Goal: Task Accomplishment & Management: Use online tool/utility

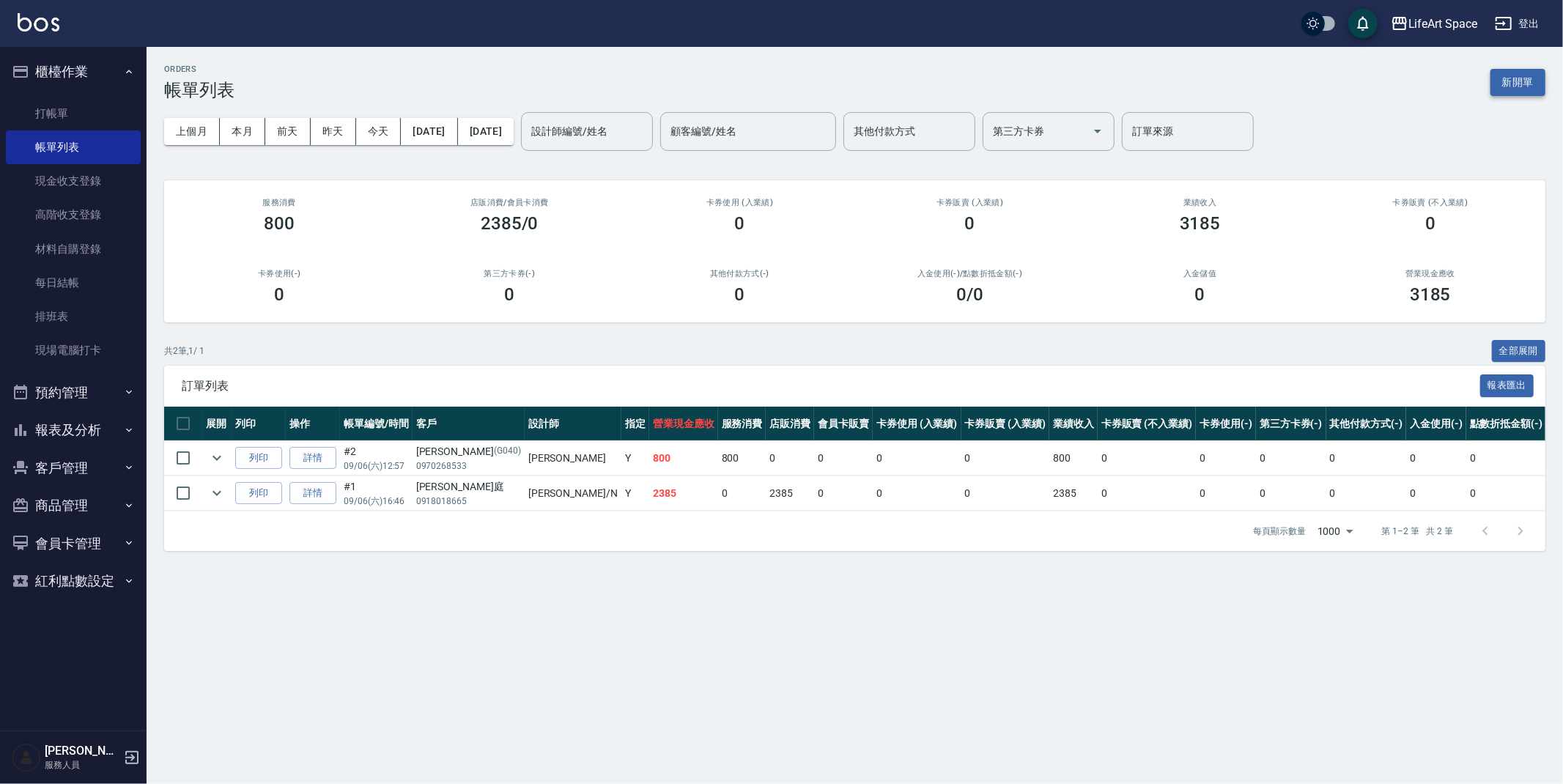
click at [1512, 77] on button "新開單" at bounding box center [1518, 82] width 55 height 27
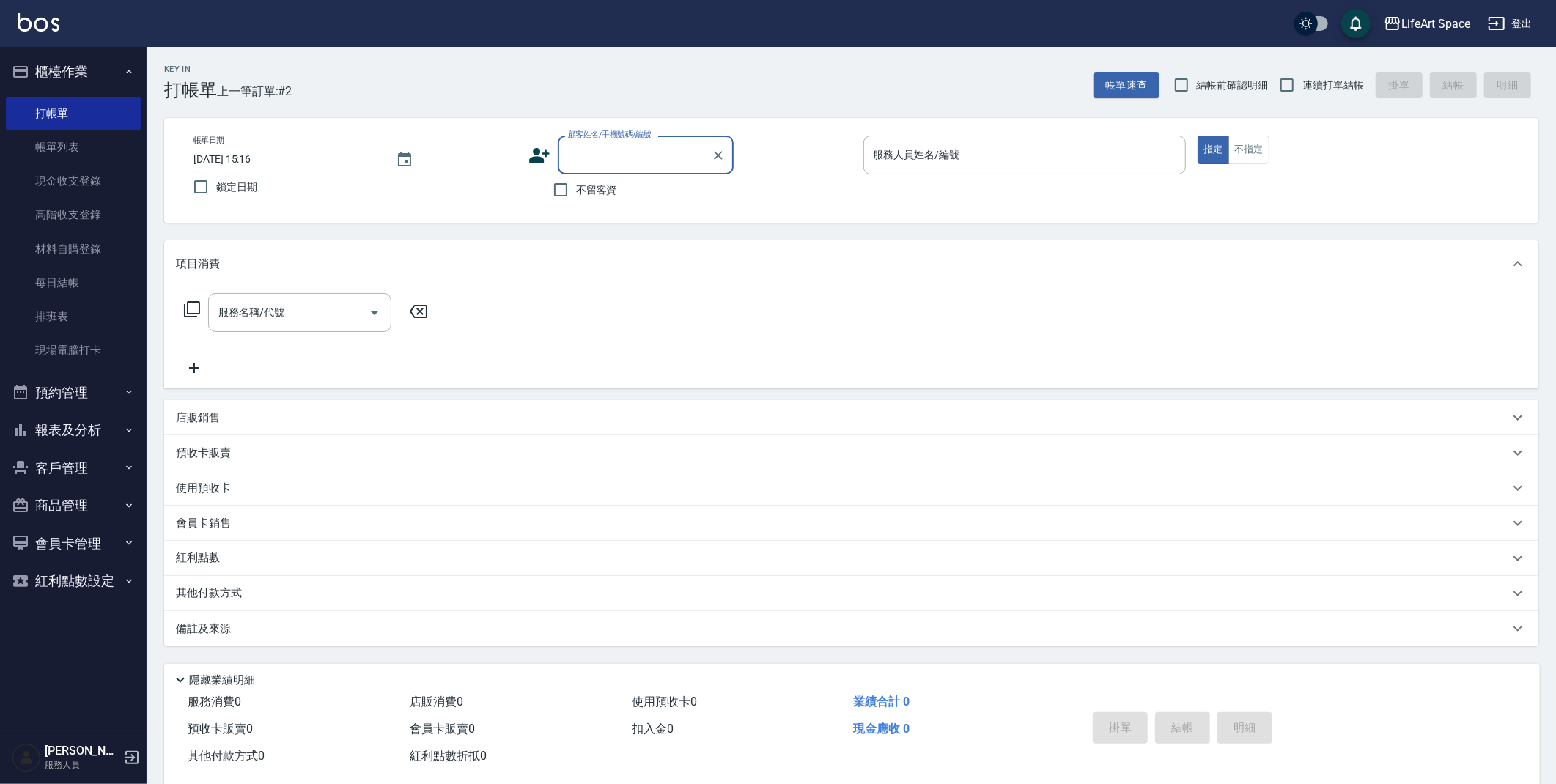
drag, startPoint x: 584, startPoint y: 194, endPoint x: 595, endPoint y: 194, distance: 11.0
click at [584, 194] on span "不留客資" at bounding box center [597, 190] width 41 height 15
click at [576, 194] on input "不留客資" at bounding box center [561, 190] width 31 height 31
checkbox input "true"
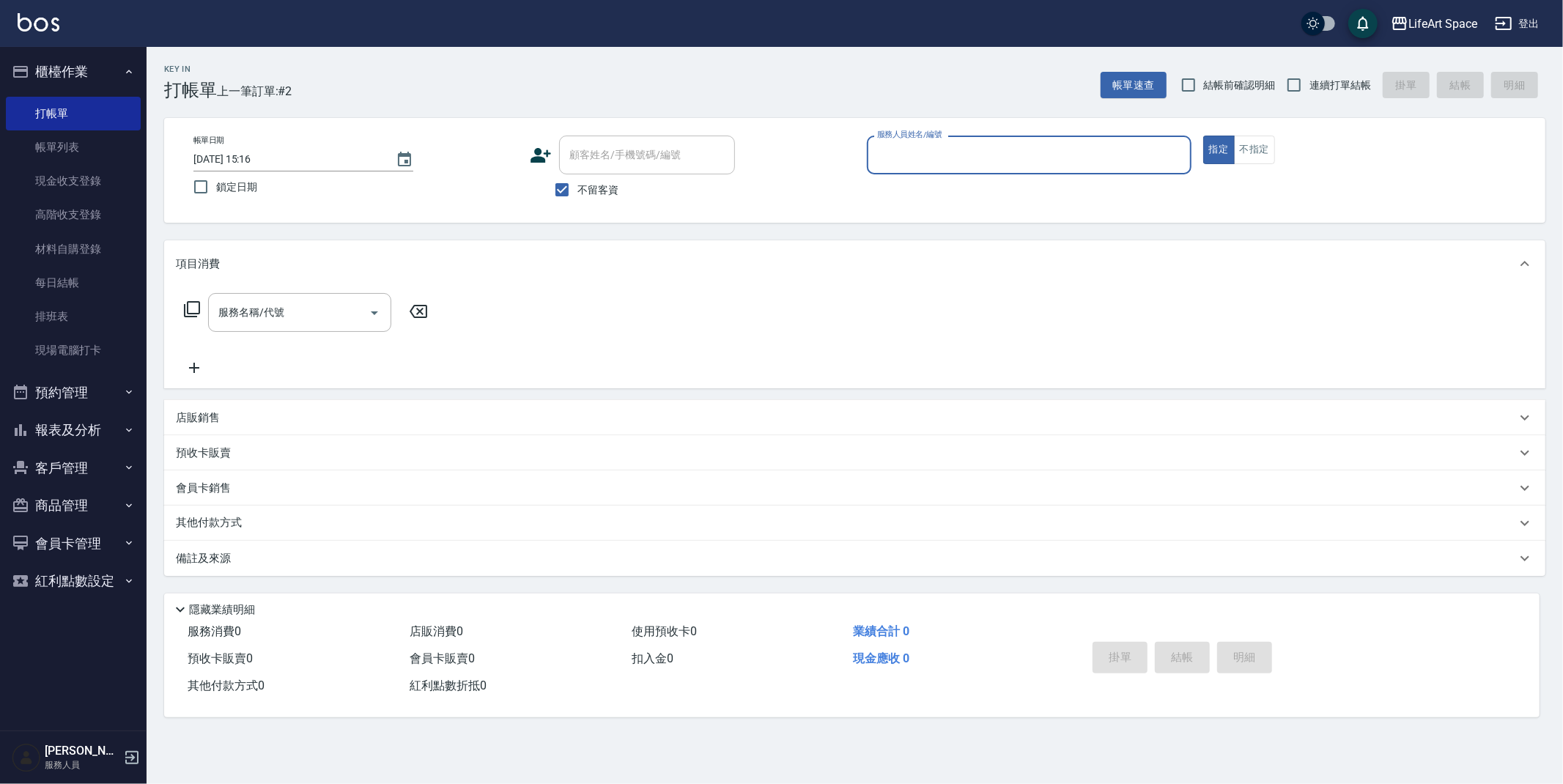
click at [1043, 145] on input "服務人員姓名/編號" at bounding box center [1029, 155] width 312 height 26
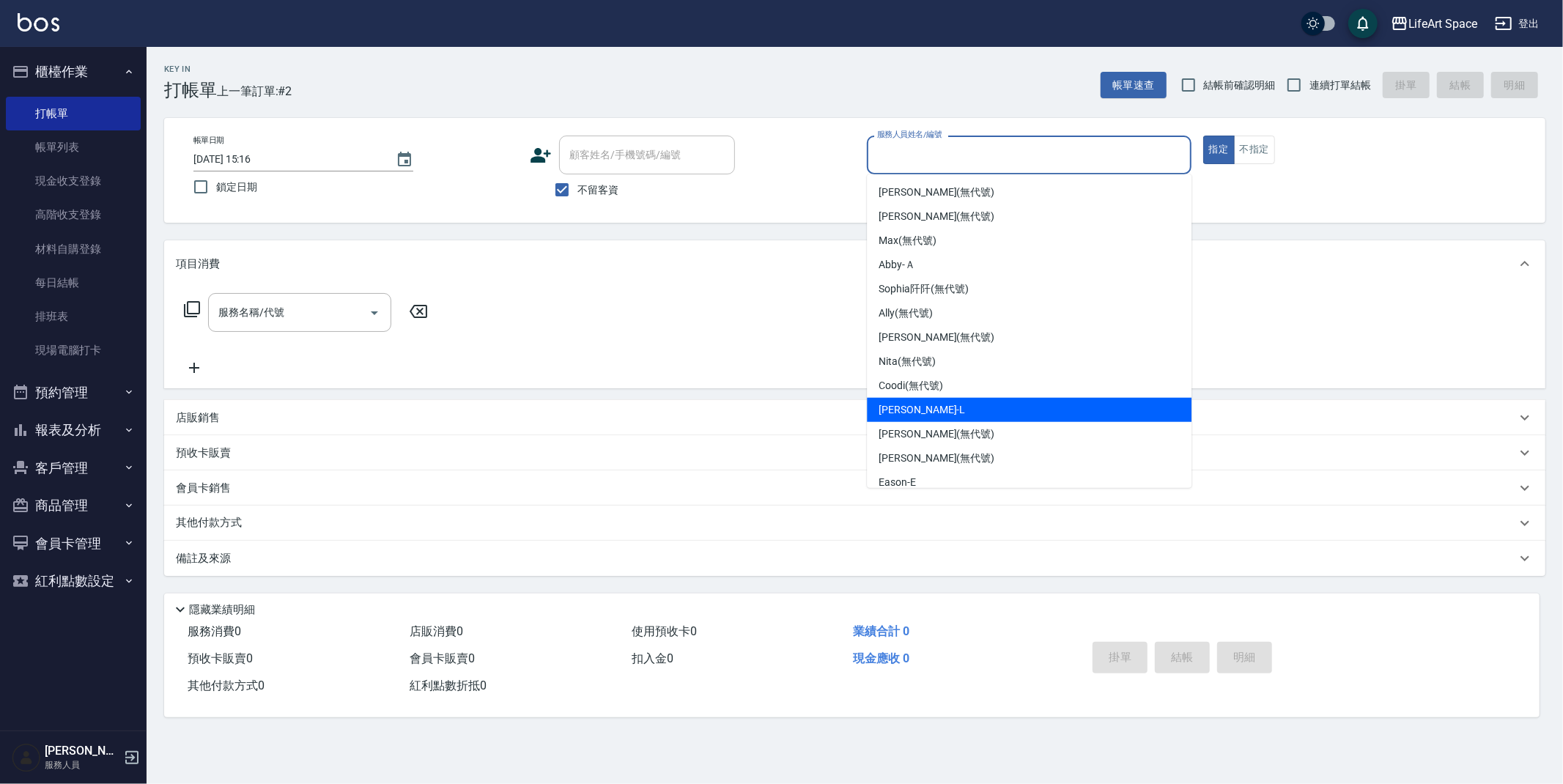
click at [961, 408] on div "Lance -L" at bounding box center [1029, 410] width 324 height 24
type input "Lance-L"
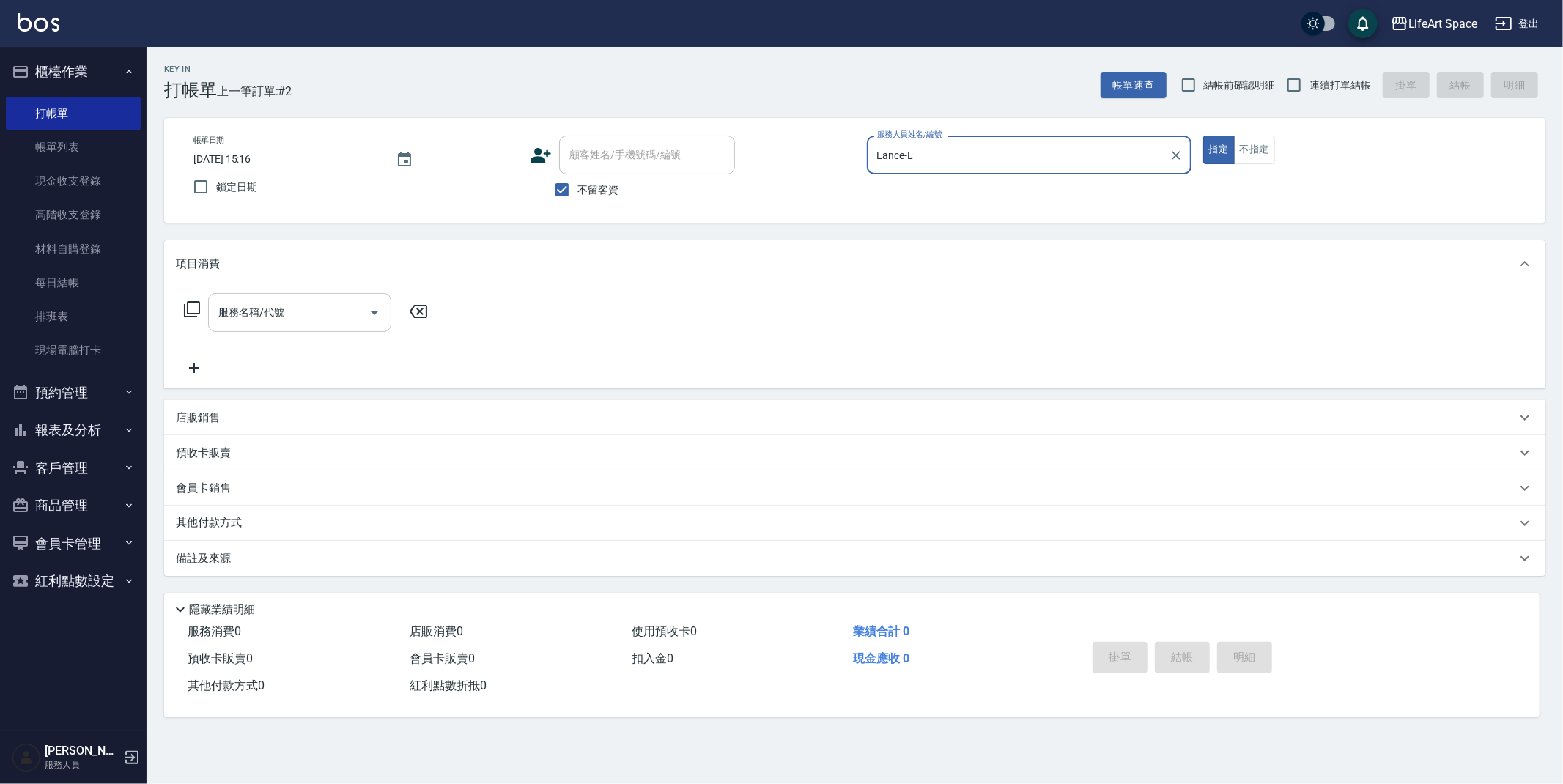
click at [370, 313] on icon "Open" at bounding box center [374, 312] width 17 height 17
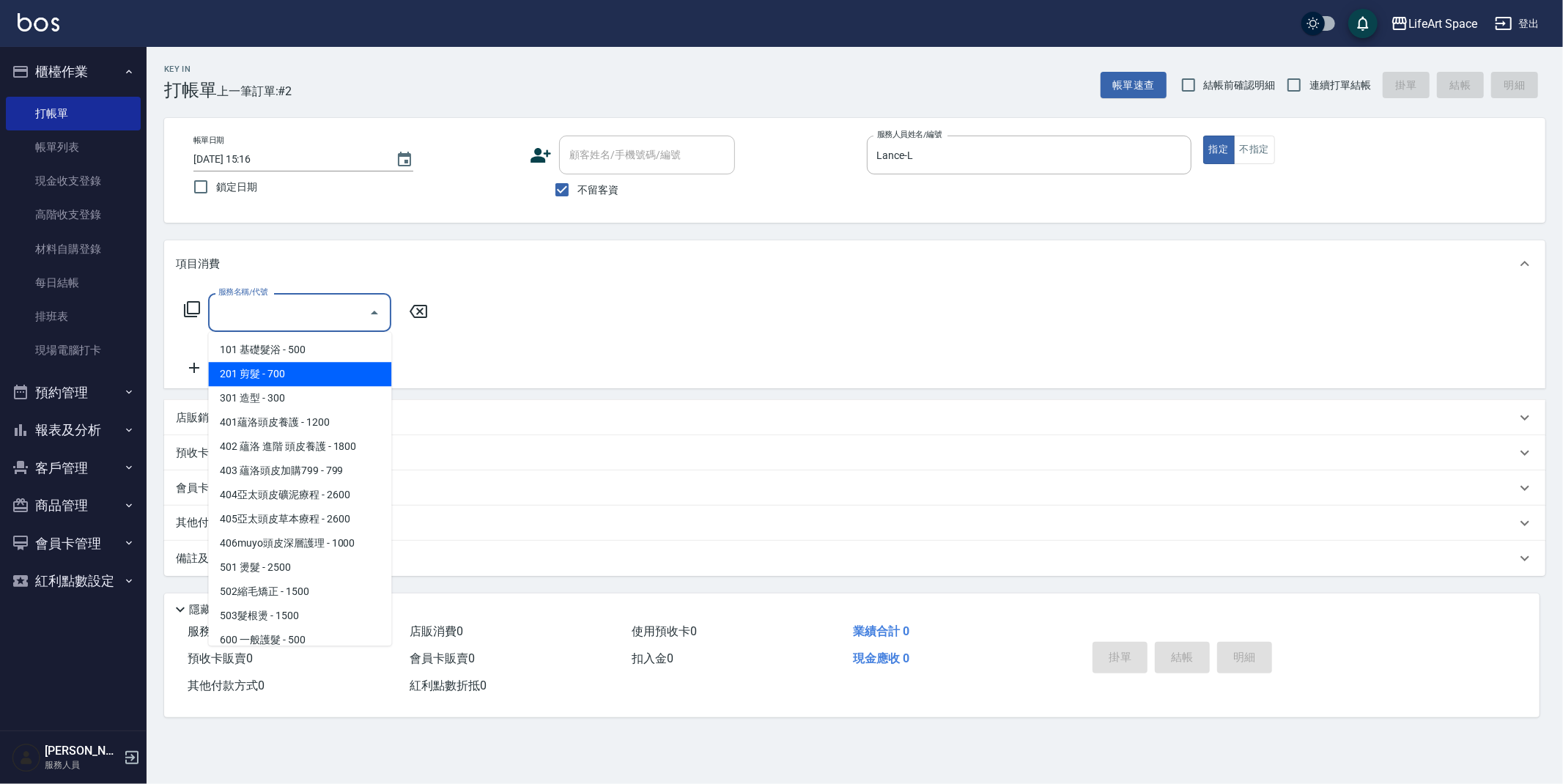
click at [357, 380] on span "201 剪髮 - 700" at bounding box center [300, 374] width 183 height 24
type input "201 剪髮(201)"
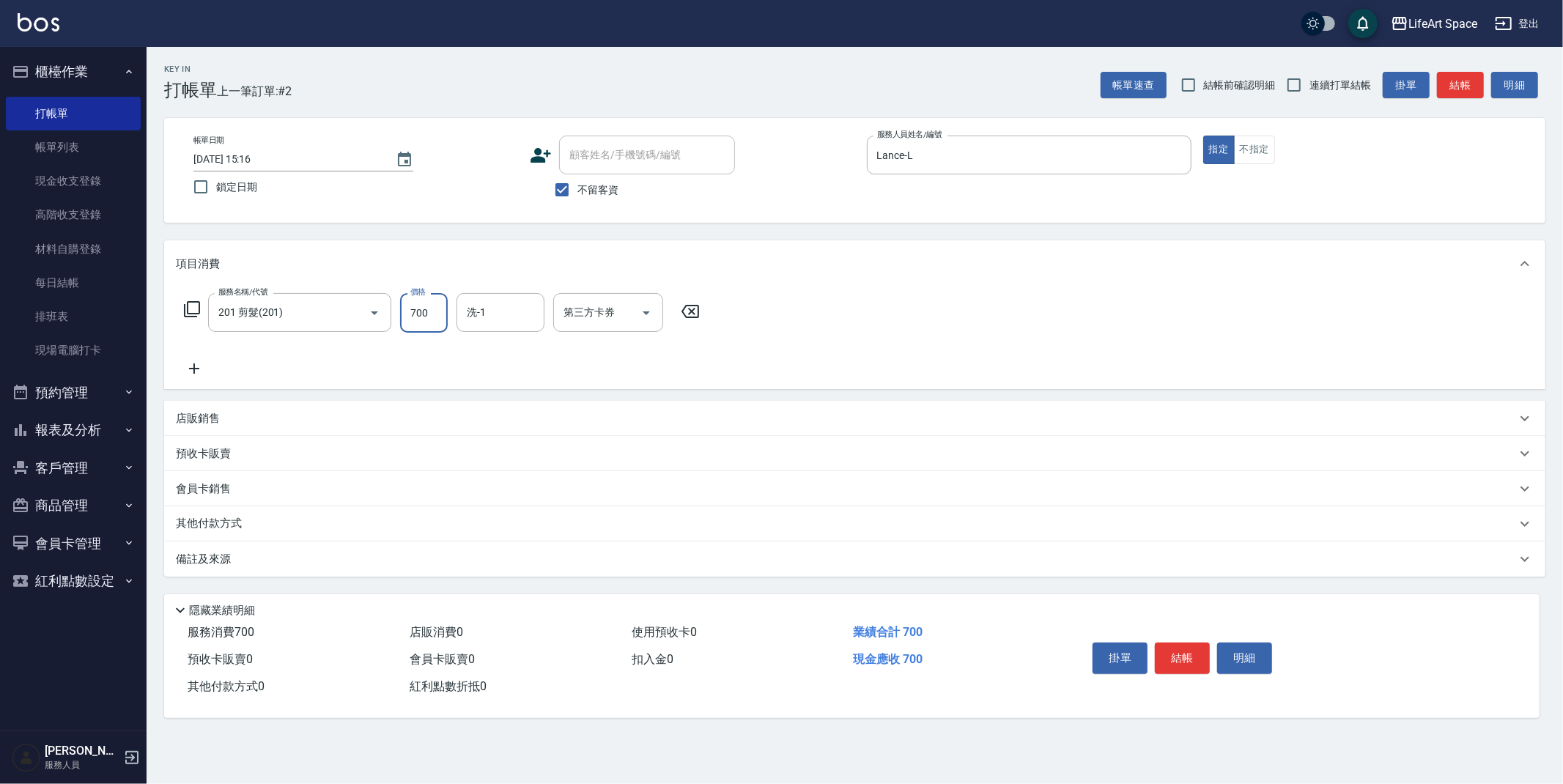
click at [436, 323] on input "700" at bounding box center [423, 313] width 47 height 40
type input "960"
click at [1175, 658] on button "結帳" at bounding box center [1183, 658] width 55 height 31
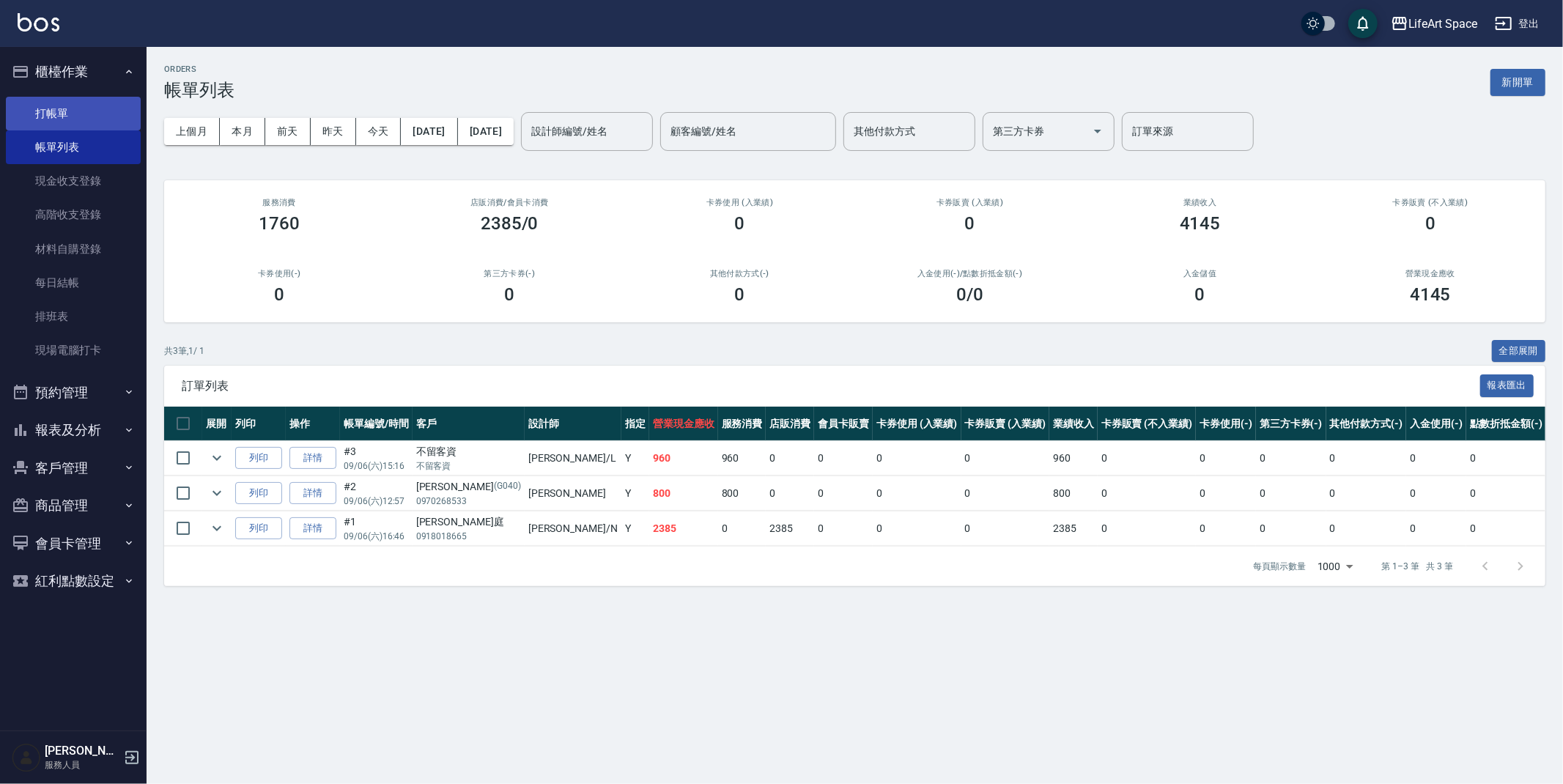
click at [102, 123] on link "打帳單" at bounding box center [73, 113] width 135 height 34
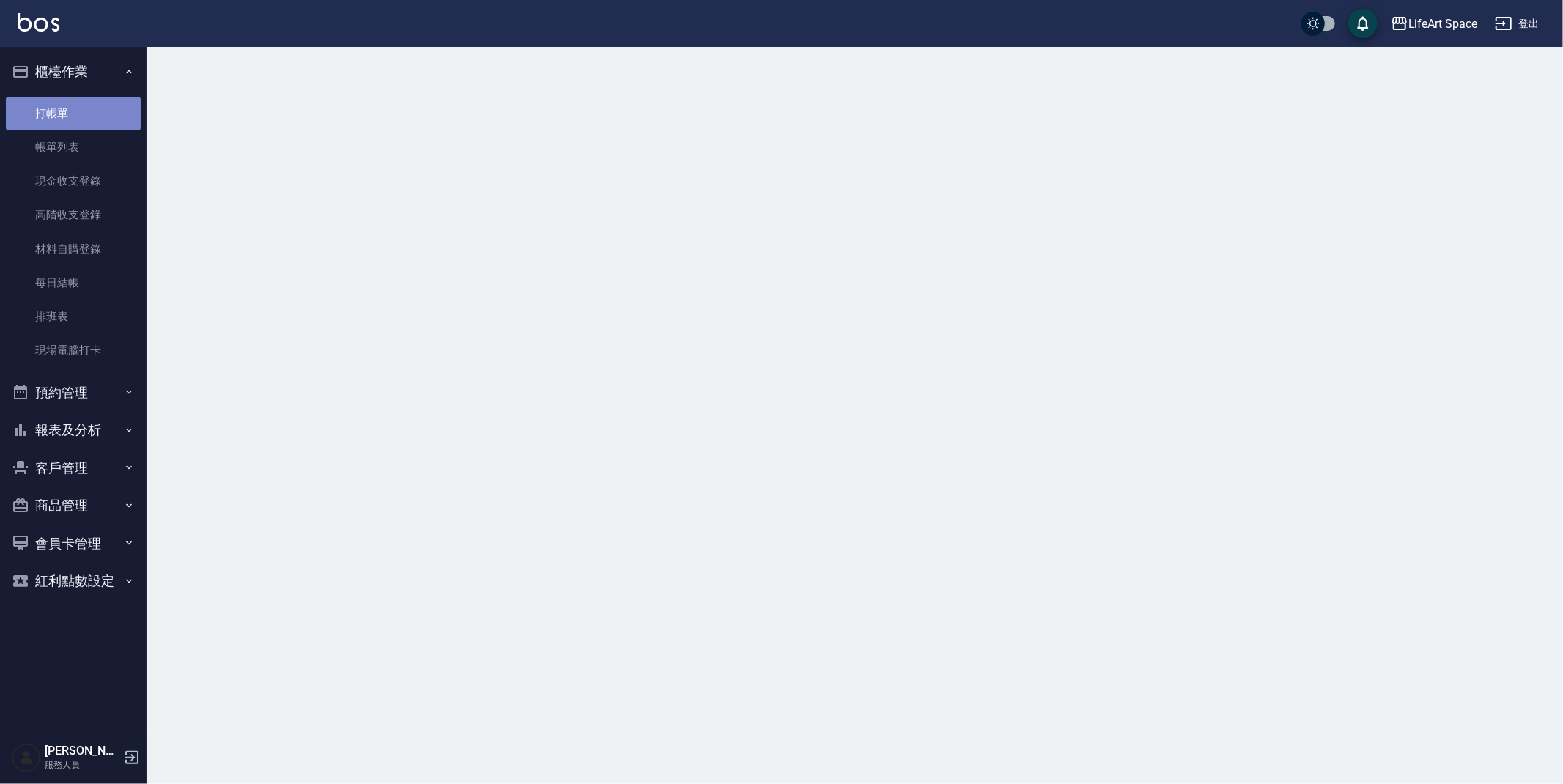
click at [102, 122] on link "打帳單" at bounding box center [73, 113] width 135 height 34
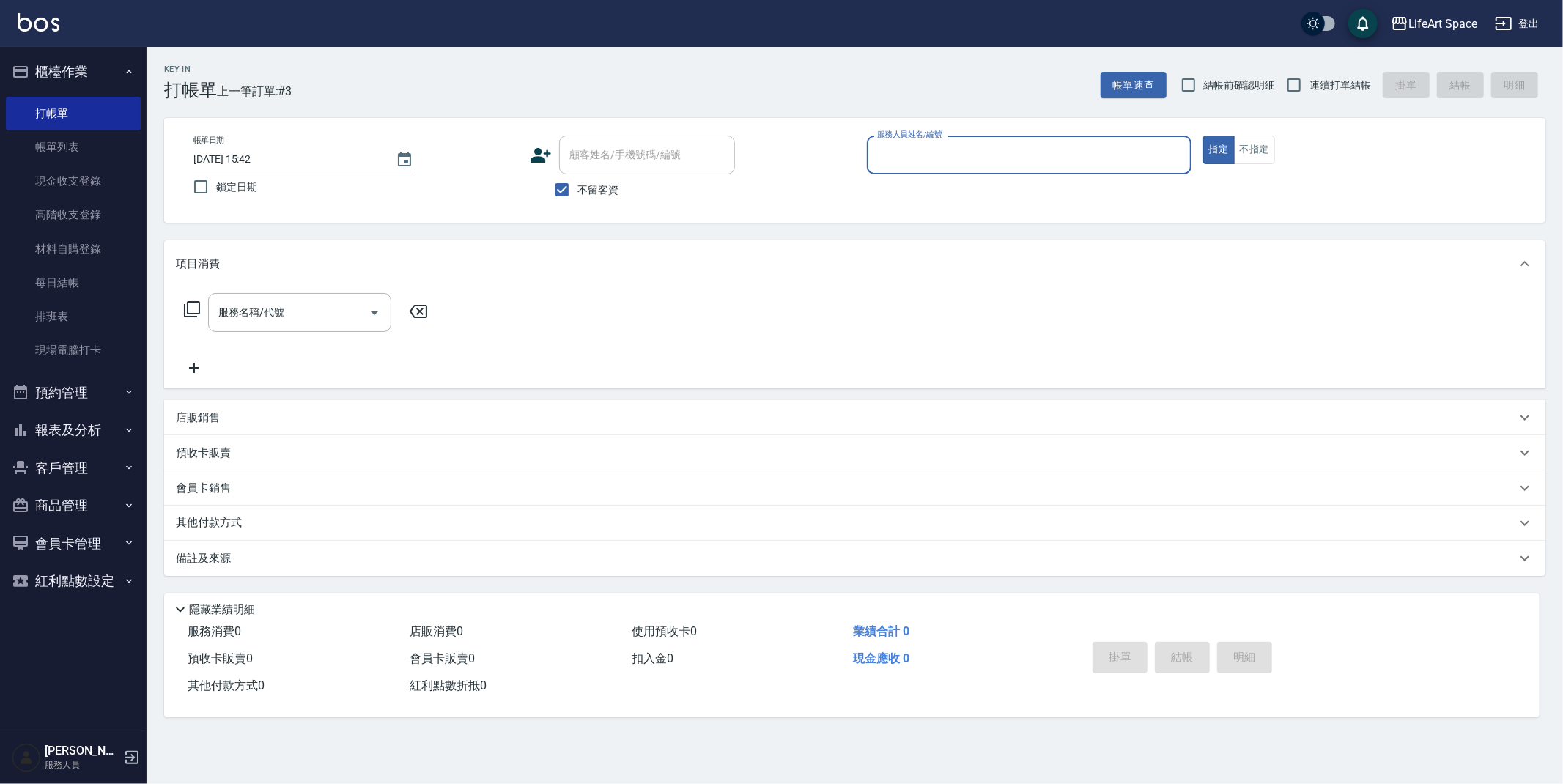
click at [564, 196] on input "不留客資" at bounding box center [562, 190] width 31 height 31
checkbox input "false"
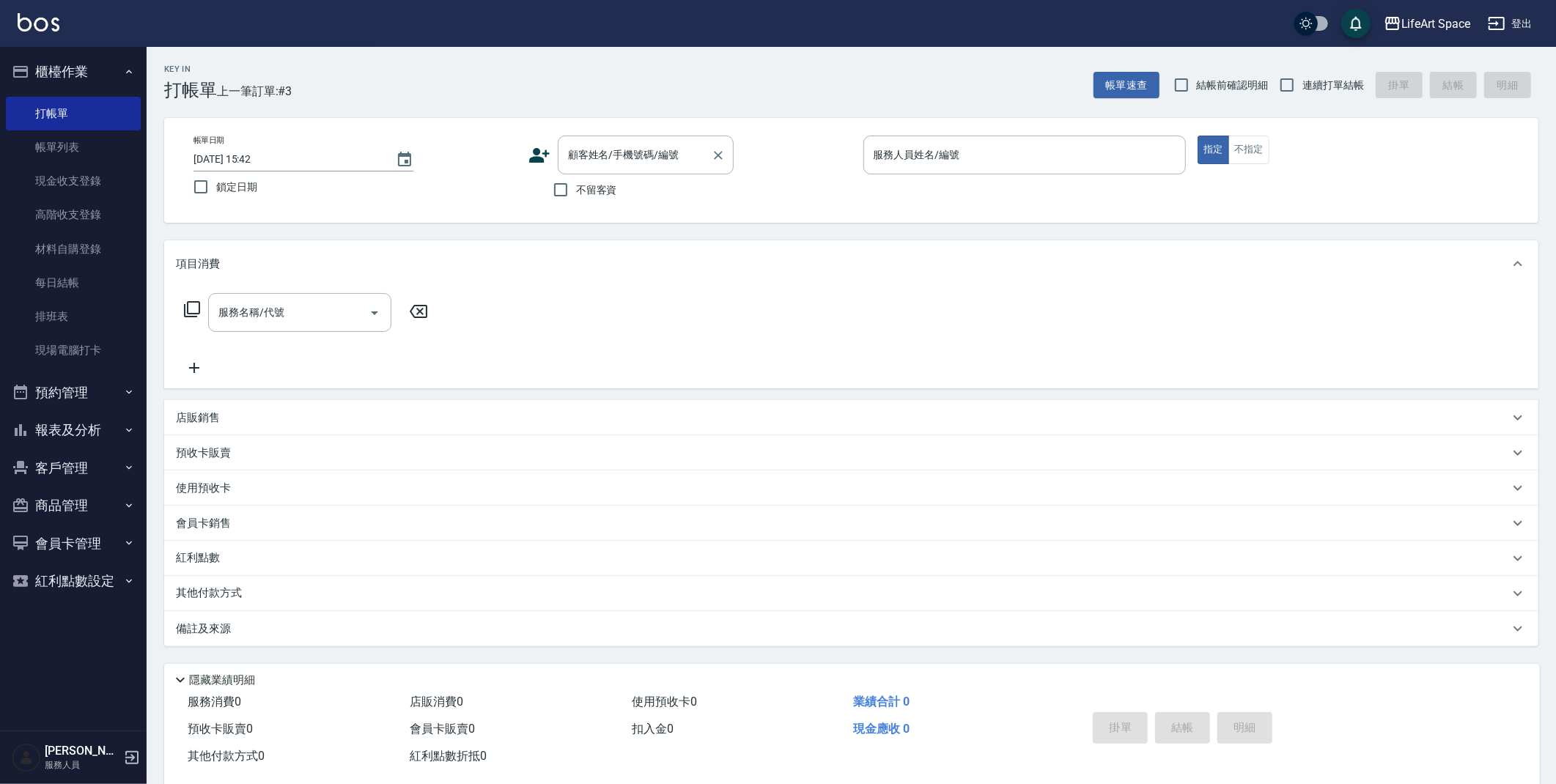
click at [598, 157] on div "顧客姓名/手機號碼/編號 顧客姓名/手機號碼/編號" at bounding box center [646, 154] width 176 height 39
click at [629, 196] on li "[PERSON_NAME]/0939820209/" at bounding box center [646, 192] width 176 height 24
type input "[PERSON_NAME]/0939820209/"
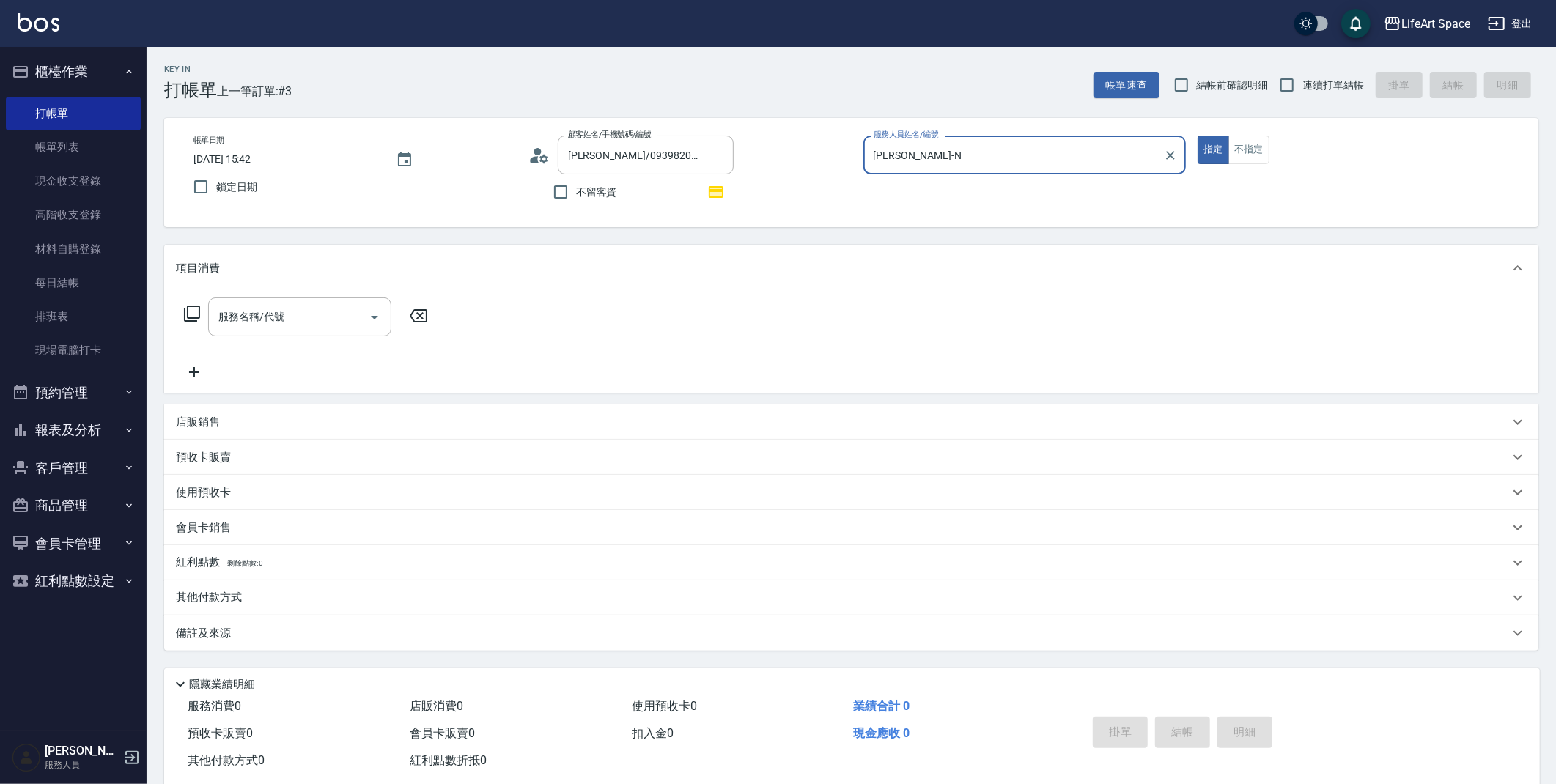
type input "[PERSON_NAME]-N"
click at [330, 323] on input "服務名稱/代號" at bounding box center [288, 317] width 148 height 26
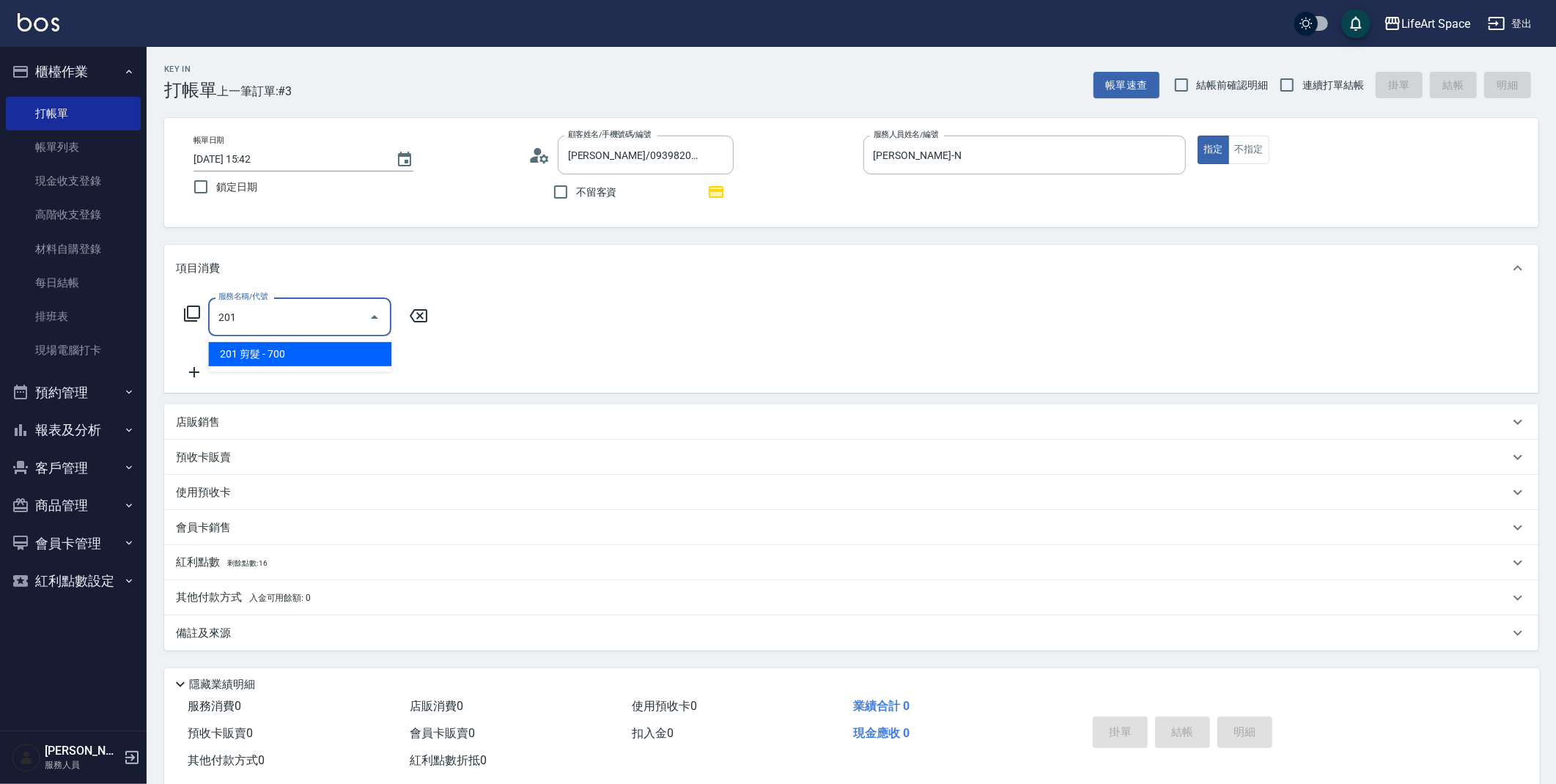
click at [343, 355] on span "201 剪髮 - 700" at bounding box center [300, 355] width 183 height 24
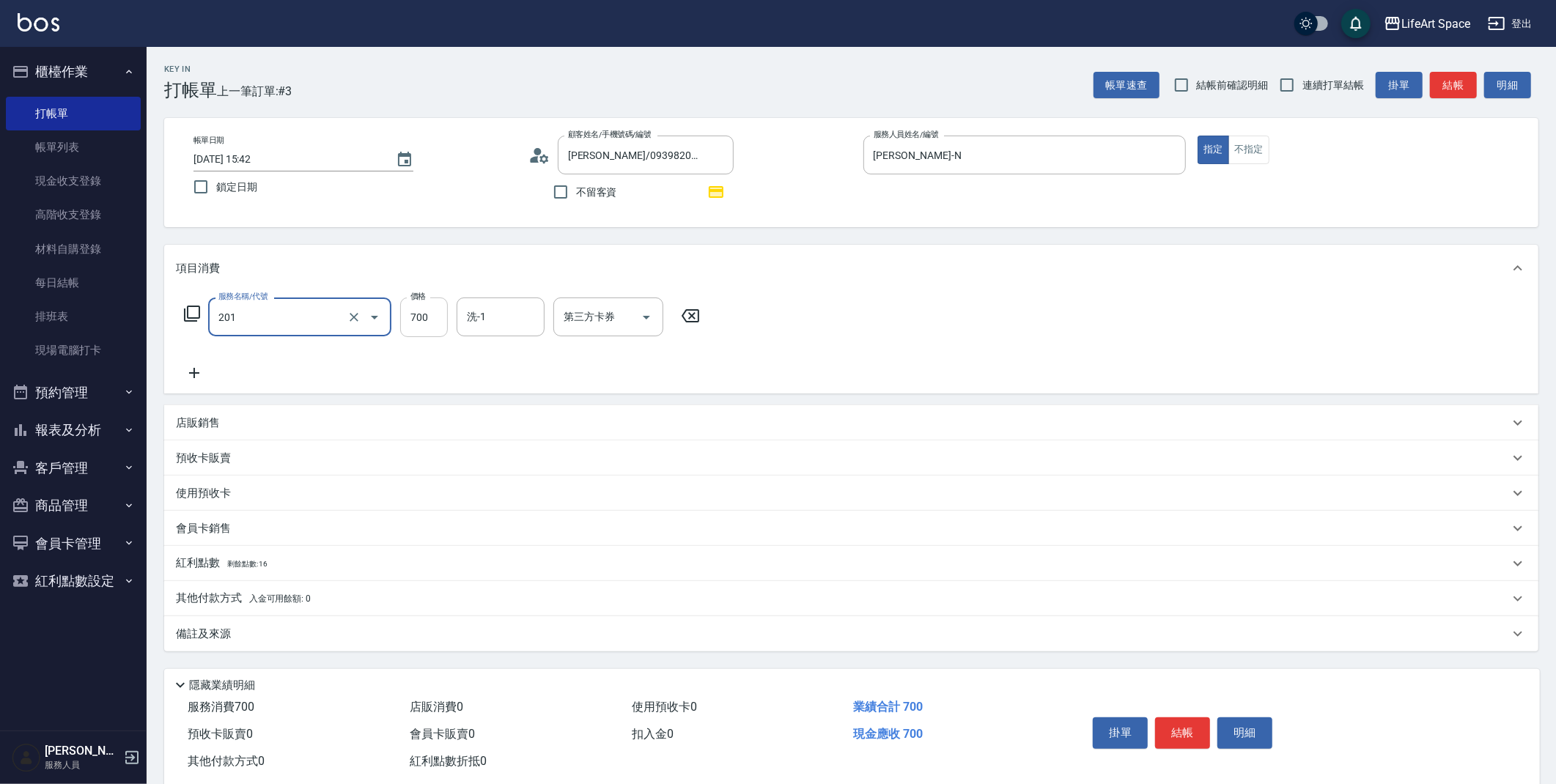
type input "201 剪髮(201)"
click at [431, 324] on input "700" at bounding box center [424, 318] width 47 height 40
type input "1000"
click at [1200, 735] on button "結帳" at bounding box center [1183, 732] width 55 height 31
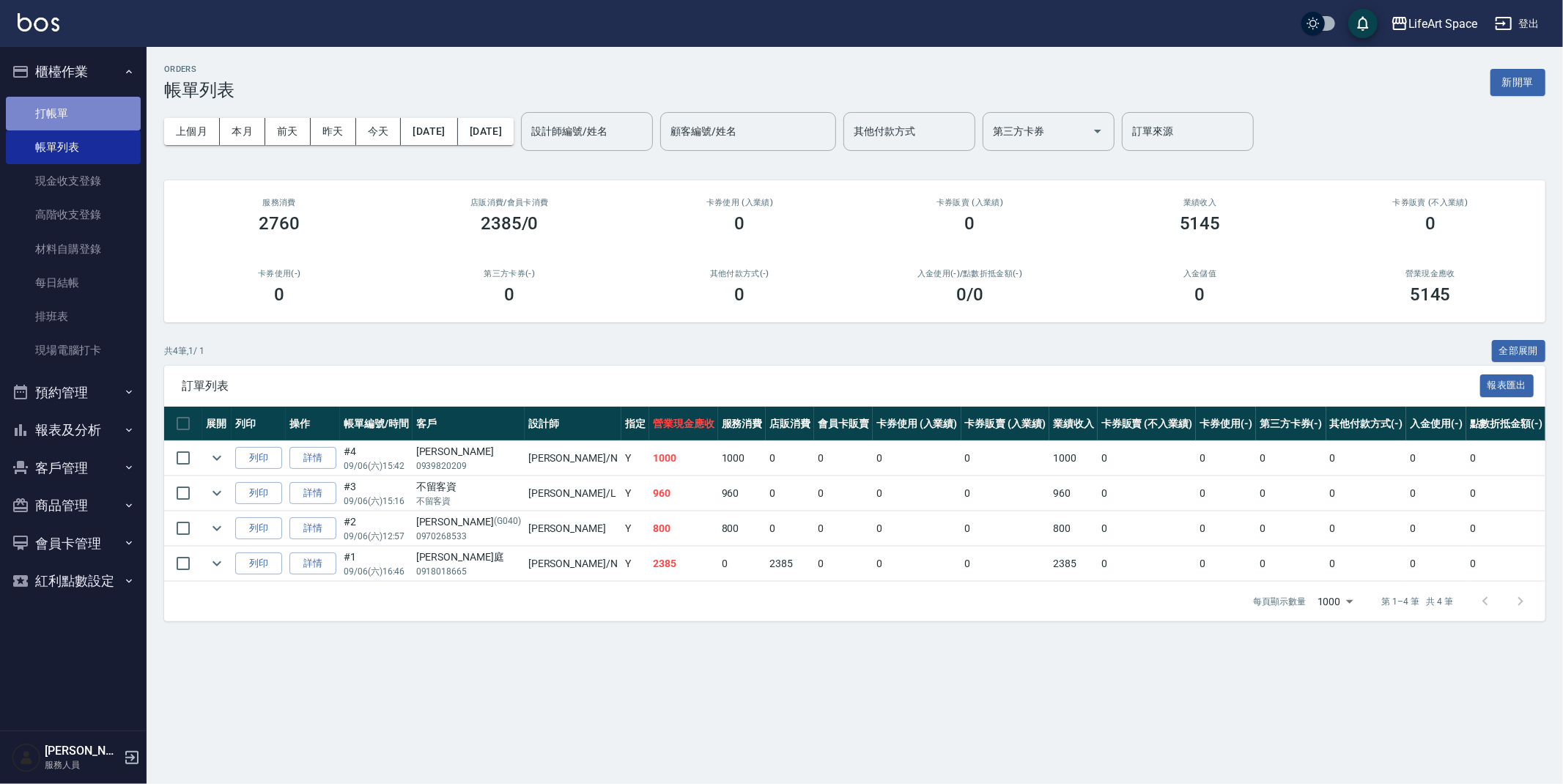
click at [50, 111] on link "打帳單" at bounding box center [73, 113] width 135 height 34
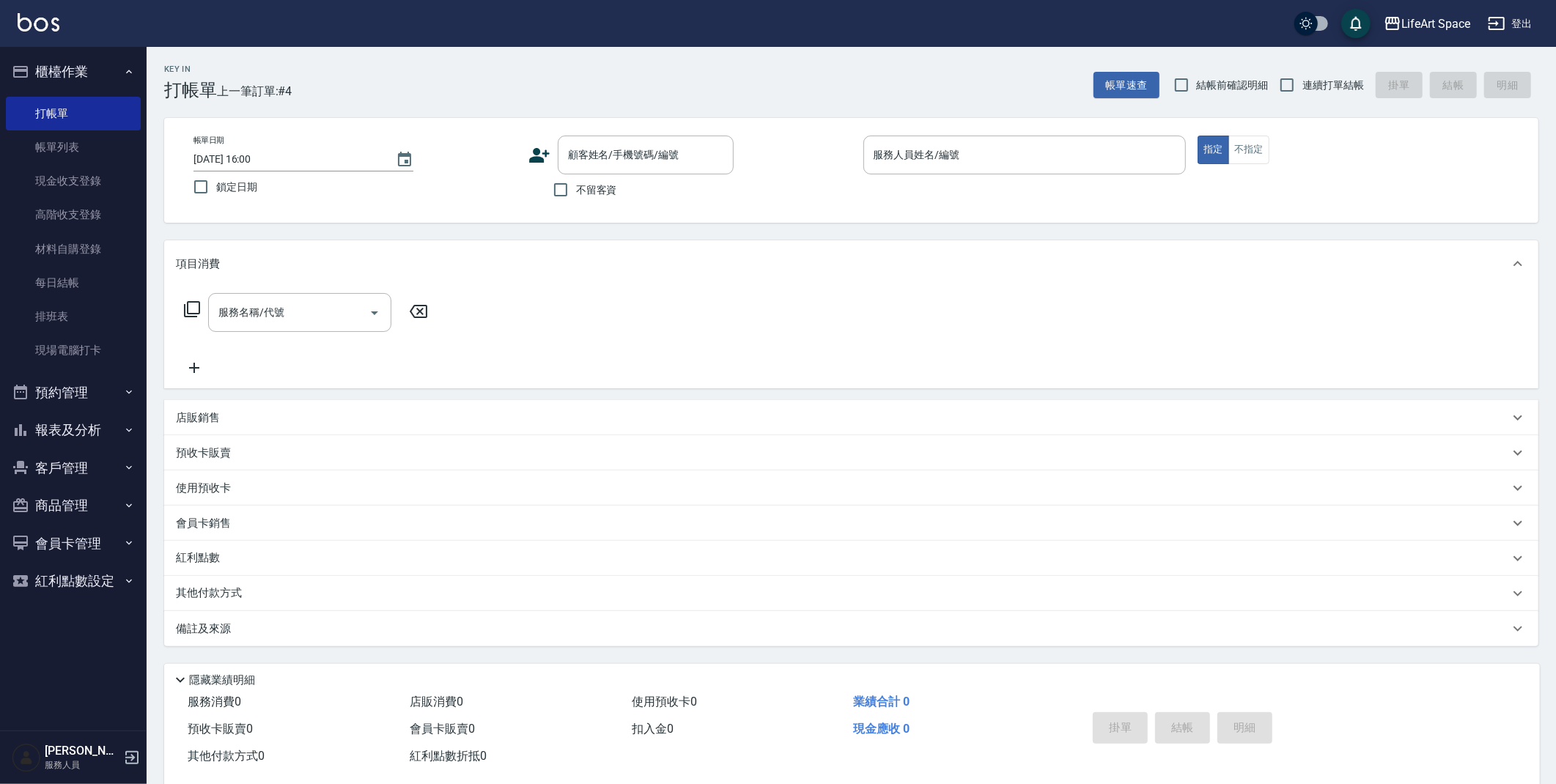
click at [547, 158] on icon at bounding box center [540, 156] width 22 height 22
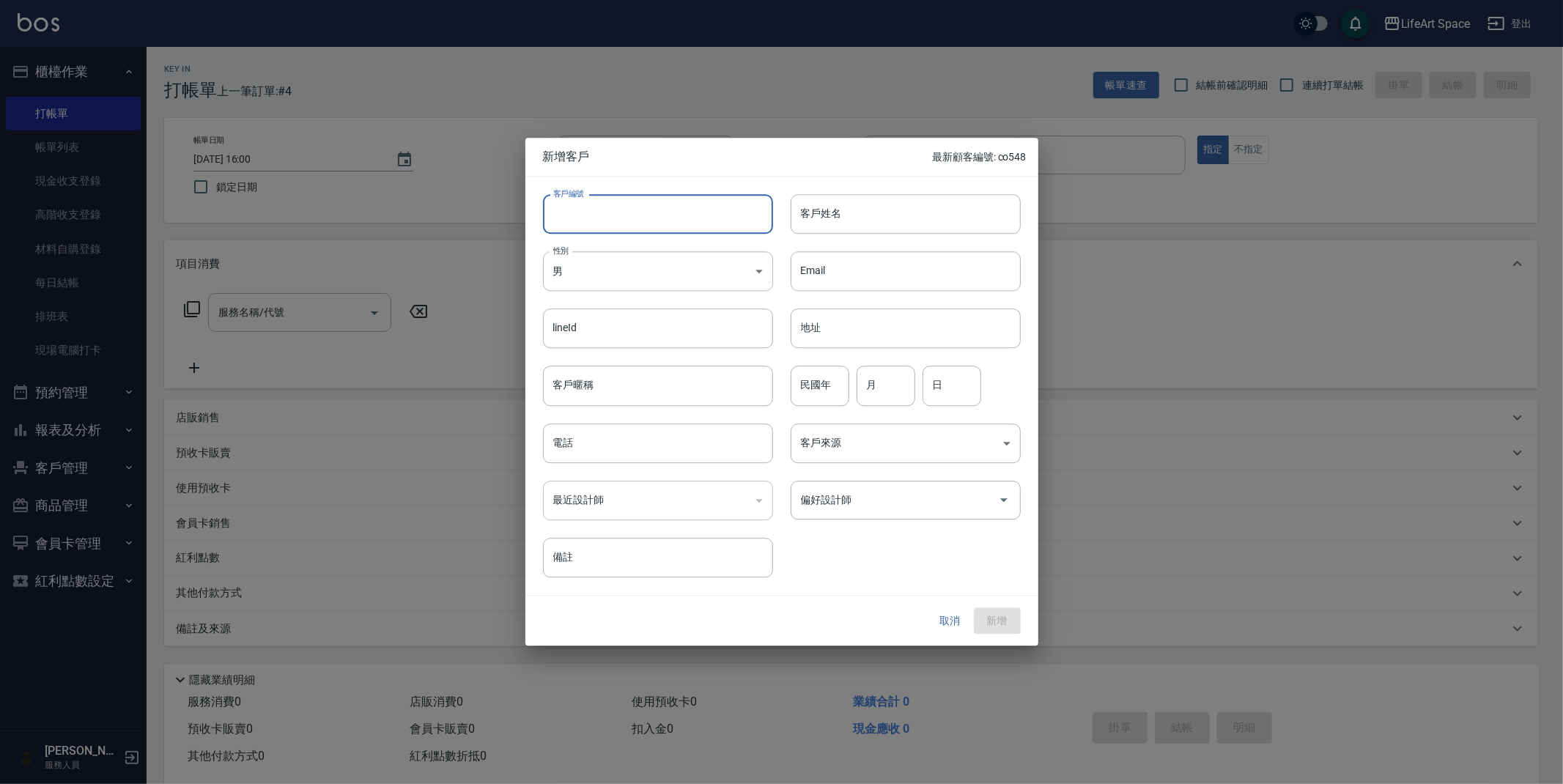
click at [643, 223] on input "客戶編號" at bounding box center [658, 214] width 230 height 40
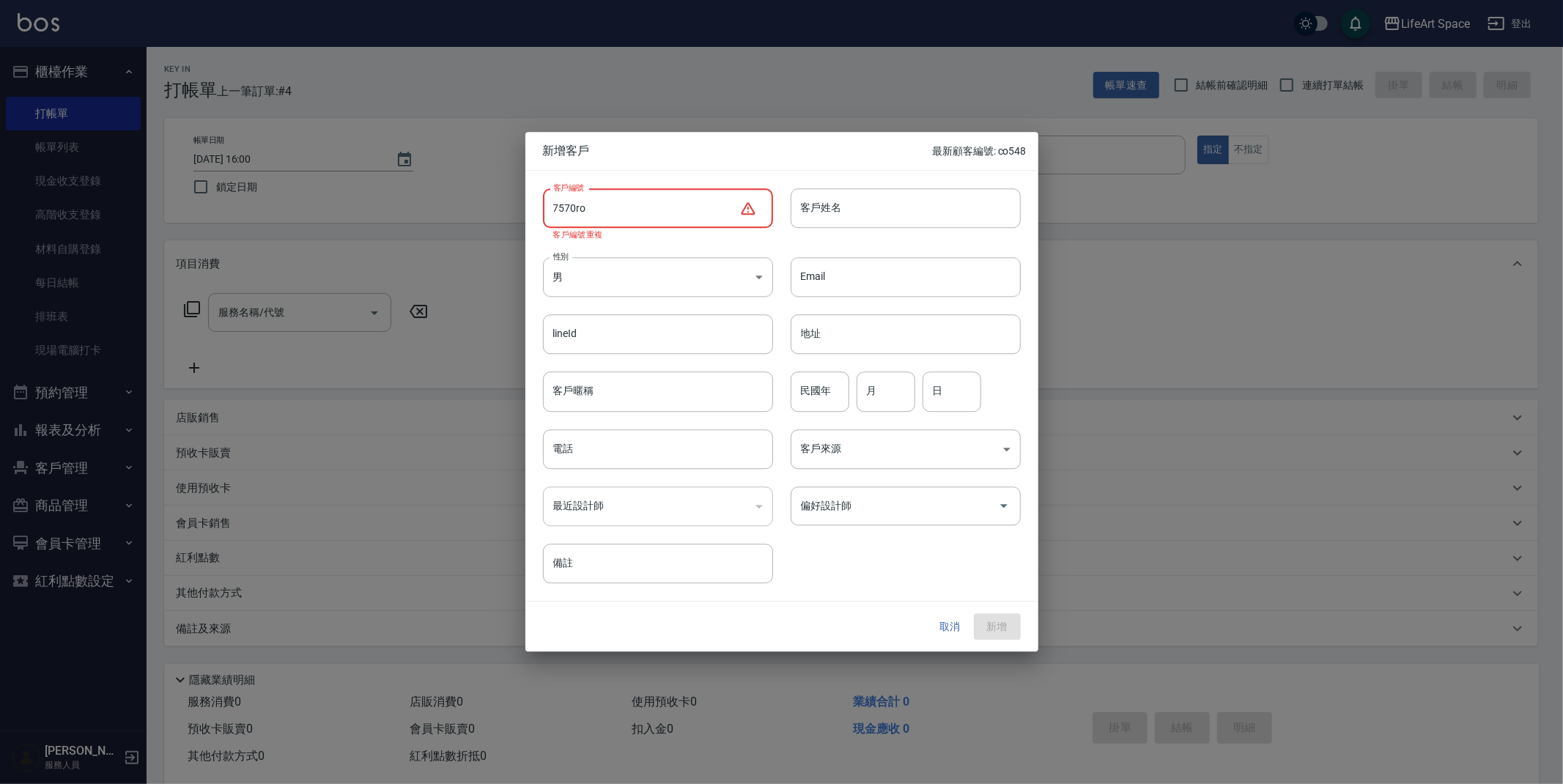
type input "7570ro"
click at [954, 621] on button "取消" at bounding box center [950, 627] width 46 height 27
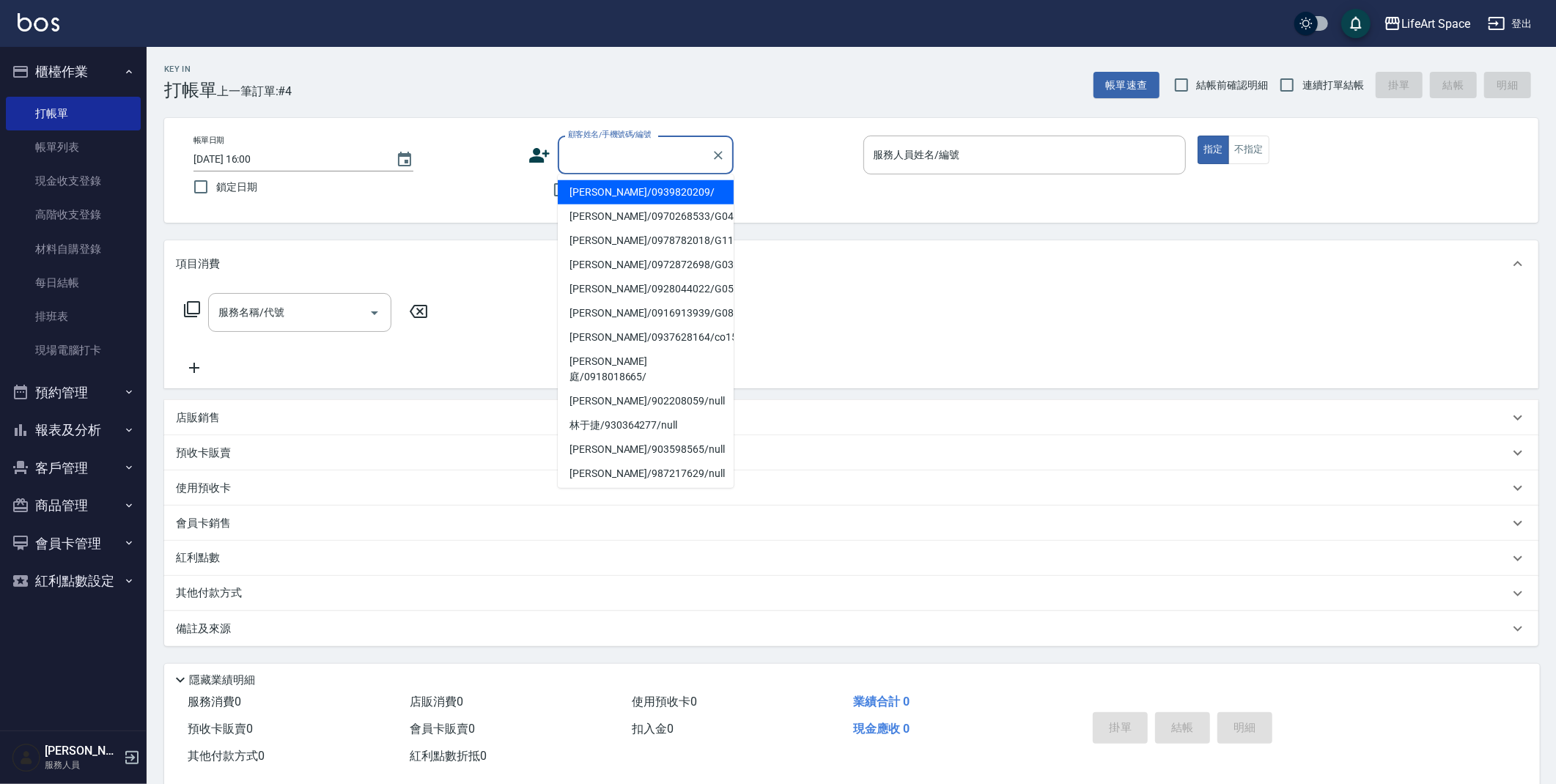
click at [654, 157] on input "顧客姓名/手機號碼/編號" at bounding box center [635, 155] width 140 height 26
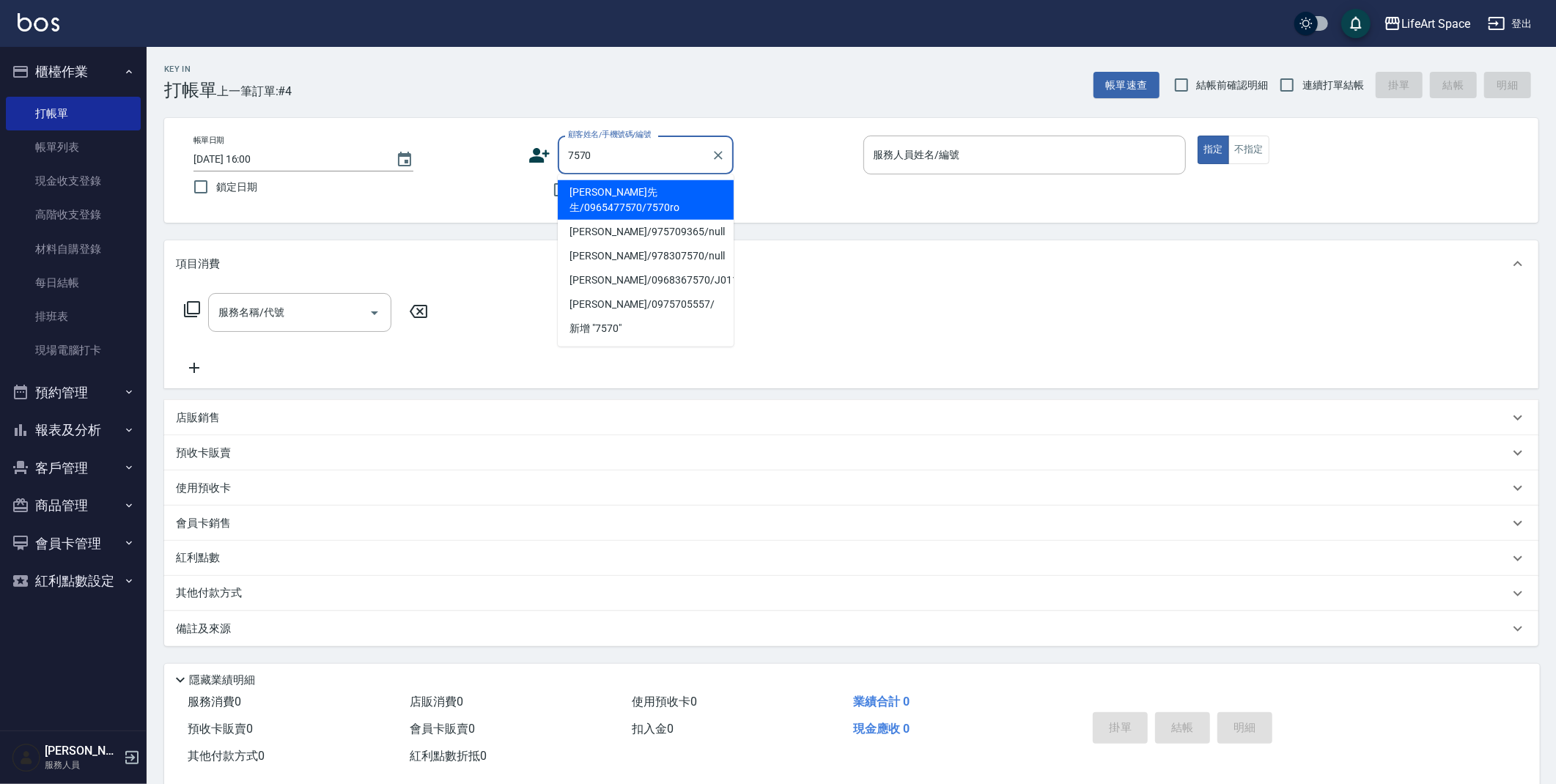
click at [698, 197] on li "[PERSON_NAME]先生/0965477570/7570ro" at bounding box center [646, 200] width 176 height 40
type input "[PERSON_NAME]先生/0965477570/7570ro"
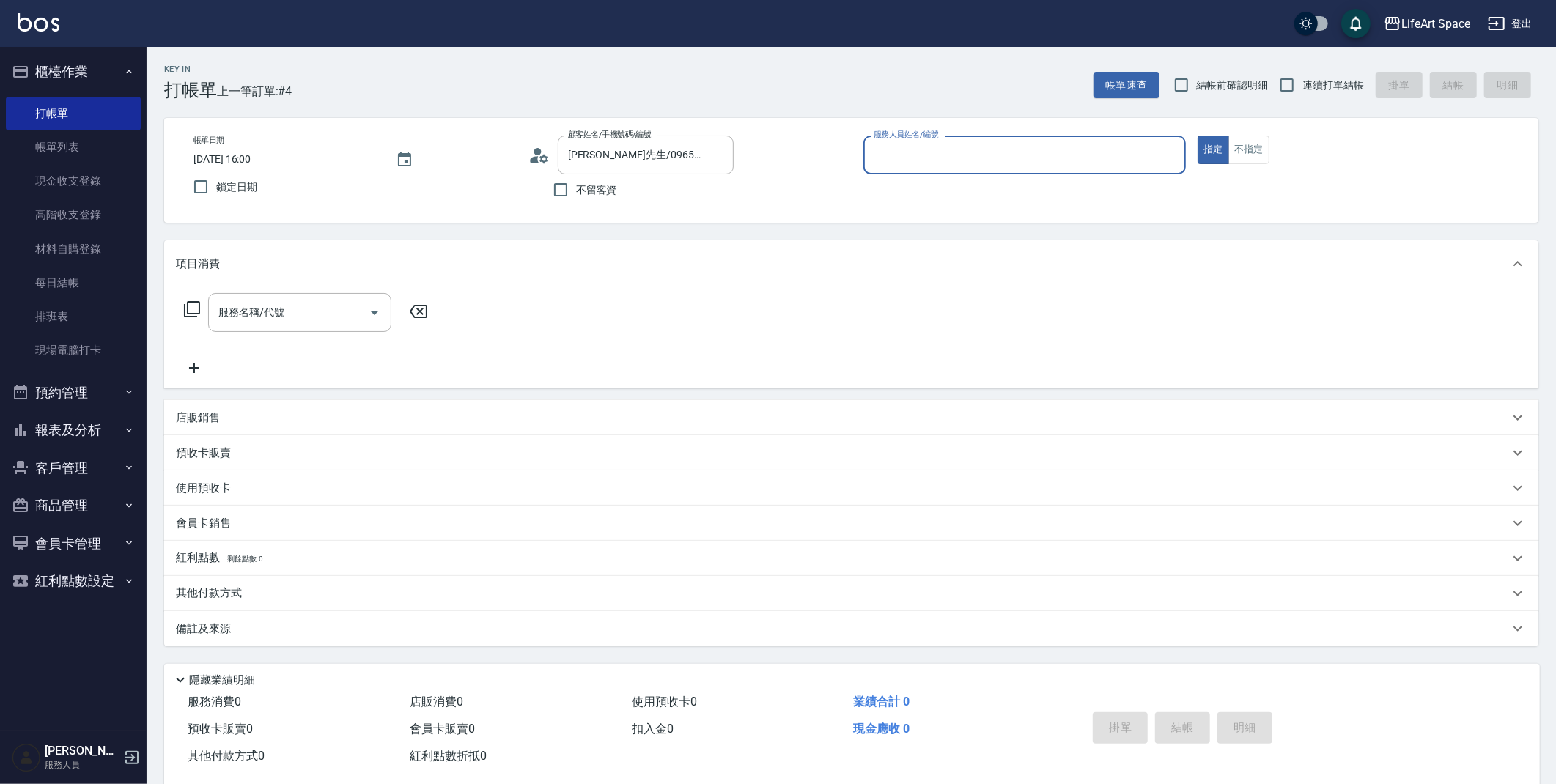
type input "Roi(無代號)"
click at [258, 313] on div "服務名稱/代號 服務名稱/代號" at bounding box center [300, 312] width 183 height 39
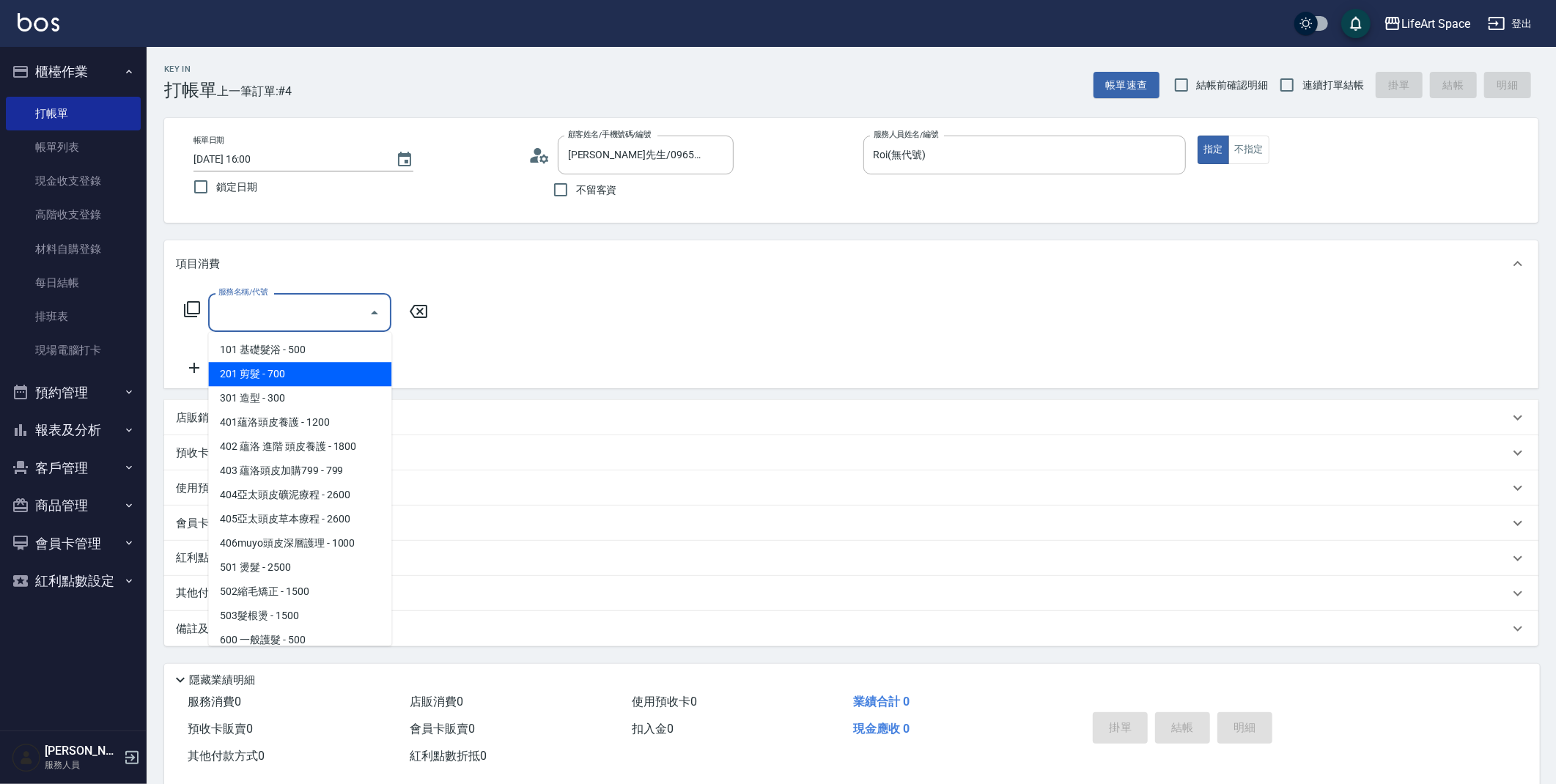
click at [299, 373] on span "201 剪髮 - 700" at bounding box center [300, 374] width 183 height 24
type input "201 剪髮(201)"
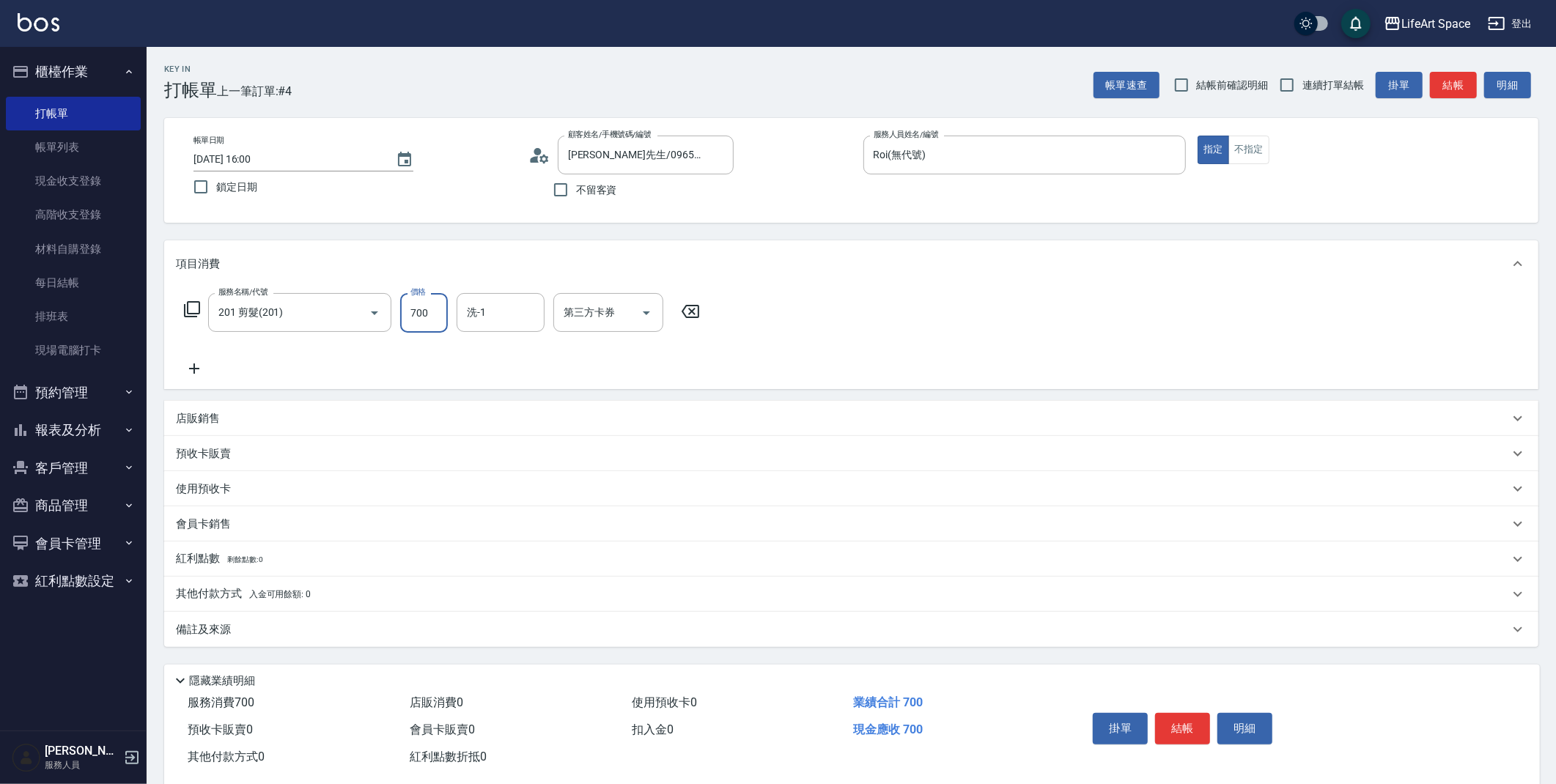
click at [437, 315] on input "700" at bounding box center [424, 313] width 47 height 40
type input "1000"
click at [185, 372] on icon at bounding box center [194, 368] width 37 height 17
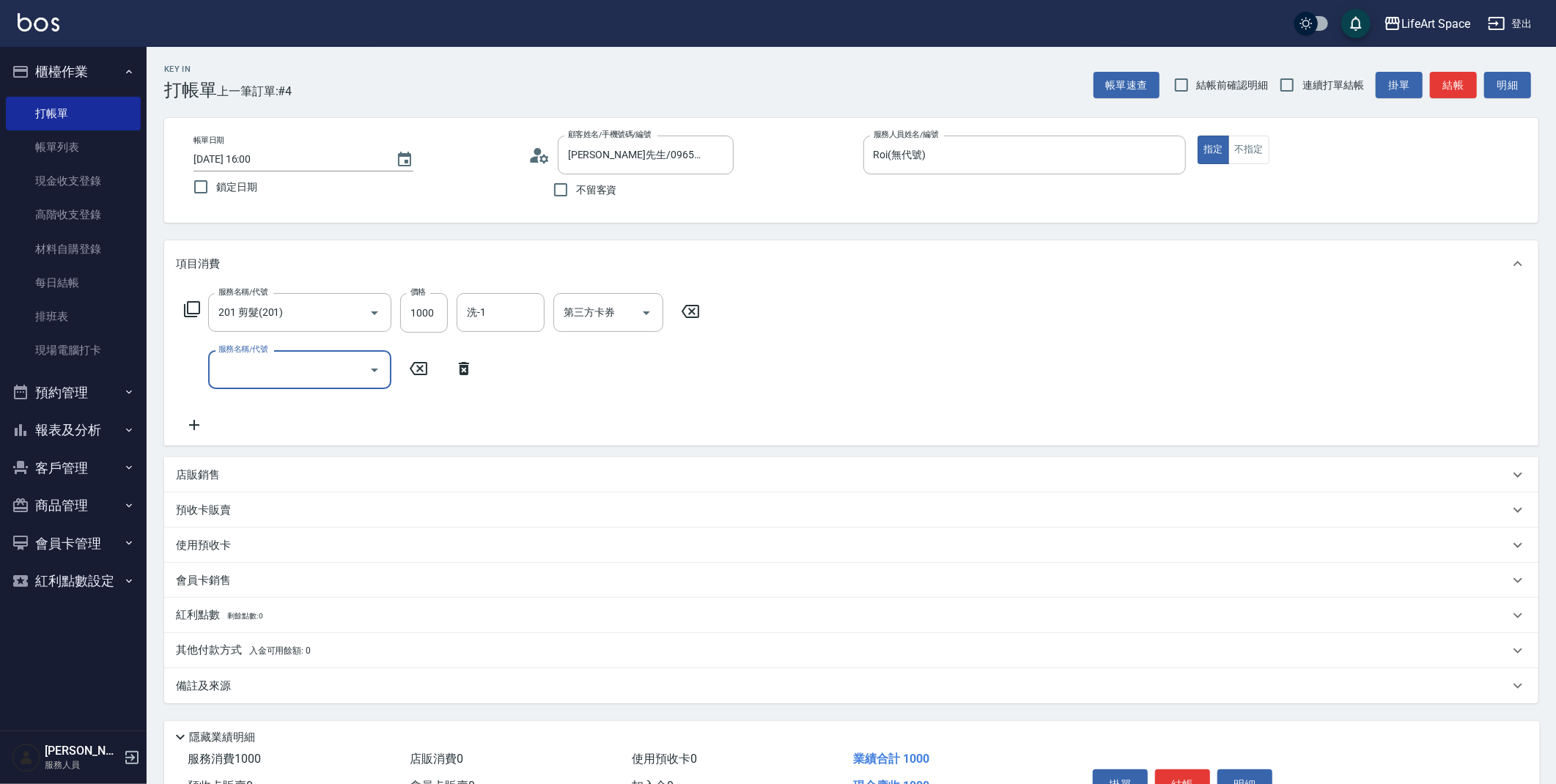
click at [265, 372] on input "服務名稱/代號" at bounding box center [288, 370] width 148 height 26
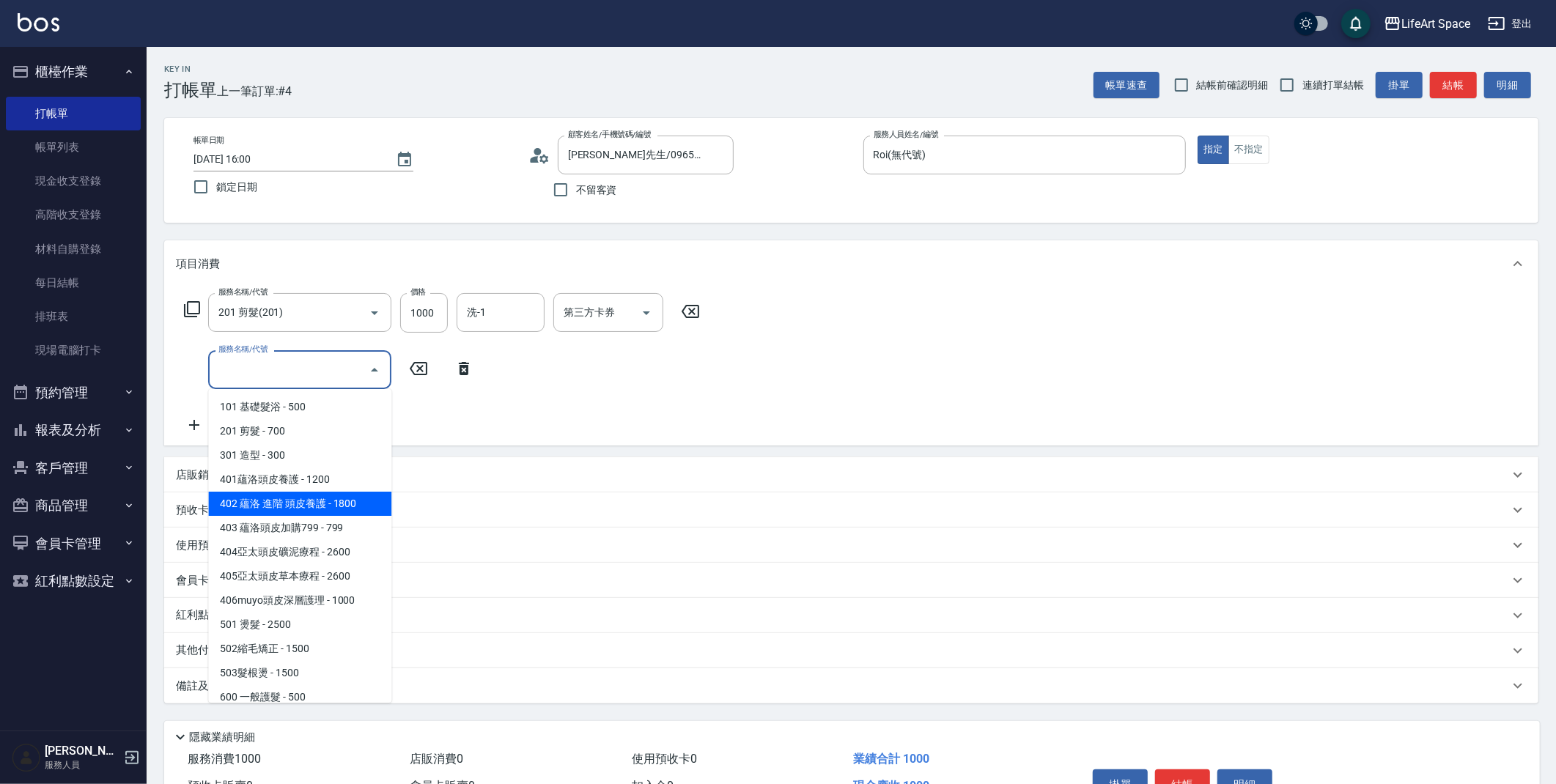
click at [357, 503] on span "402 蘊洛 進階 頭皮養護 - 1800" at bounding box center [300, 503] width 183 height 24
type input "402 蘊洛 進階 頭皮養護(402)"
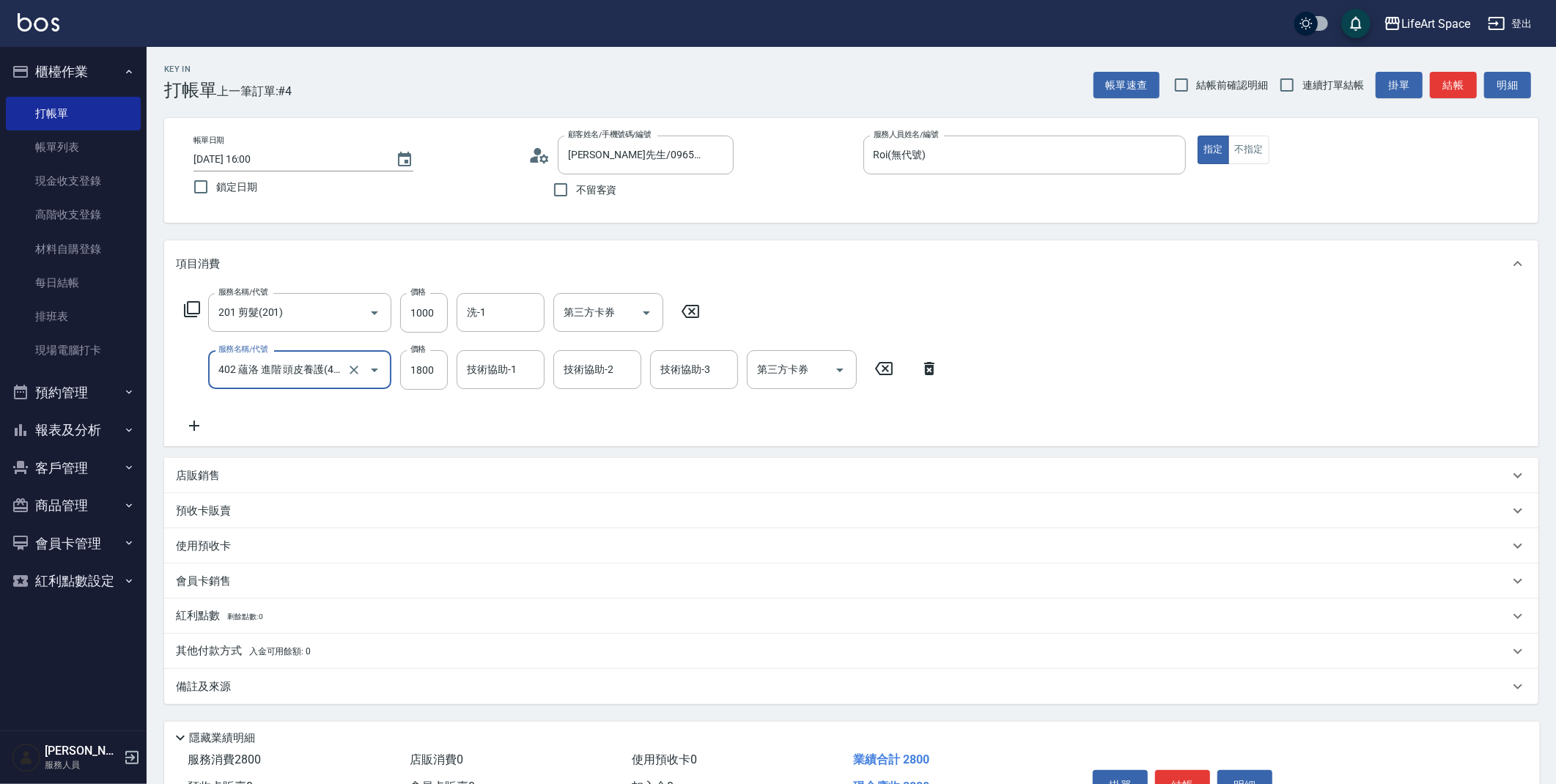
click at [614, 694] on div "備註及來源" at bounding box center [852, 686] width 1374 height 35
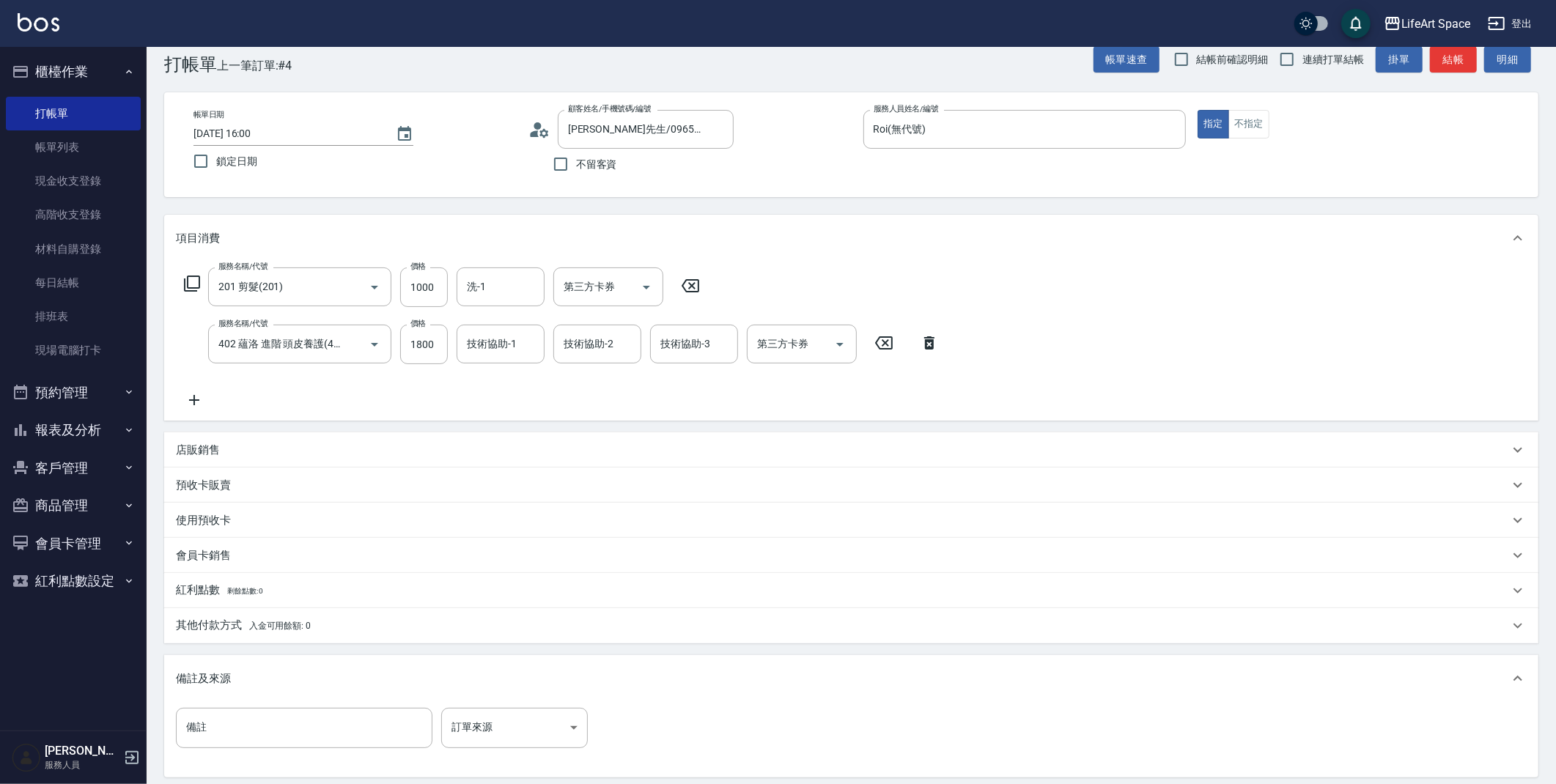
scroll to position [27, 0]
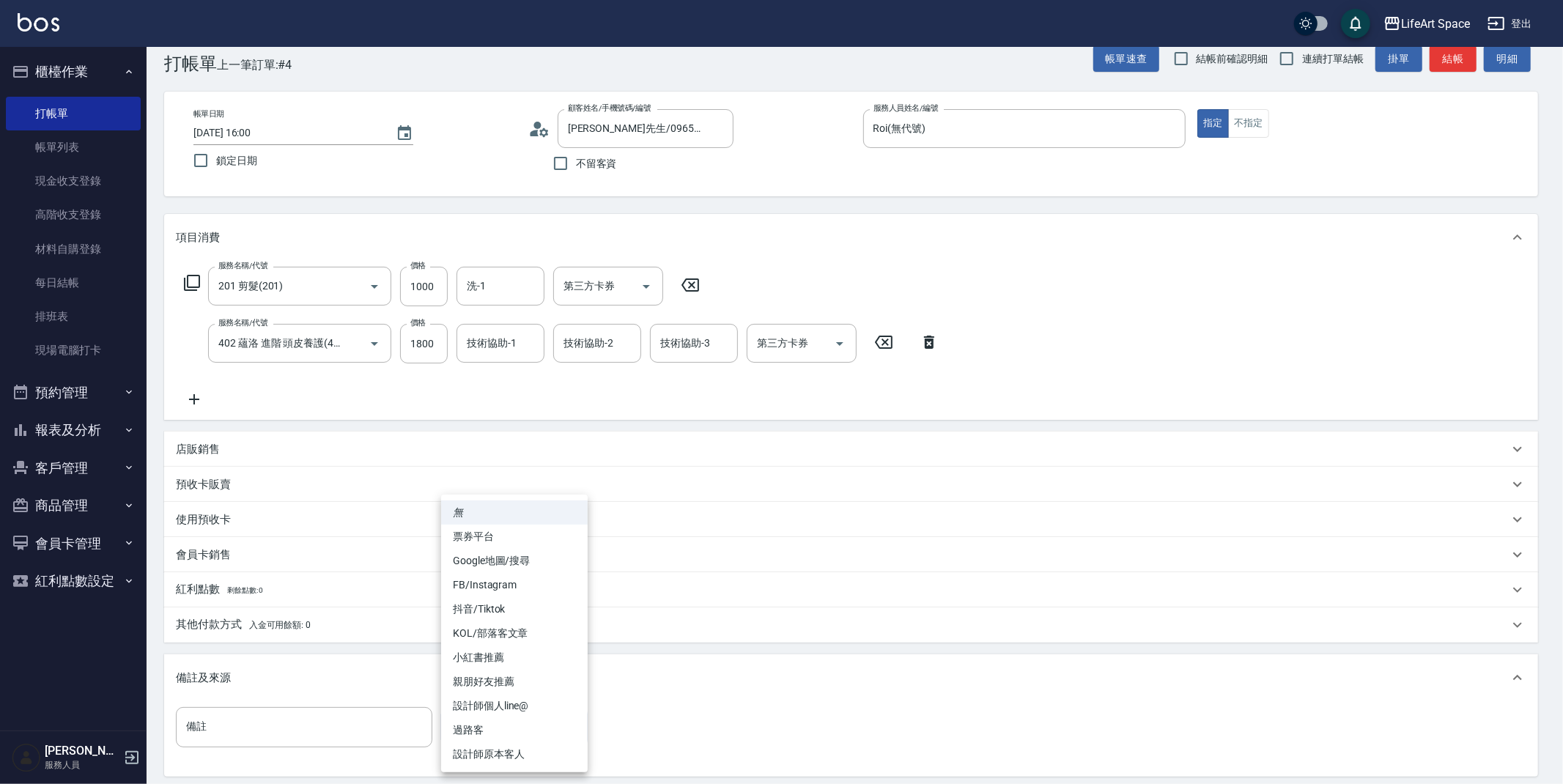
click at [569, 724] on body "LifeArt Space 登出 櫃檯作業 打帳單 帳單列表 現金收支登錄 高階收支登錄 材料自購登錄 每日結帳 排班表 現場電腦打卡 預約管理 預約管理 單…" at bounding box center [782, 454] width 1563 height 962
click at [531, 705] on li "設計師個人line@" at bounding box center [514, 706] width 146 height 24
type input "設計師個人line@"
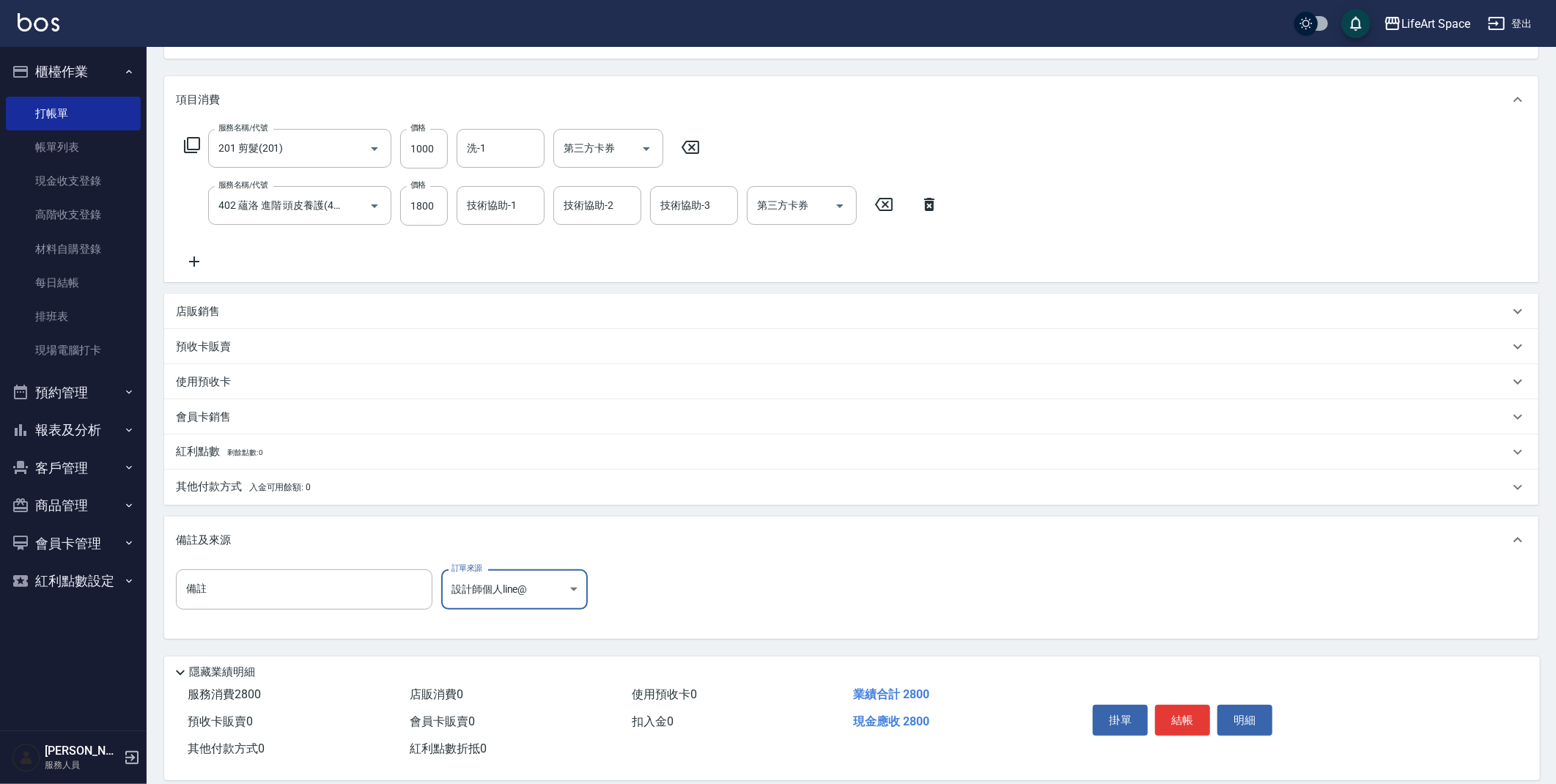
scroll to position [167, 0]
click at [1184, 716] on button "結帳" at bounding box center [1183, 718] width 55 height 31
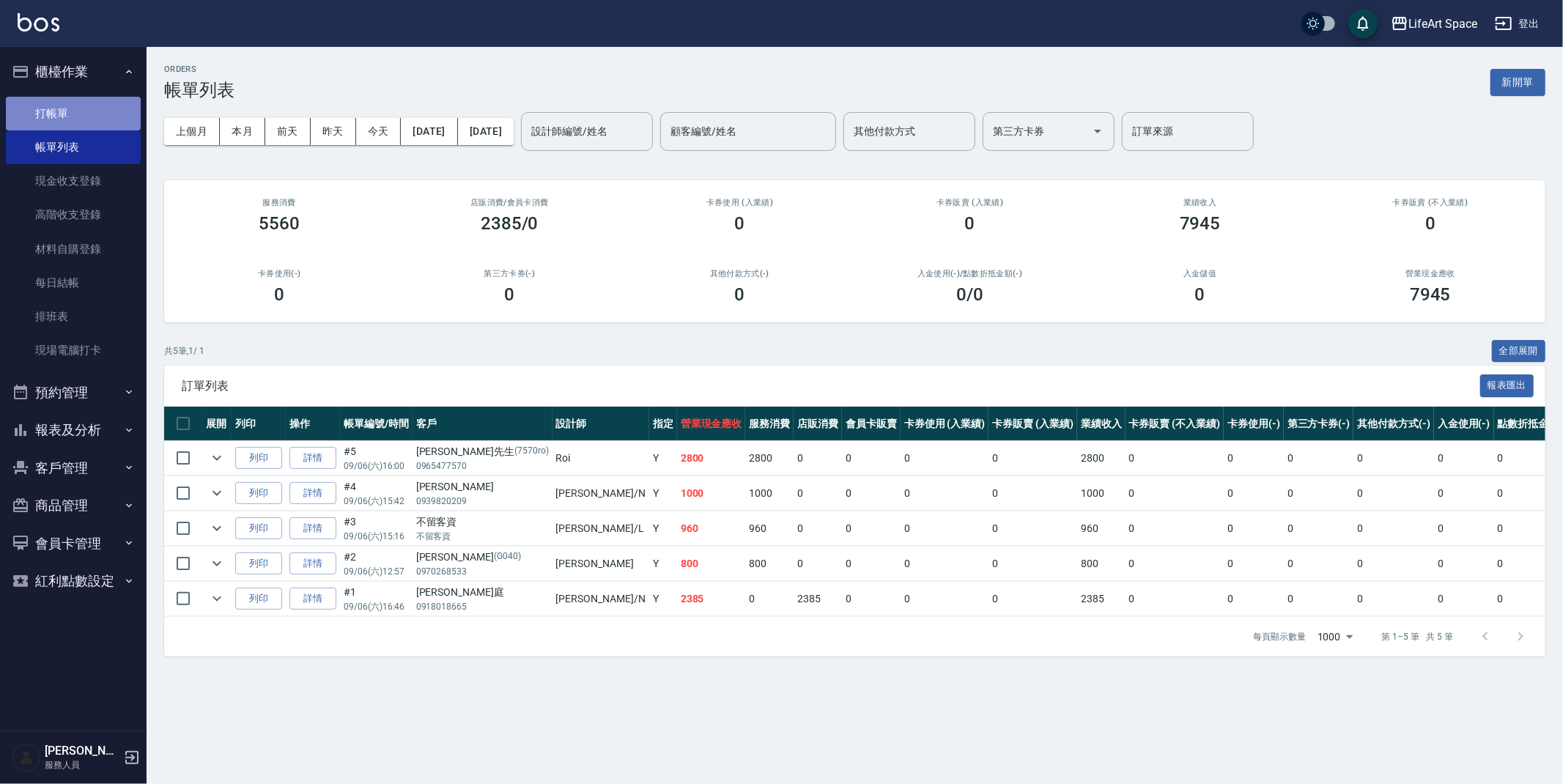
click at [67, 108] on link "打帳單" at bounding box center [73, 113] width 135 height 34
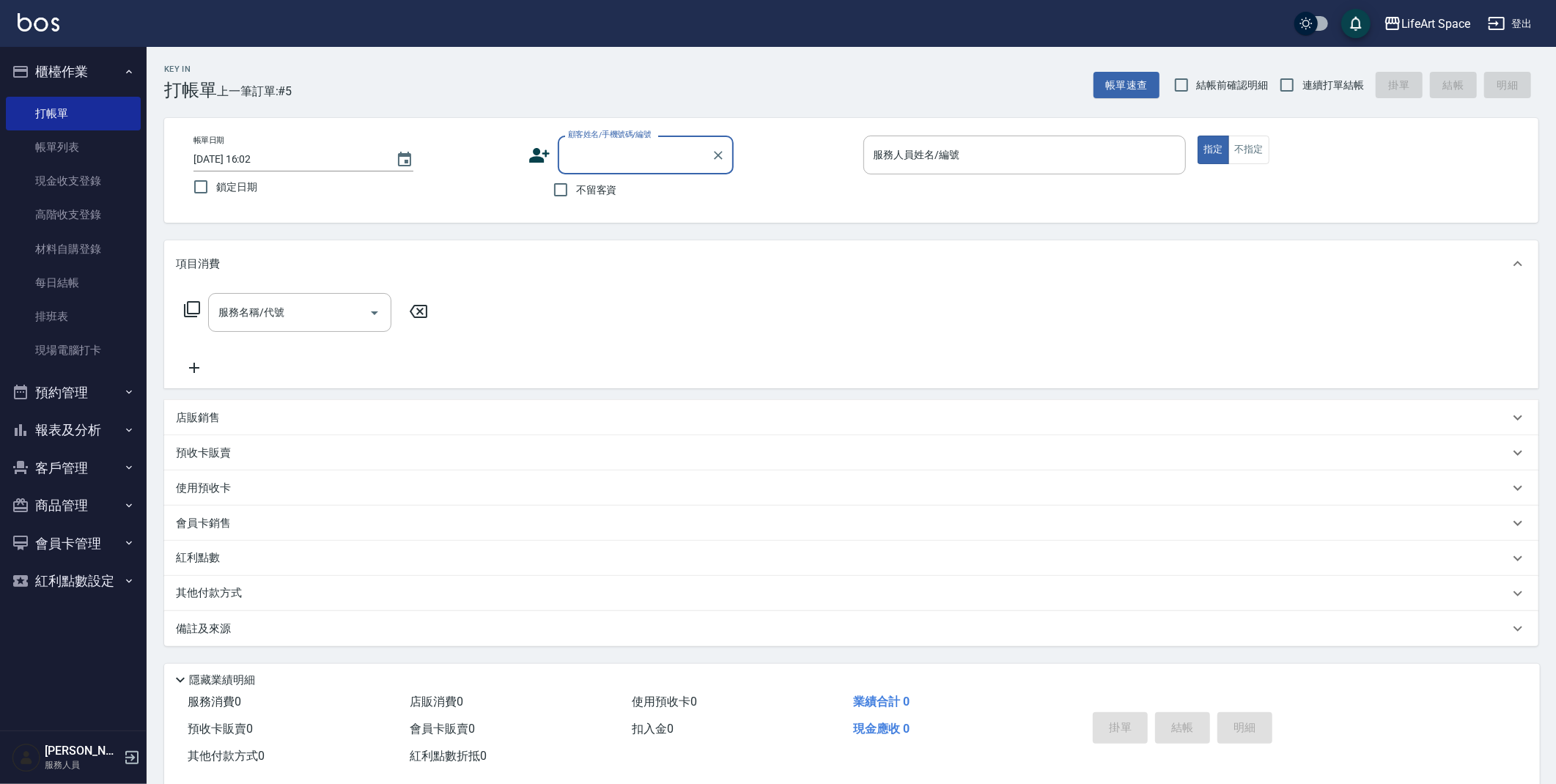
click at [539, 157] on icon at bounding box center [540, 155] width 21 height 15
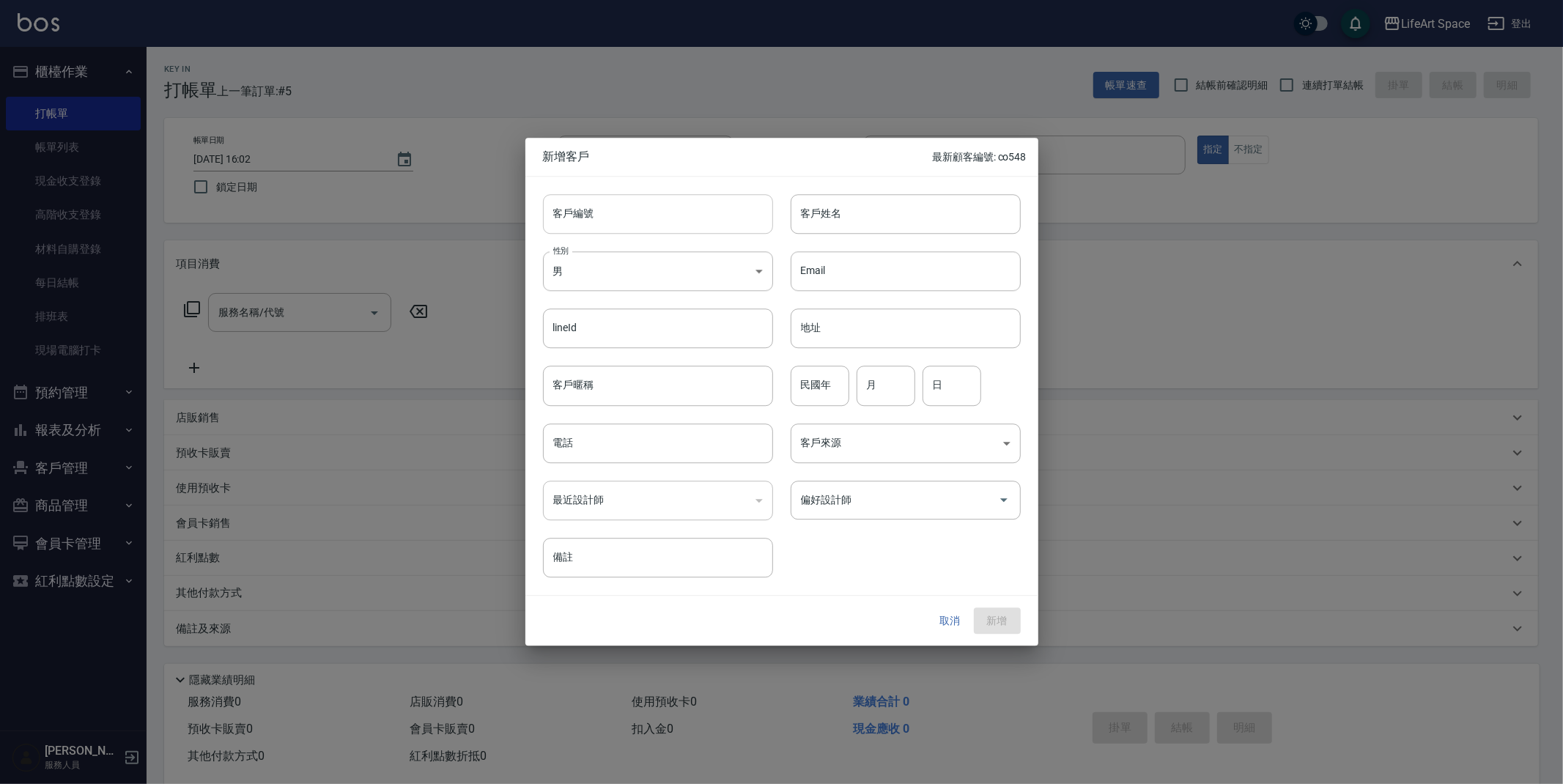
click at [597, 214] on input "客戶編號" at bounding box center [658, 214] width 230 height 40
type input "6349ro"
click at [861, 203] on input "客戶姓名" at bounding box center [905, 214] width 230 height 40
type input "[PERSON_NAME]"
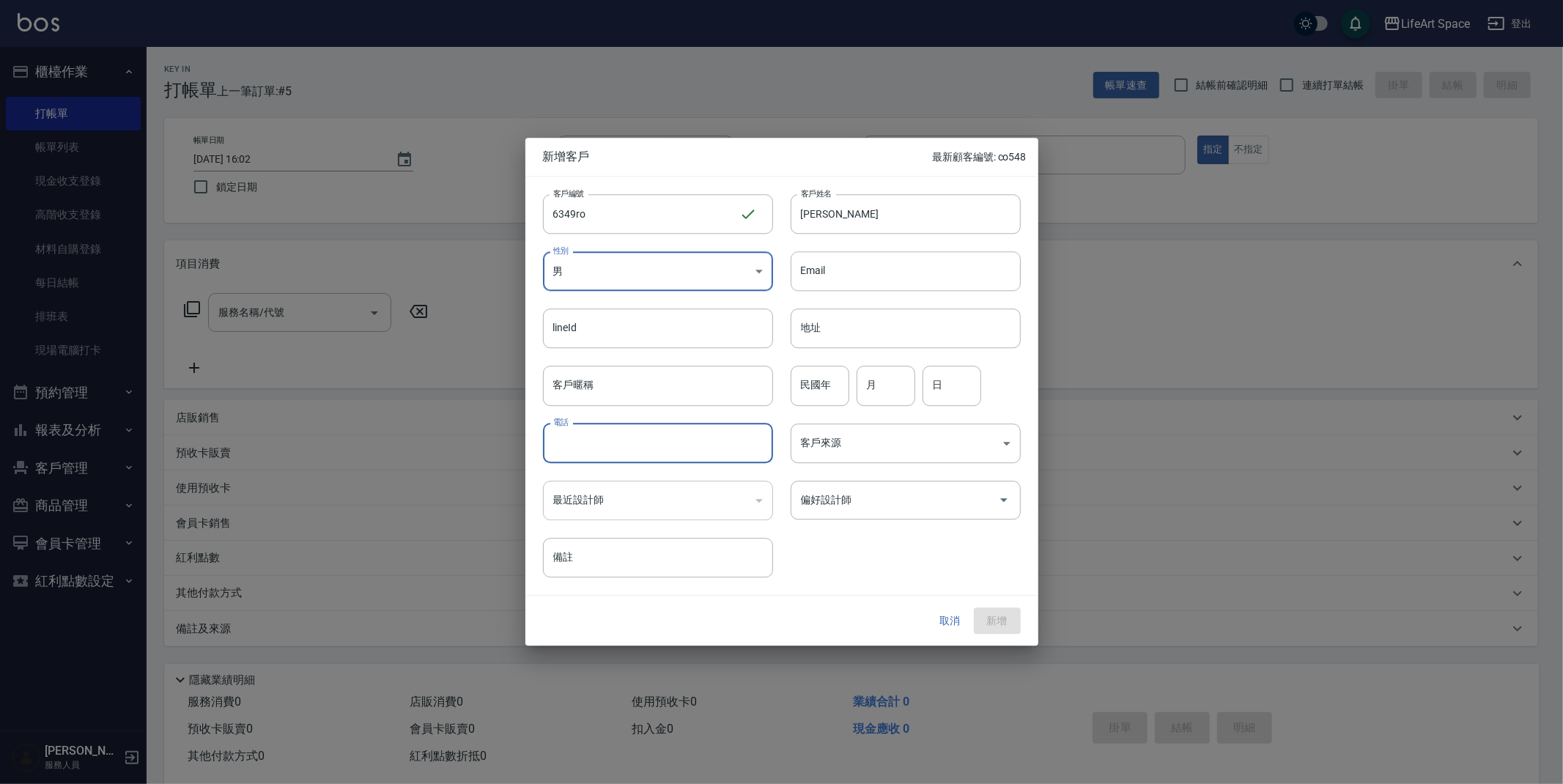
click at [638, 433] on input "電話" at bounding box center [658, 443] width 230 height 40
type input "0937936349"
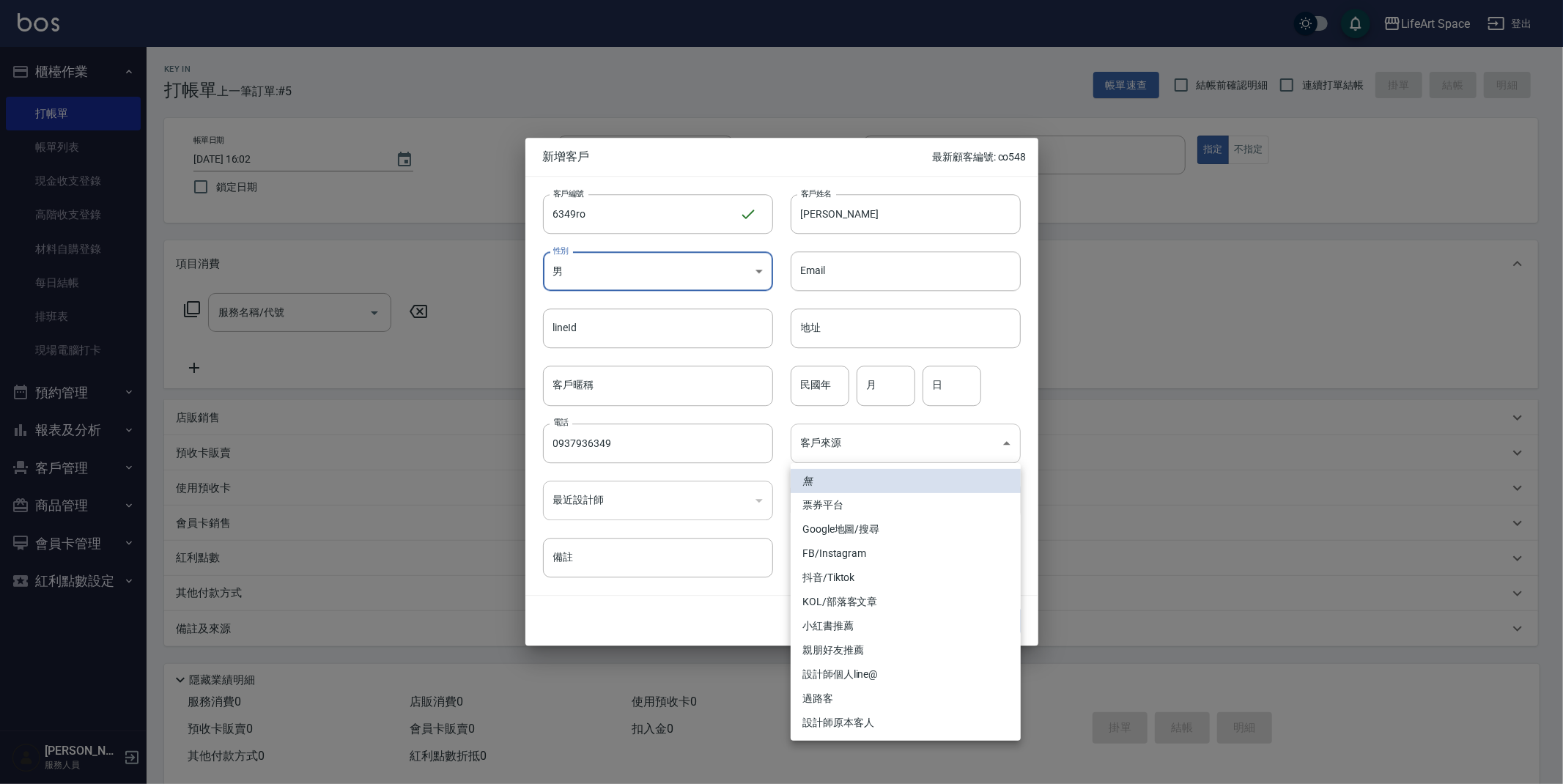
click at [831, 451] on body "LifeArt Space 登出 櫃檯作業 打帳單 帳單列表 現金收支登錄 高階收支登錄 材料自購登錄 每日結帳 排班表 現場電腦打卡 預約管理 預約管理 單…" at bounding box center [782, 403] width 1563 height 806
click at [866, 726] on li "設計師原本客人" at bounding box center [905, 723] width 230 height 24
type input "設計師原本客人"
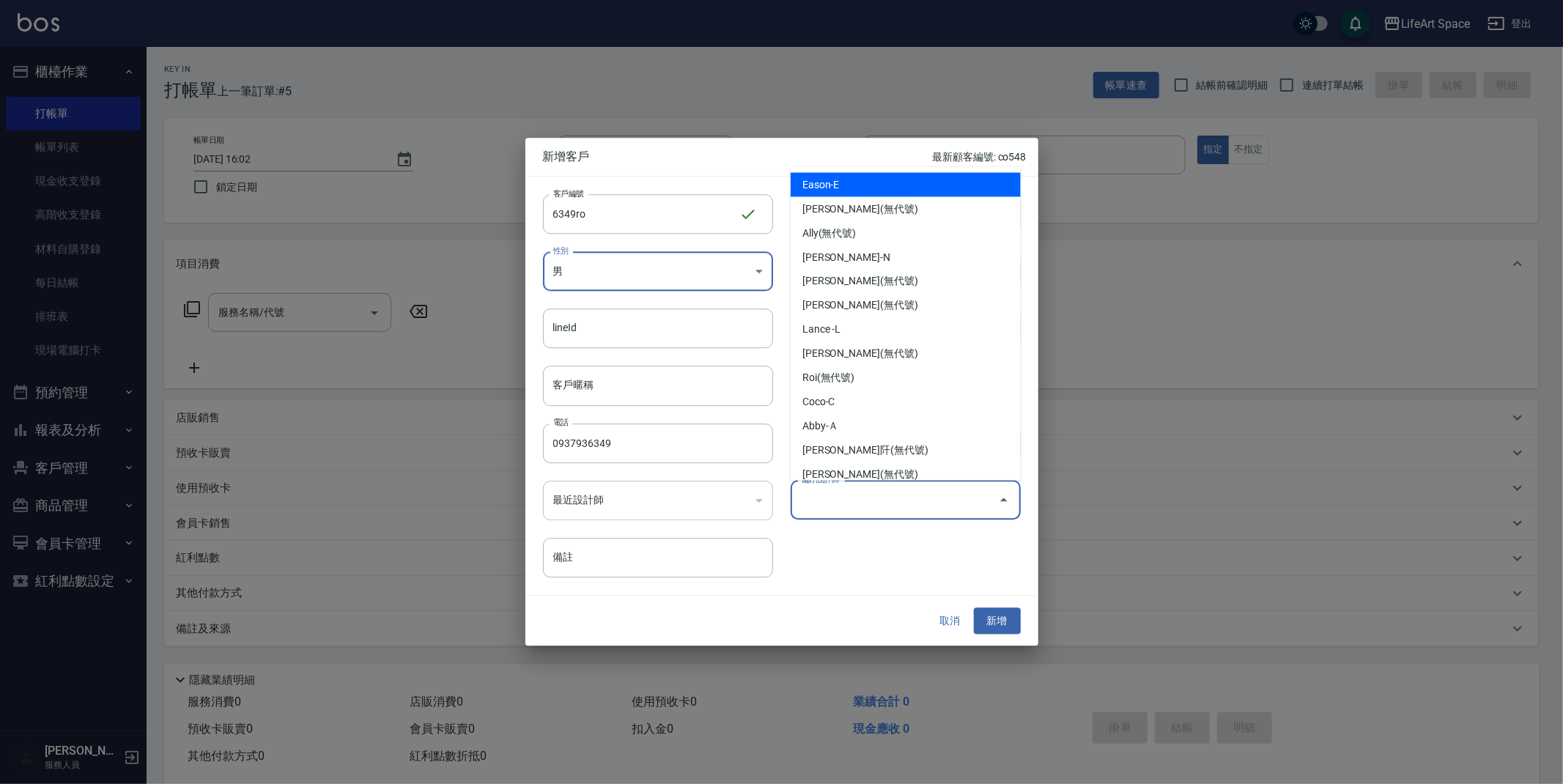
click at [849, 495] on input "偏好設計師" at bounding box center [894, 500] width 195 height 26
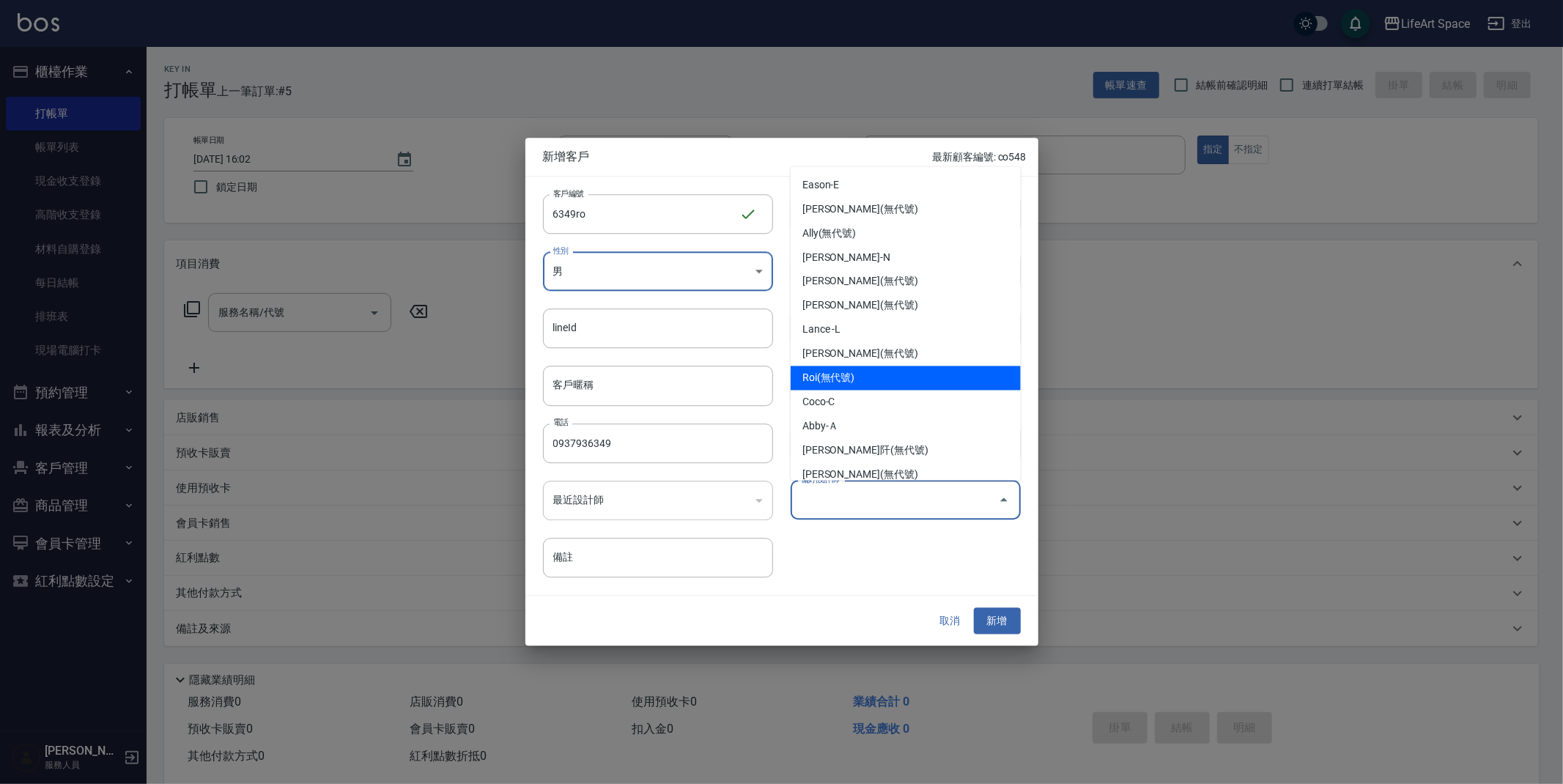
click at [849, 381] on li "Roi(無代號)" at bounding box center [905, 379] width 230 height 24
type input "Roi"
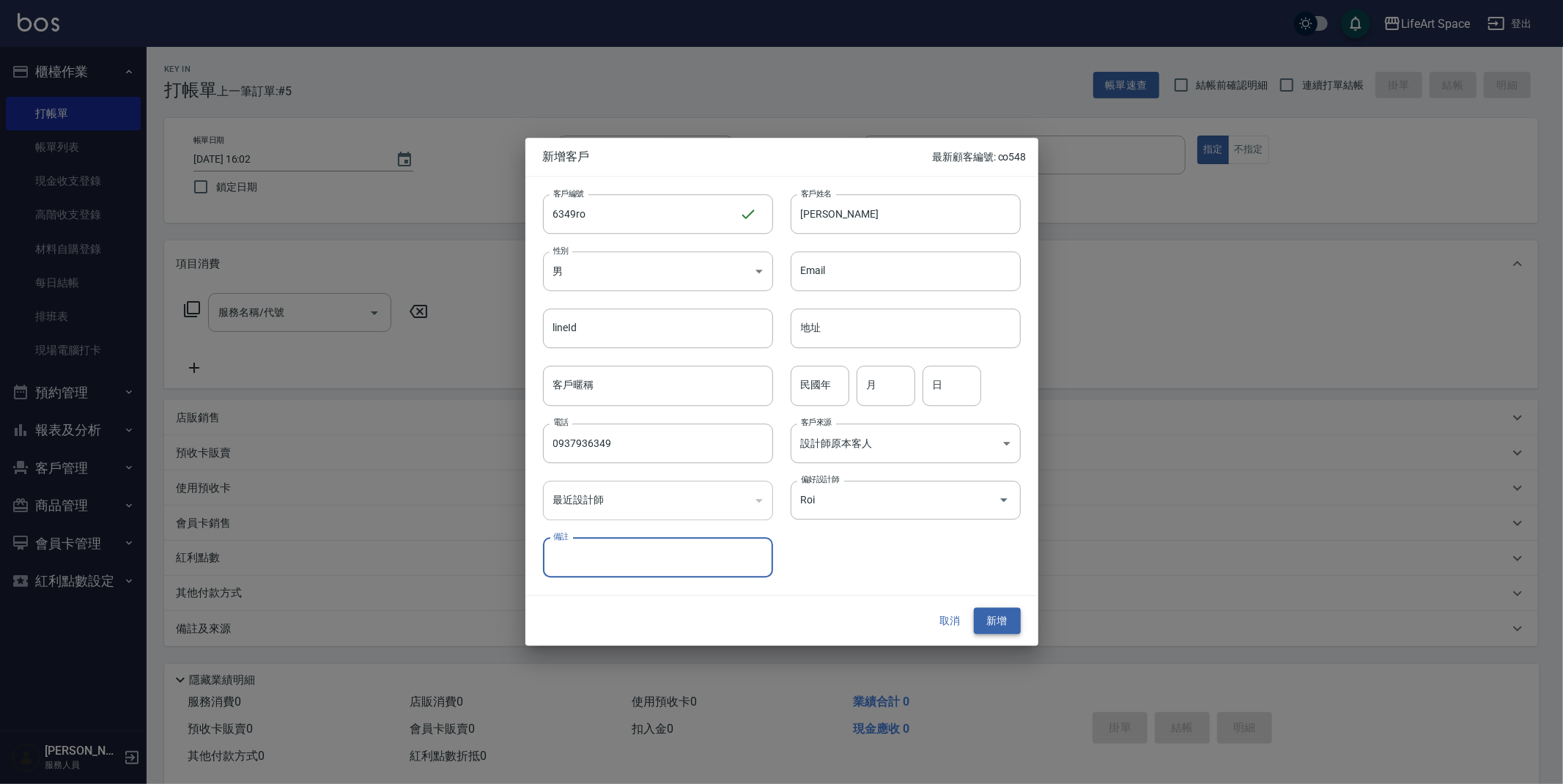
click at [998, 628] on button "新增" at bounding box center [997, 620] width 46 height 27
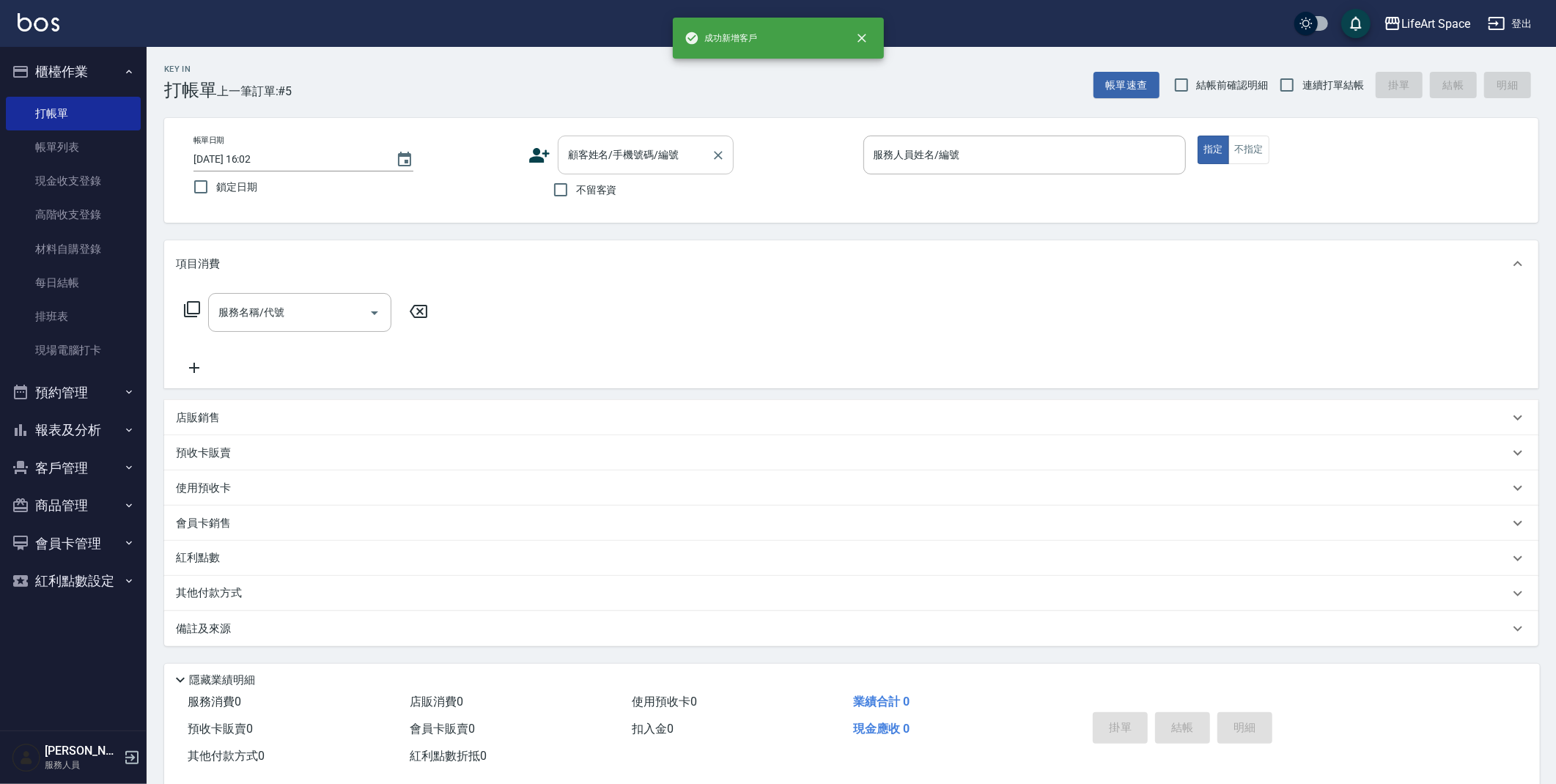
click at [602, 155] on input "顧客姓名/手機號碼/編號" at bounding box center [635, 155] width 140 height 26
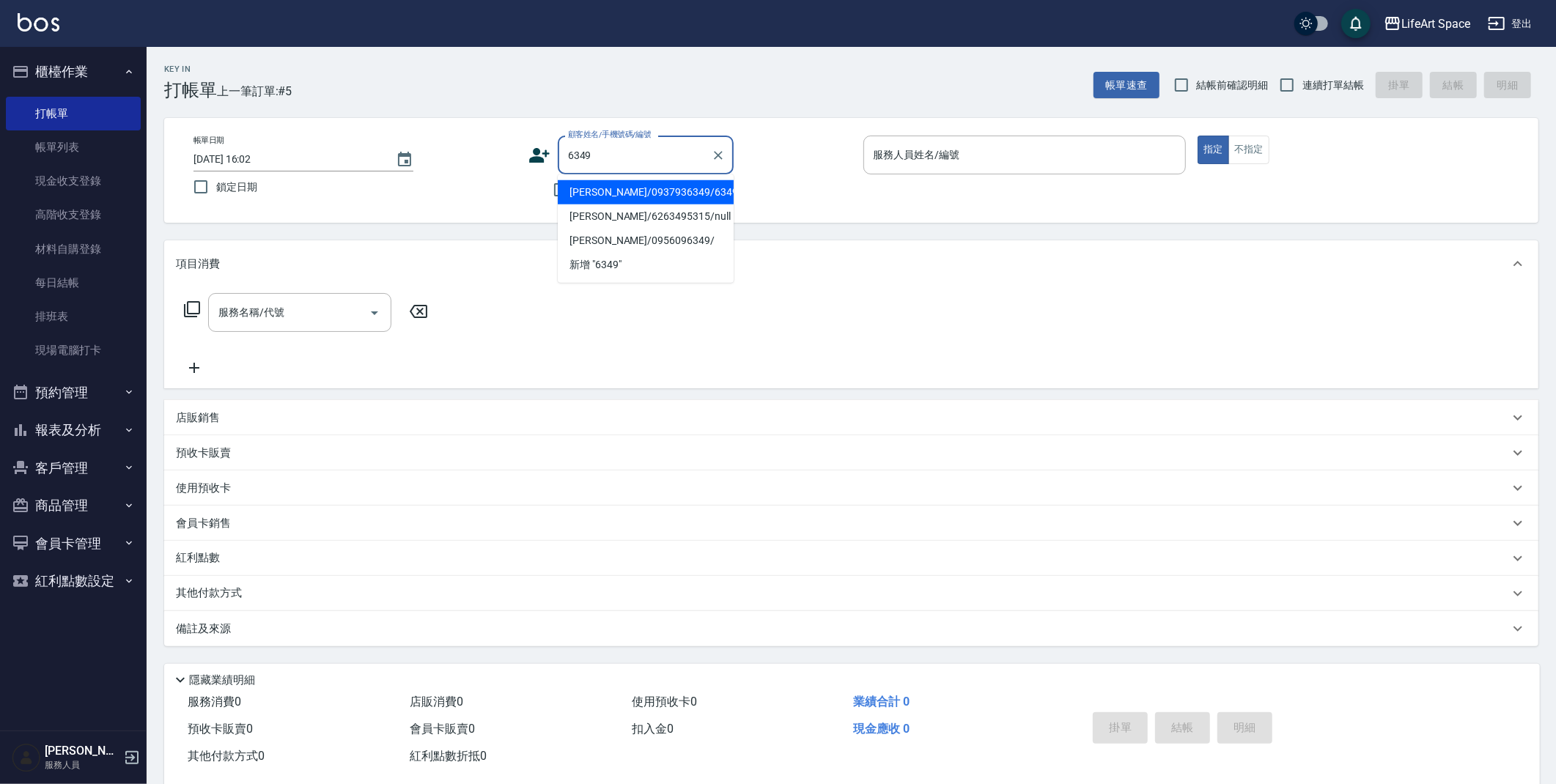
drag, startPoint x: 697, startPoint y: 188, endPoint x: 774, endPoint y: 170, distance: 79.1
click at [697, 188] on li "[PERSON_NAME]/0937936349/6349ro" at bounding box center [646, 192] width 176 height 24
type input "[PERSON_NAME]/0937936349/6349ro"
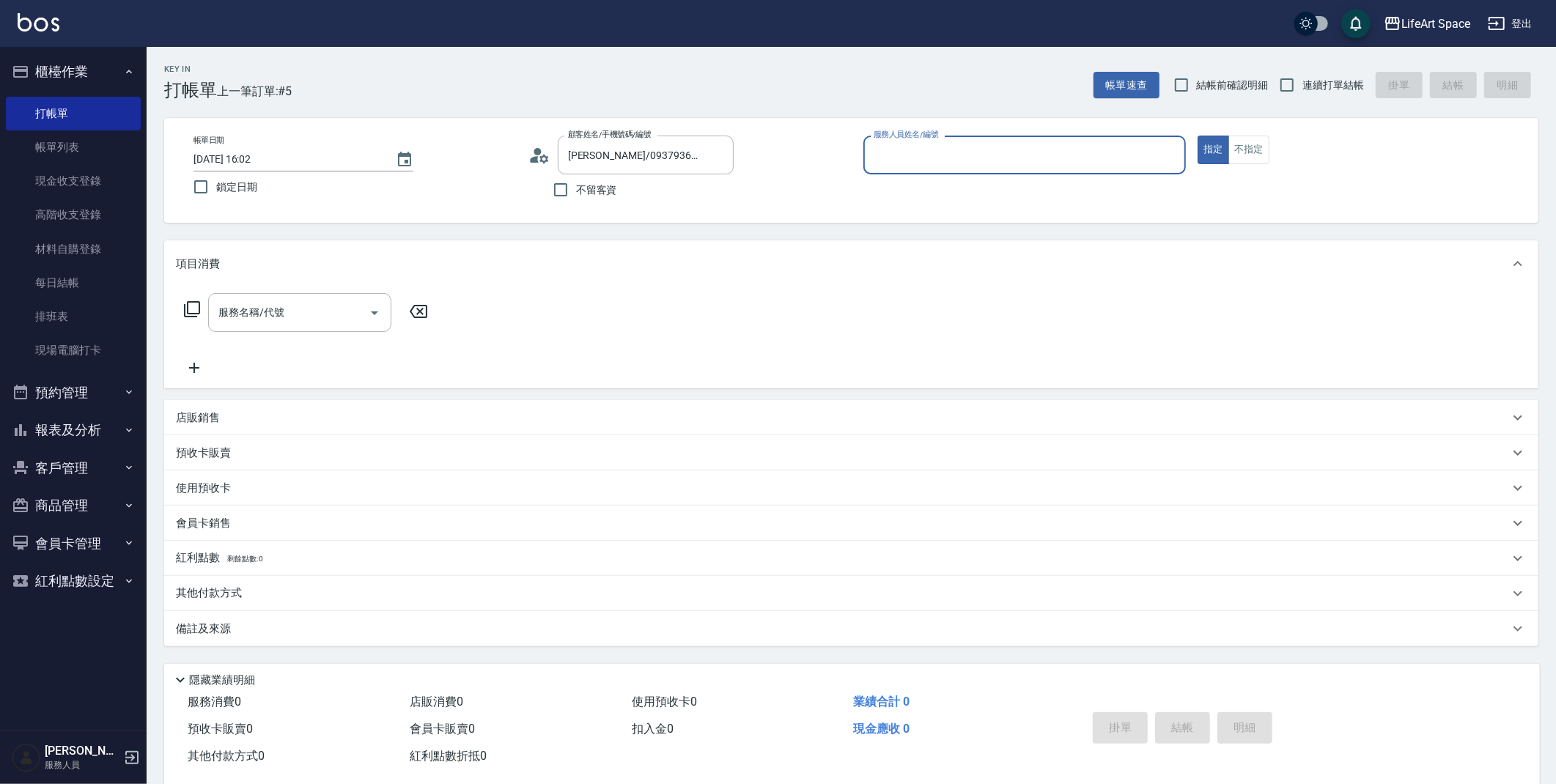
type input "Roi(無代號)"
click at [238, 305] on div "服務名稱/代號 服務名稱/代號" at bounding box center [300, 312] width 183 height 39
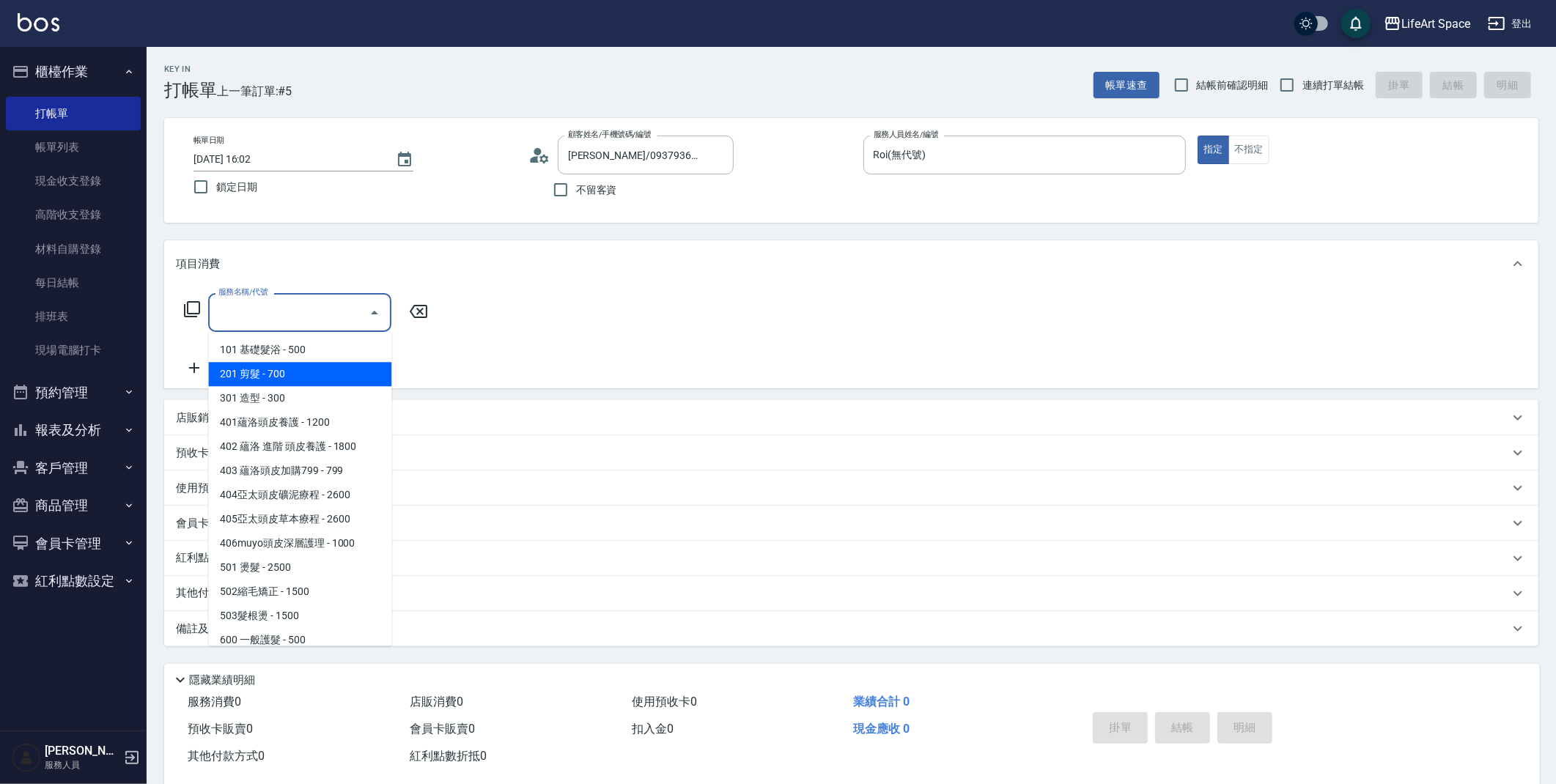
click at [282, 379] on span "201 剪髮 - 700" at bounding box center [300, 374] width 183 height 24
type input "201 剪髮(201)"
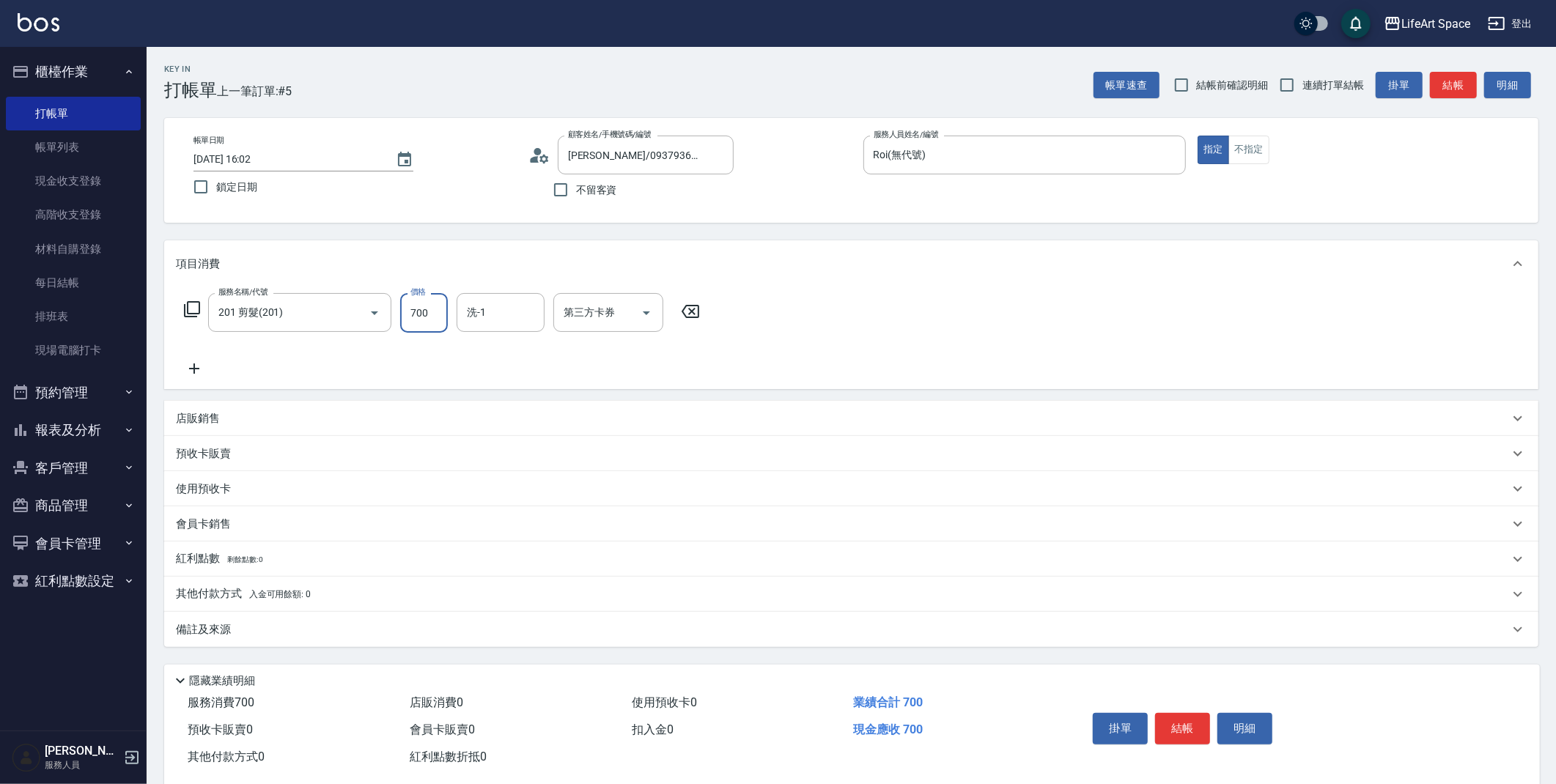
click at [436, 318] on input "700" at bounding box center [424, 313] width 47 height 40
type input "800"
click at [293, 635] on div "備註及來源" at bounding box center [842, 630] width 1334 height 15
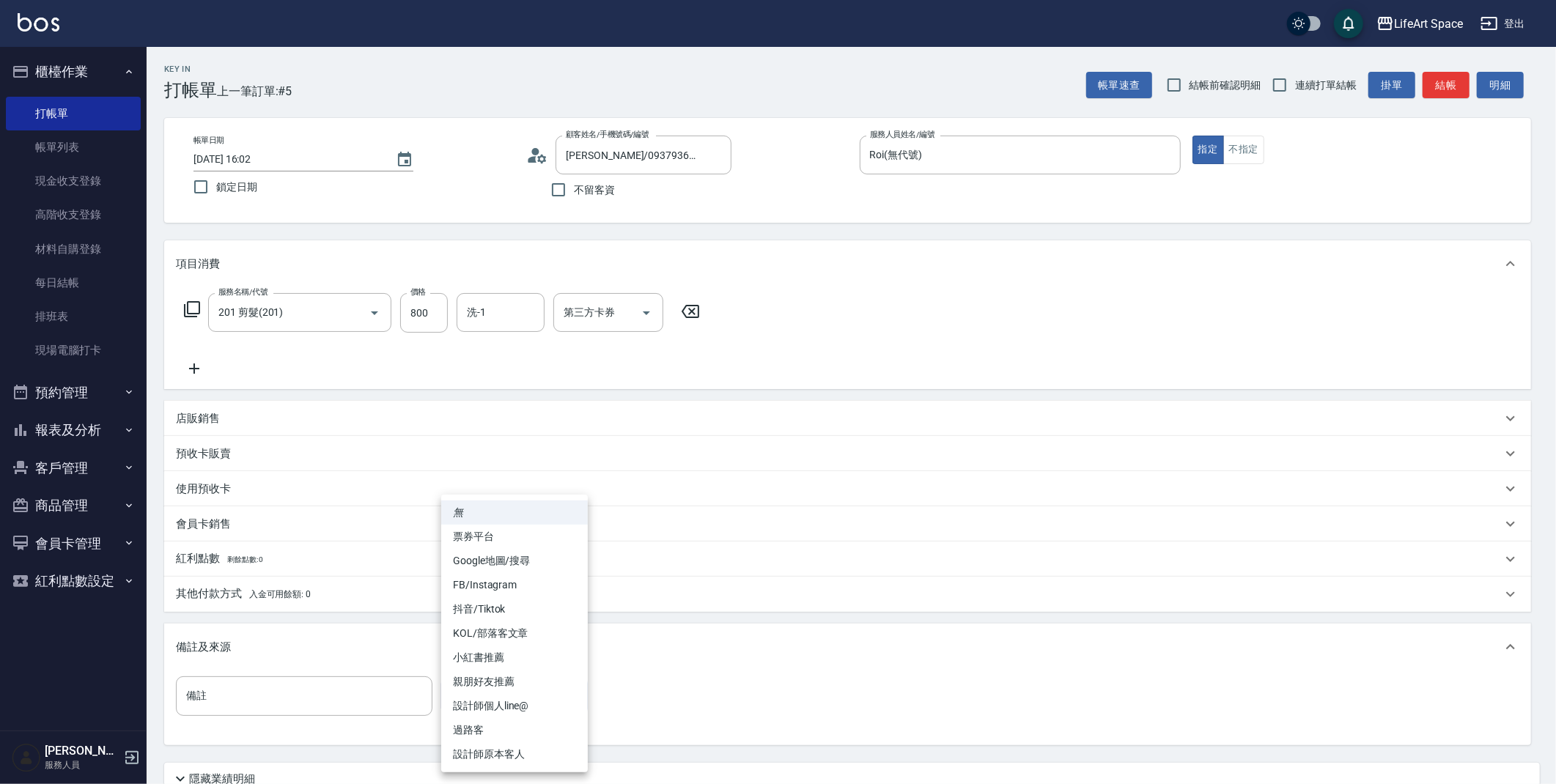
click at [499, 700] on body "LifeArt Space 登出 櫃檯作業 打帳單 帳單列表 現金收支登錄 高階收支登錄 材料自購登錄 每日結帳 排班表 現場電腦打卡 預約管理 預約管理 單…" at bounding box center [778, 452] width 1556 height 904
click at [499, 756] on li "設計師原本客人" at bounding box center [514, 754] width 146 height 24
type input "設計師原本客人"
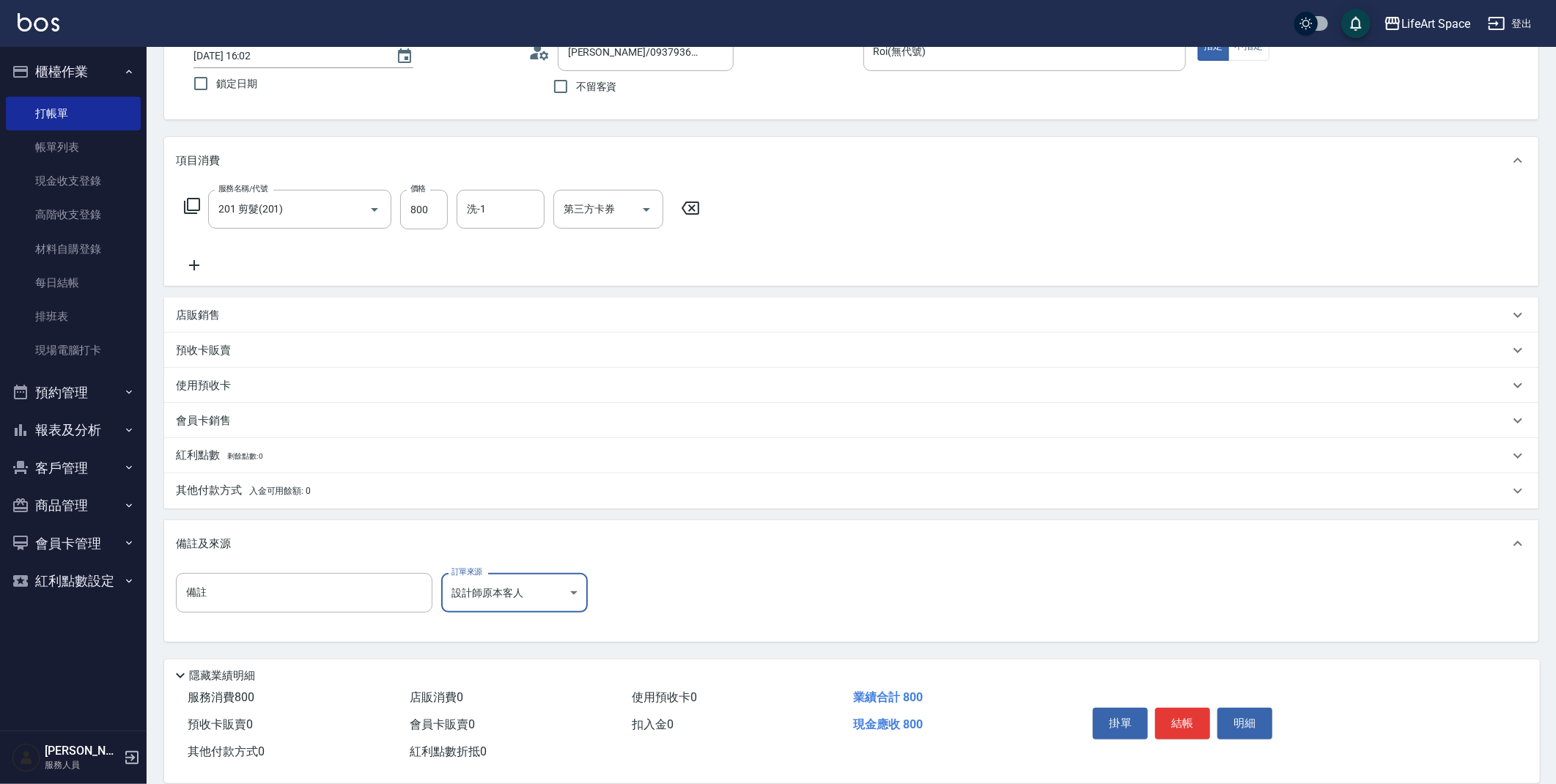
scroll to position [126, 0]
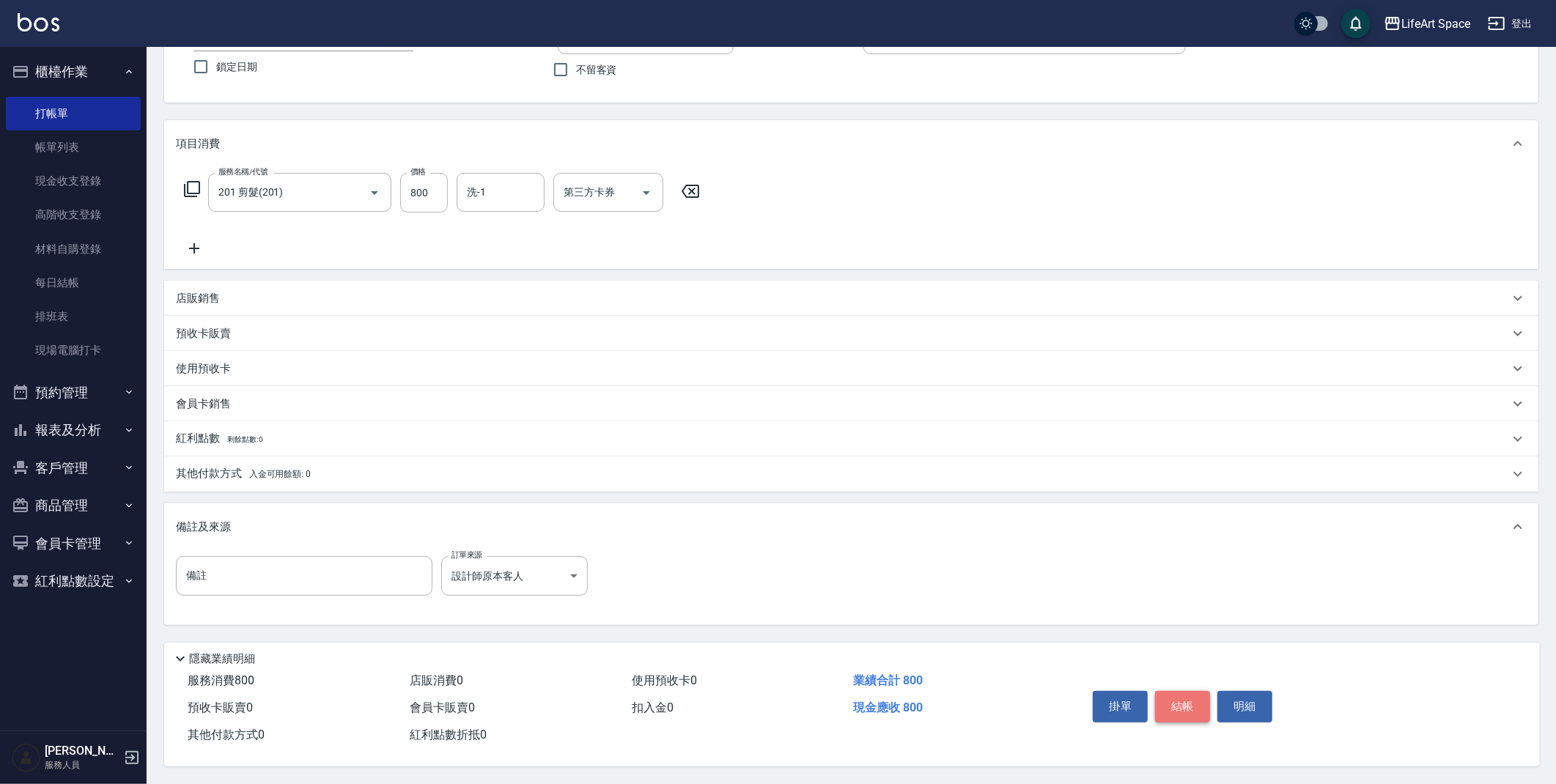
click at [1191, 700] on button "結帳" at bounding box center [1183, 707] width 55 height 31
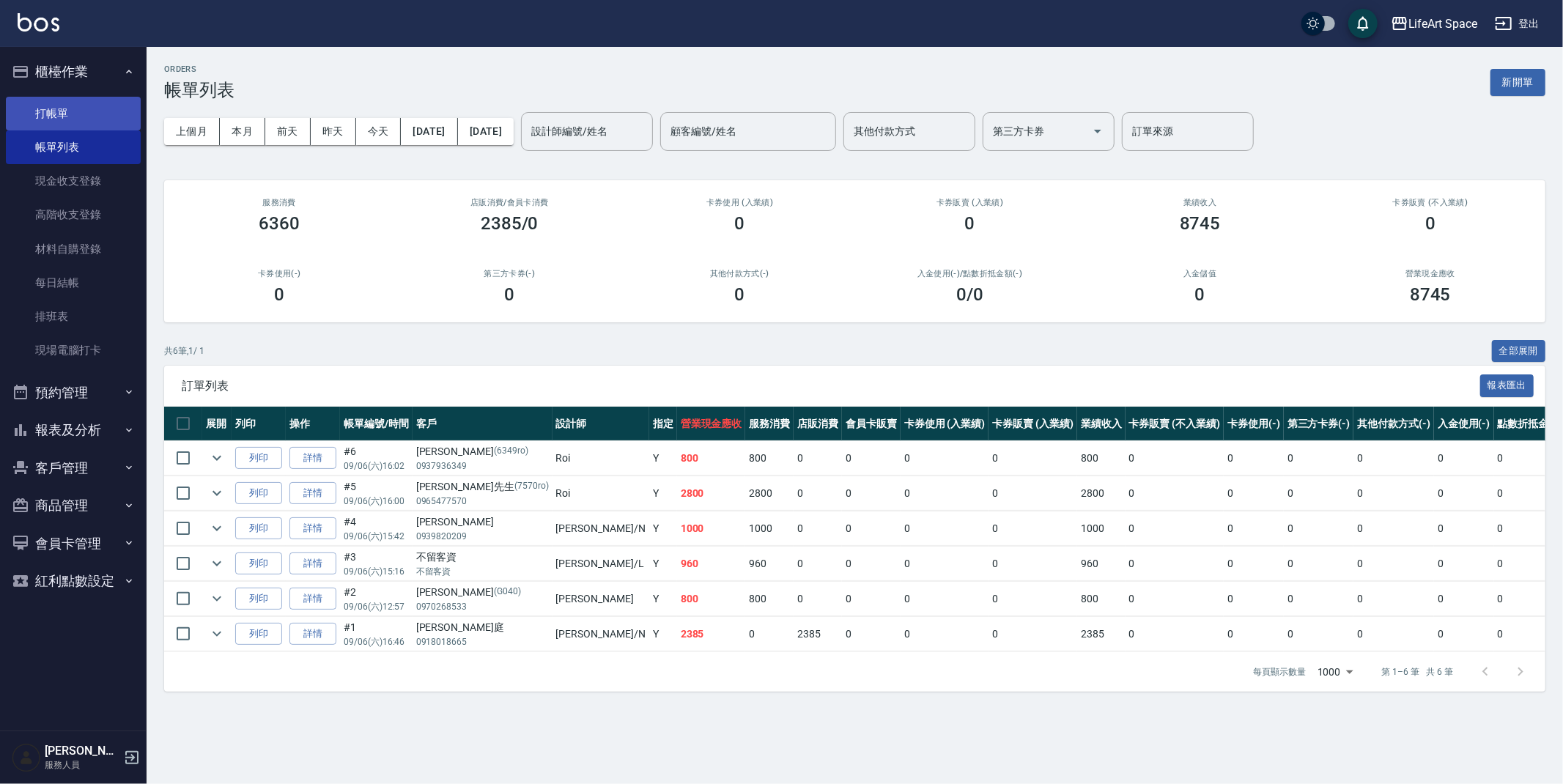
click at [96, 124] on link "打帳單" at bounding box center [73, 113] width 135 height 34
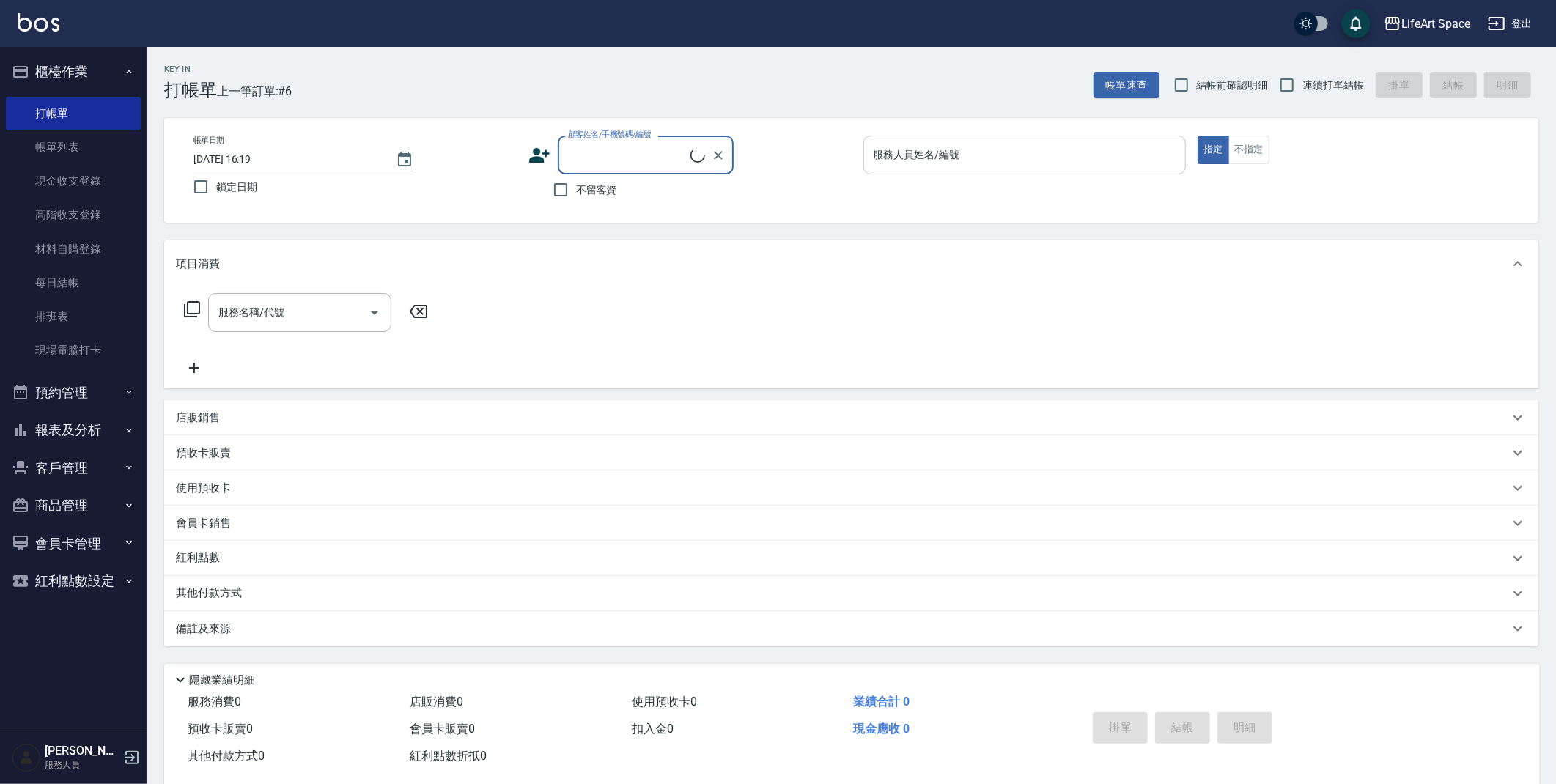
click at [1045, 154] on input "服務人員姓名/編號" at bounding box center [1025, 155] width 310 height 26
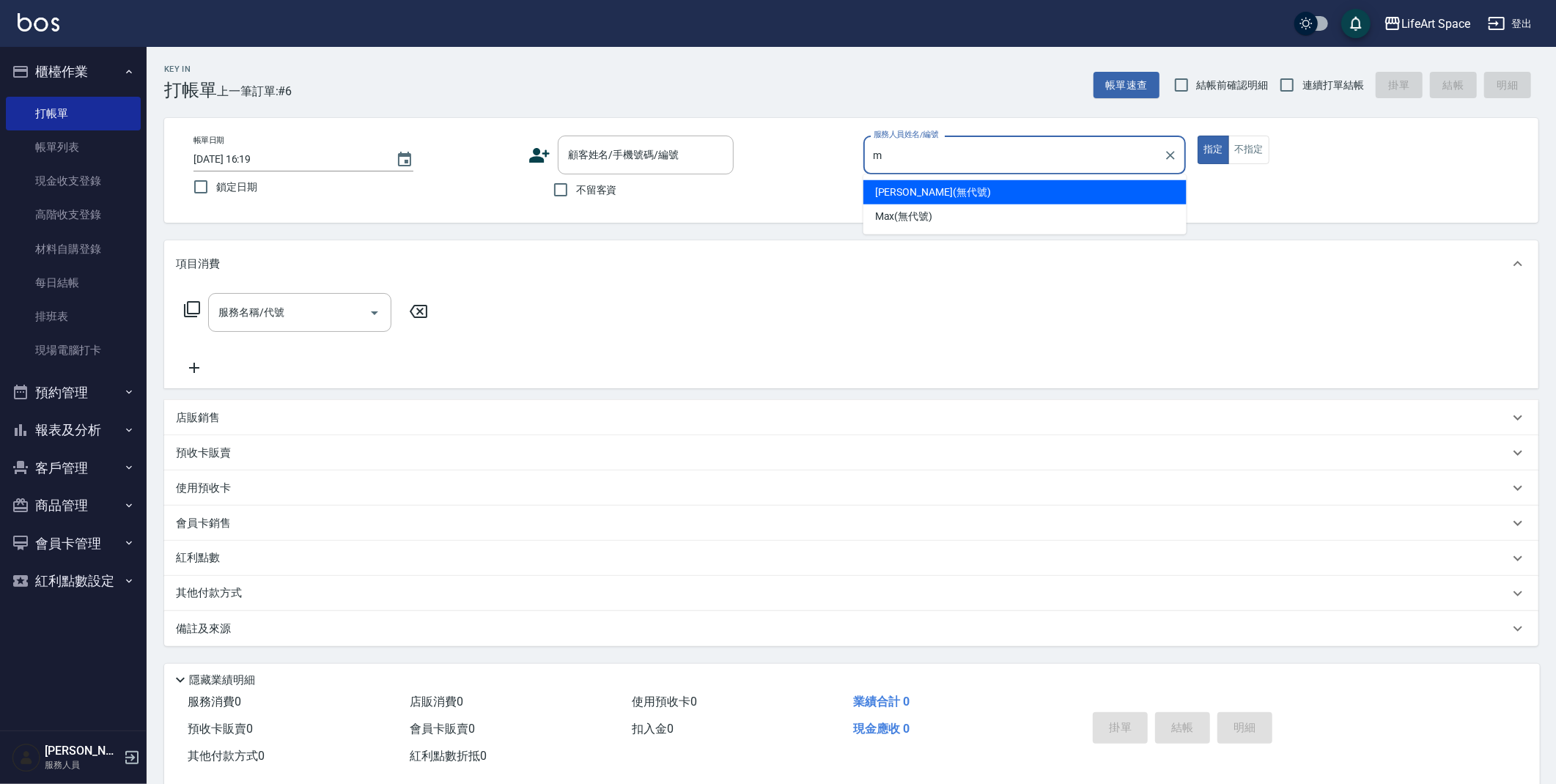
drag, startPoint x: 923, startPoint y: 213, endPoint x: 826, endPoint y: 233, distance: 99.0
click at [923, 213] on span "[PERSON_NAME] (無代號)" at bounding box center [903, 217] width 58 height 15
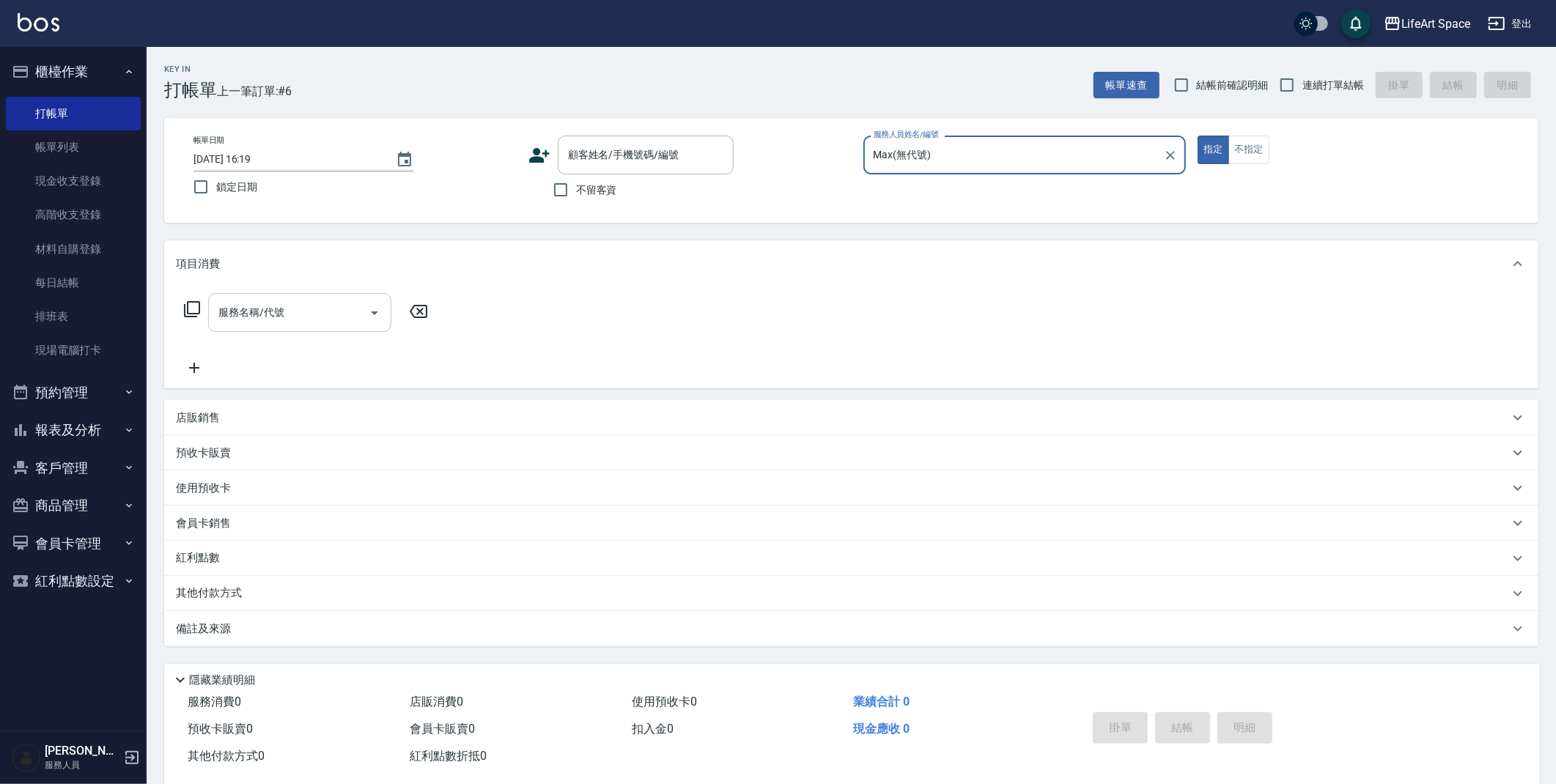
type input "Max(無代號)"
click at [297, 314] on input "服務名稱/代號" at bounding box center [288, 312] width 148 height 26
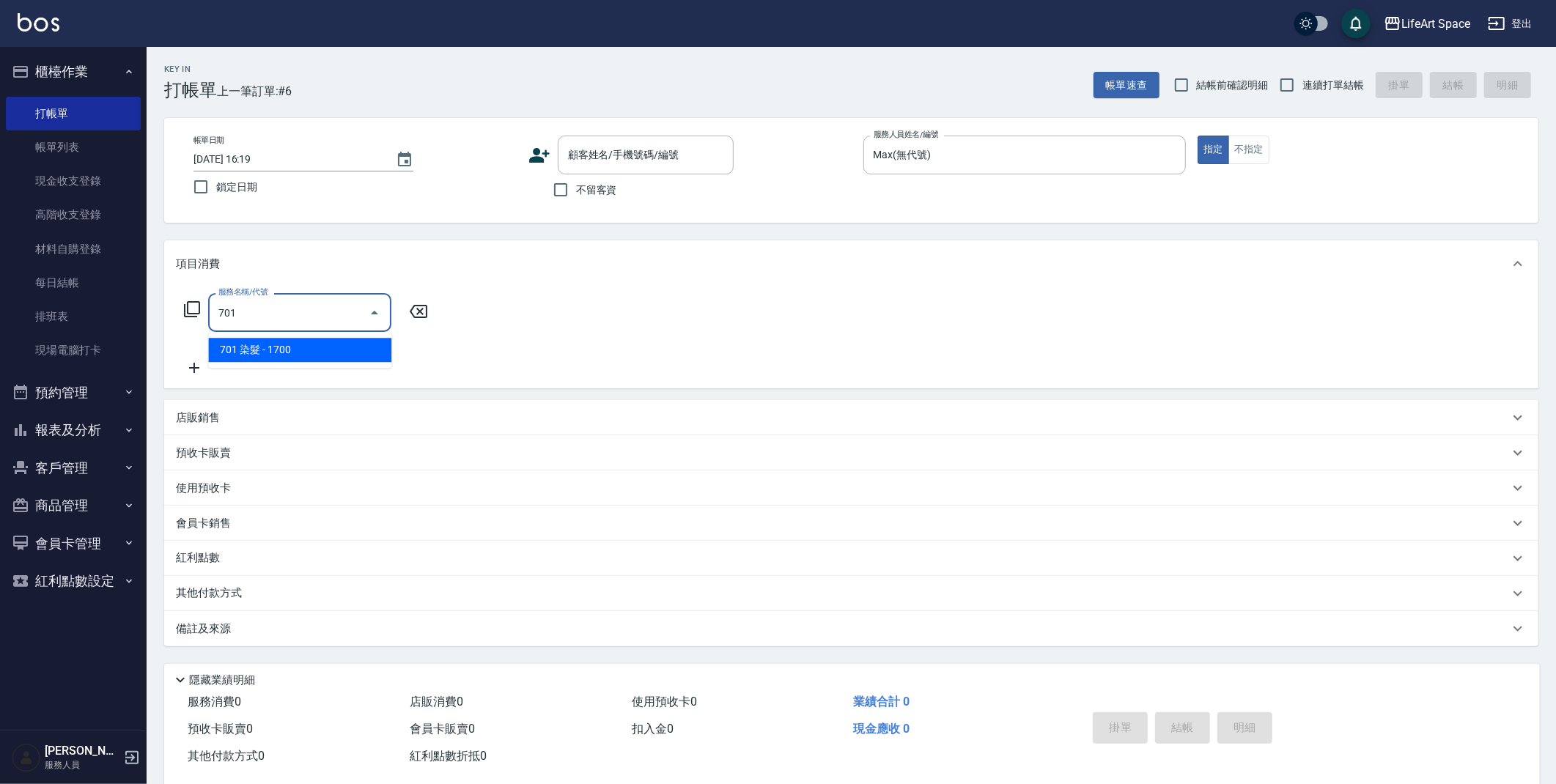
click at [264, 349] on span "701 染髮 - 1700" at bounding box center [300, 349] width 183 height 24
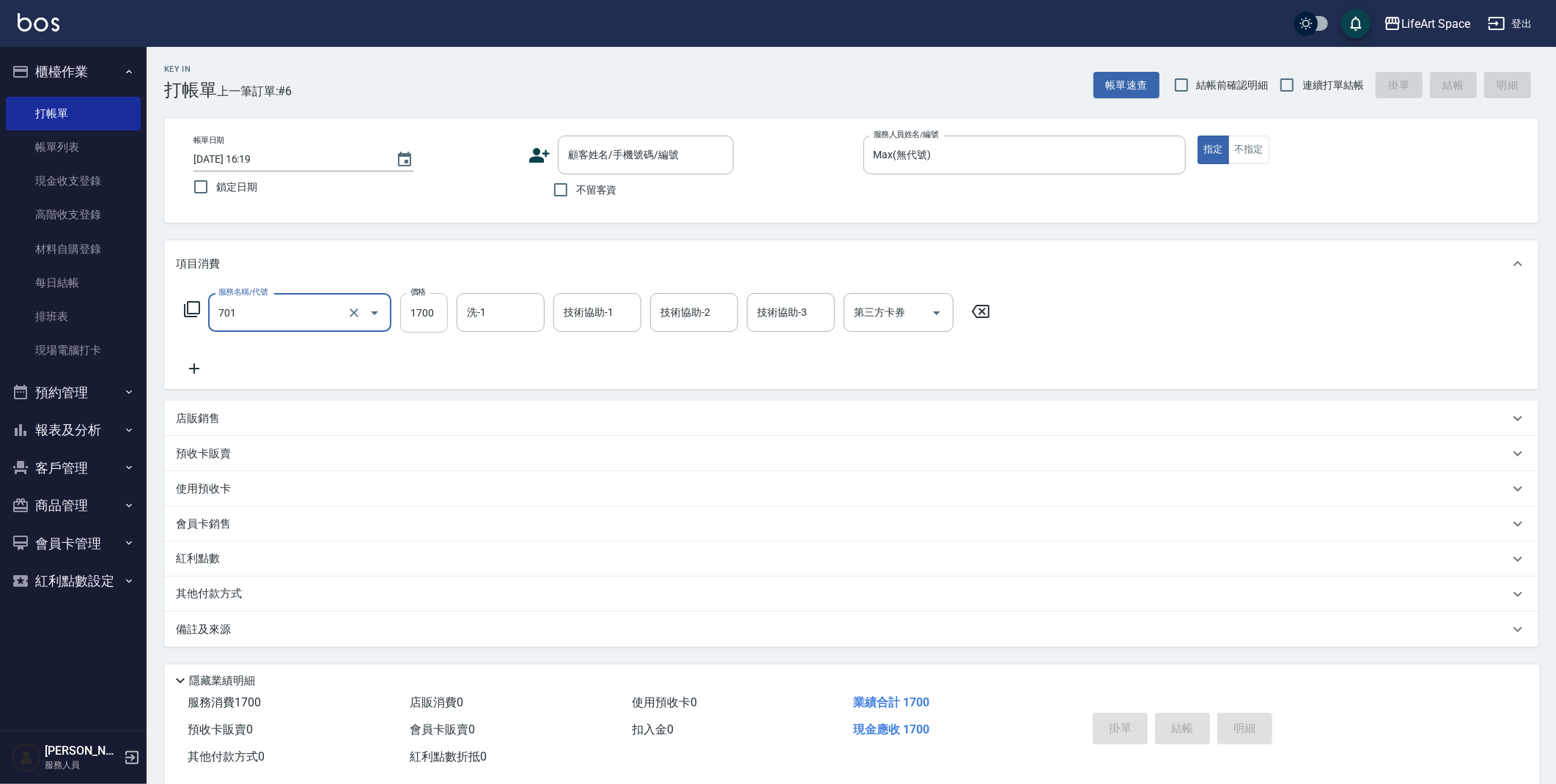
type input "701 染髮(701)"
drag, startPoint x: 434, startPoint y: 326, endPoint x: 421, endPoint y: 330, distance: 13.6
click at [434, 327] on input "1700" at bounding box center [424, 313] width 47 height 40
type input "3500"
click at [205, 366] on icon at bounding box center [194, 368] width 37 height 17
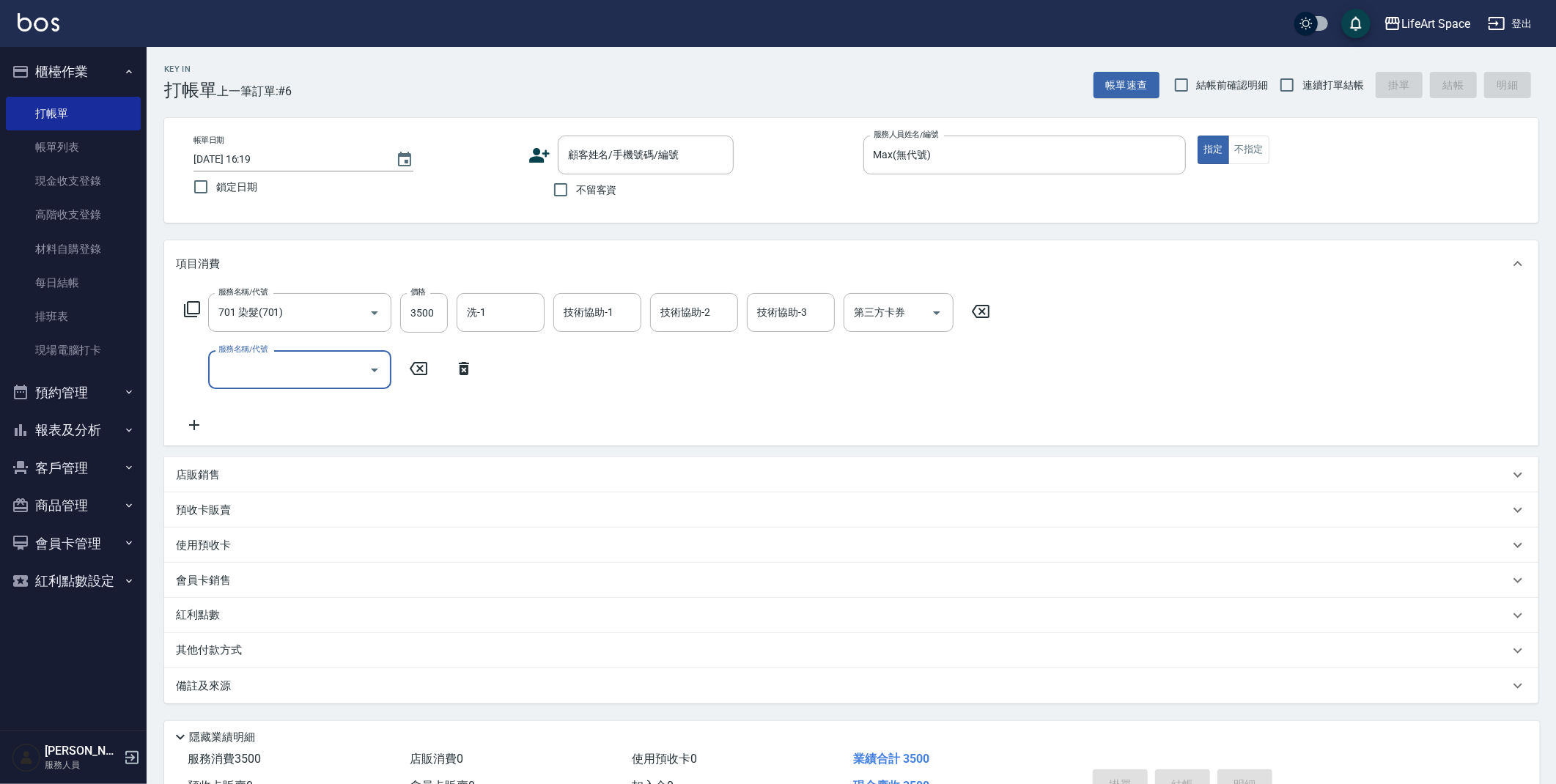
click at [244, 382] on div "服務名稱/代號" at bounding box center [300, 369] width 183 height 39
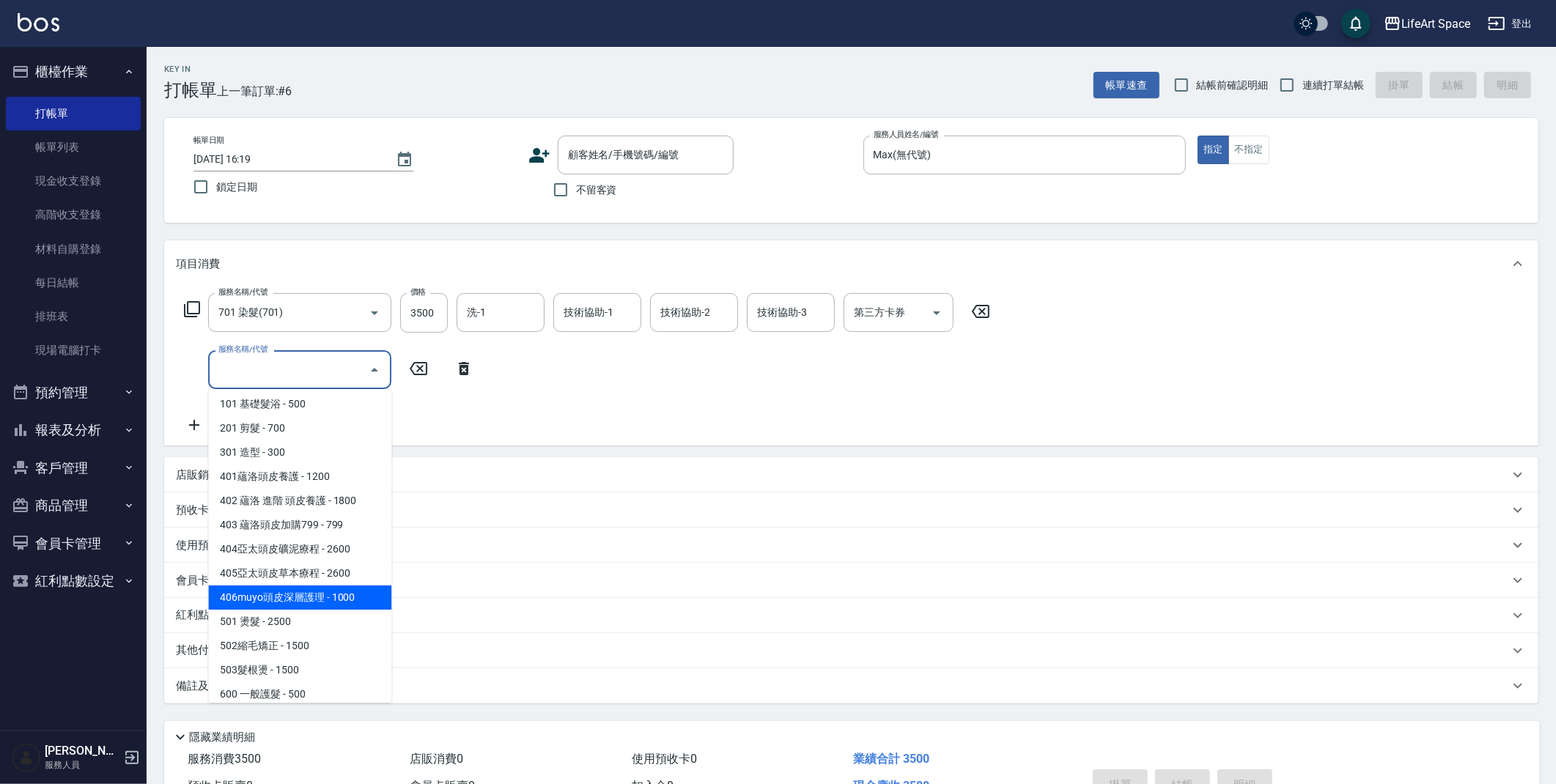
scroll to position [229, 0]
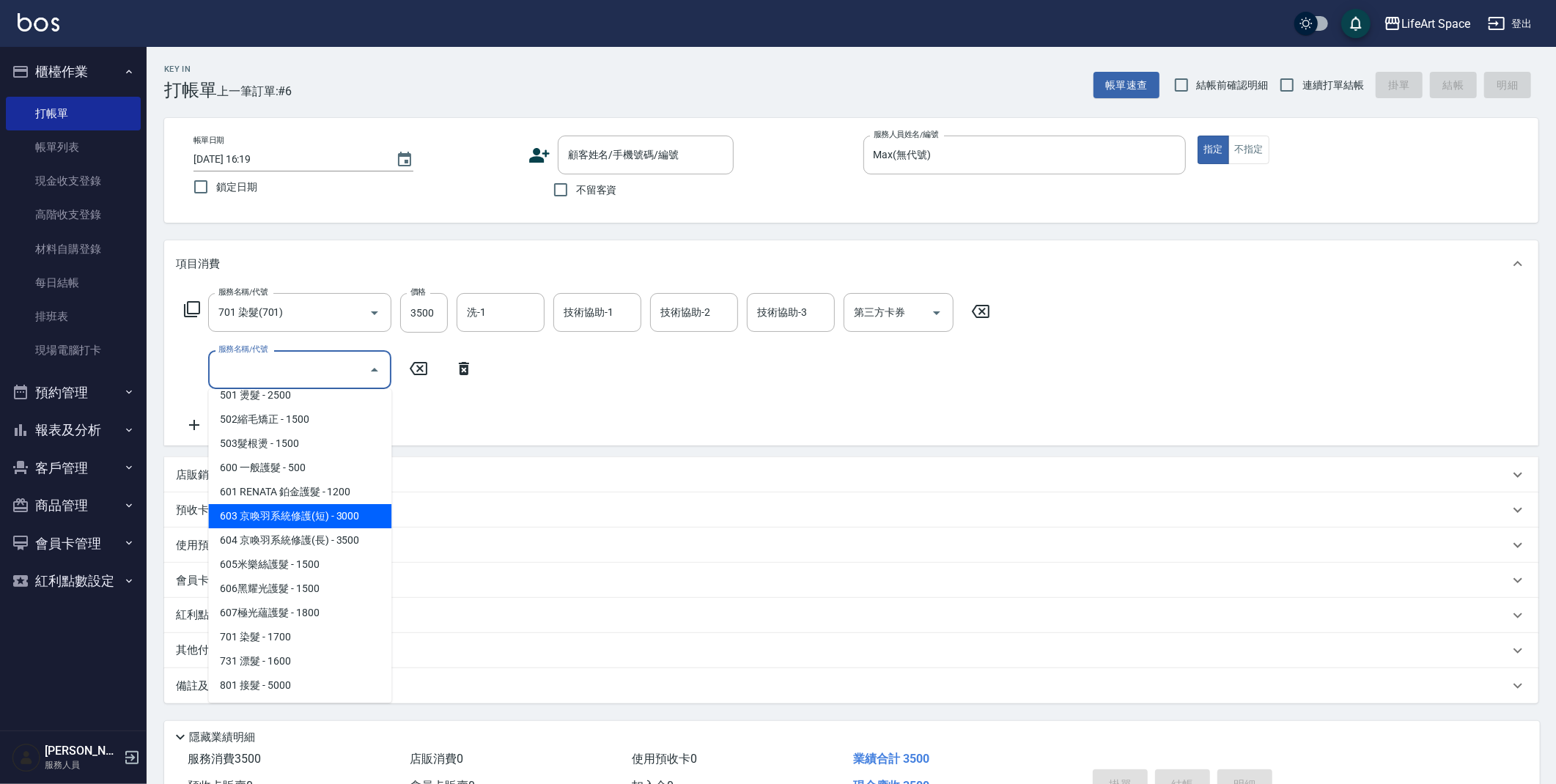
click at [332, 517] on span "603 京喚羽系統修護(短) - 3000" at bounding box center [300, 516] width 183 height 24
type input "603 京喚羽系統修護(短)(603)"
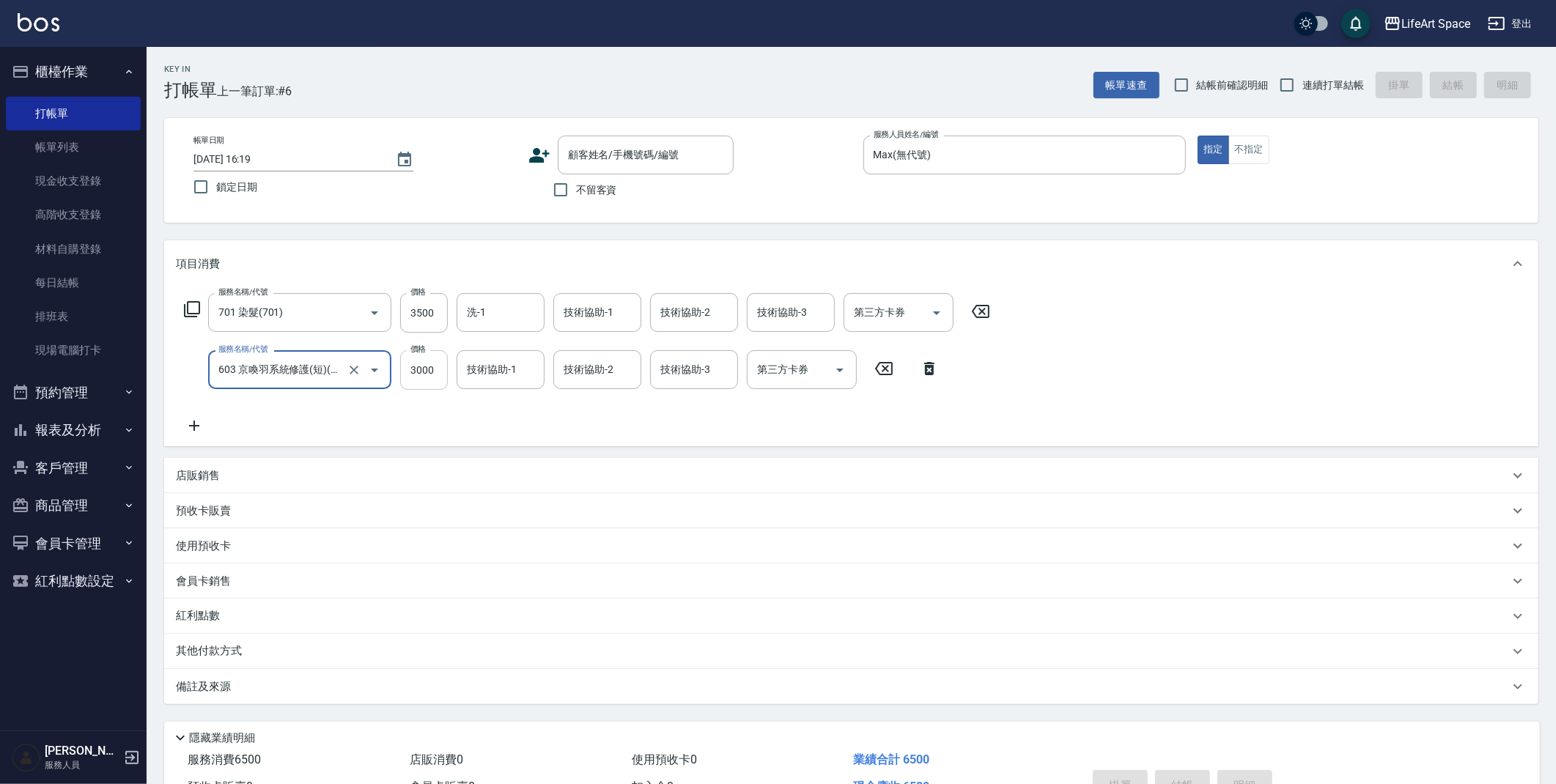
click at [437, 380] on input "3000" at bounding box center [424, 370] width 47 height 40
type input "2500"
drag, startPoint x: 291, startPoint y: 686, endPoint x: 309, endPoint y: 686, distance: 18.0
click at [292, 686] on div "備註及來源" at bounding box center [842, 687] width 1334 height 15
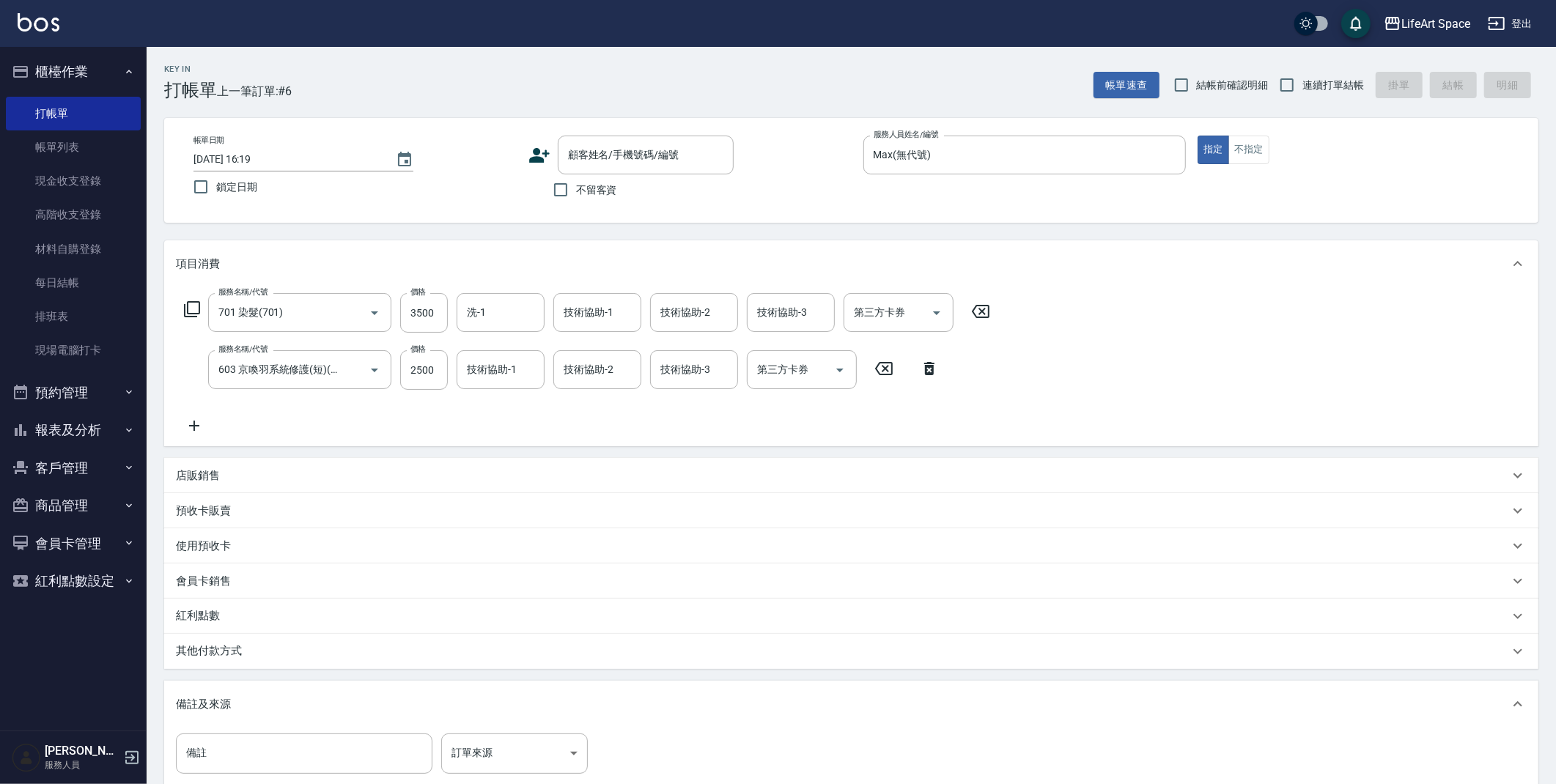
click at [468, 717] on div "備註及來源" at bounding box center [852, 704] width 1374 height 46
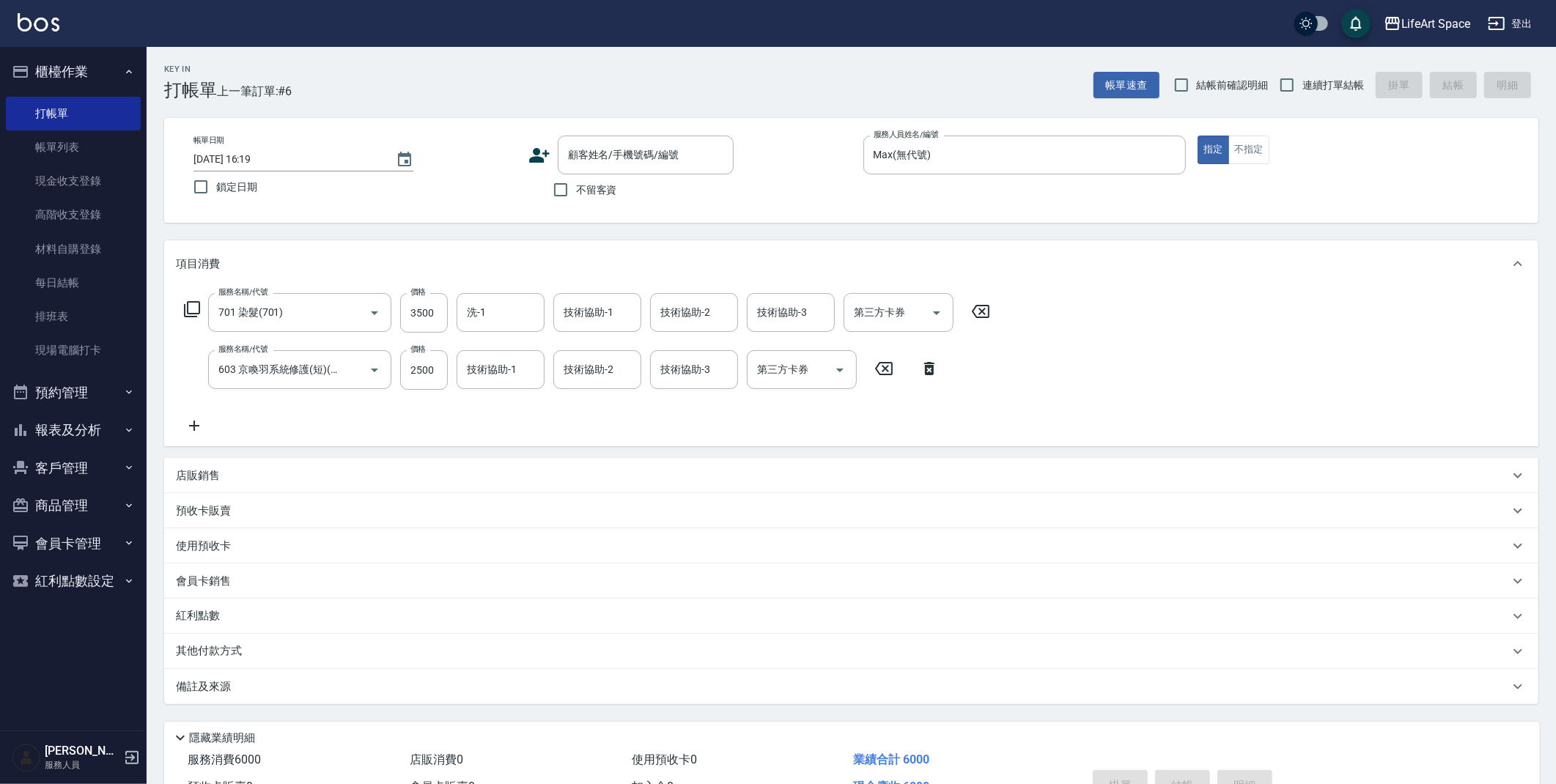
click at [518, 757] on div "店販消費 0" at bounding box center [515, 759] width 222 height 27
click at [499, 691] on div "備註及來源" at bounding box center [842, 687] width 1334 height 15
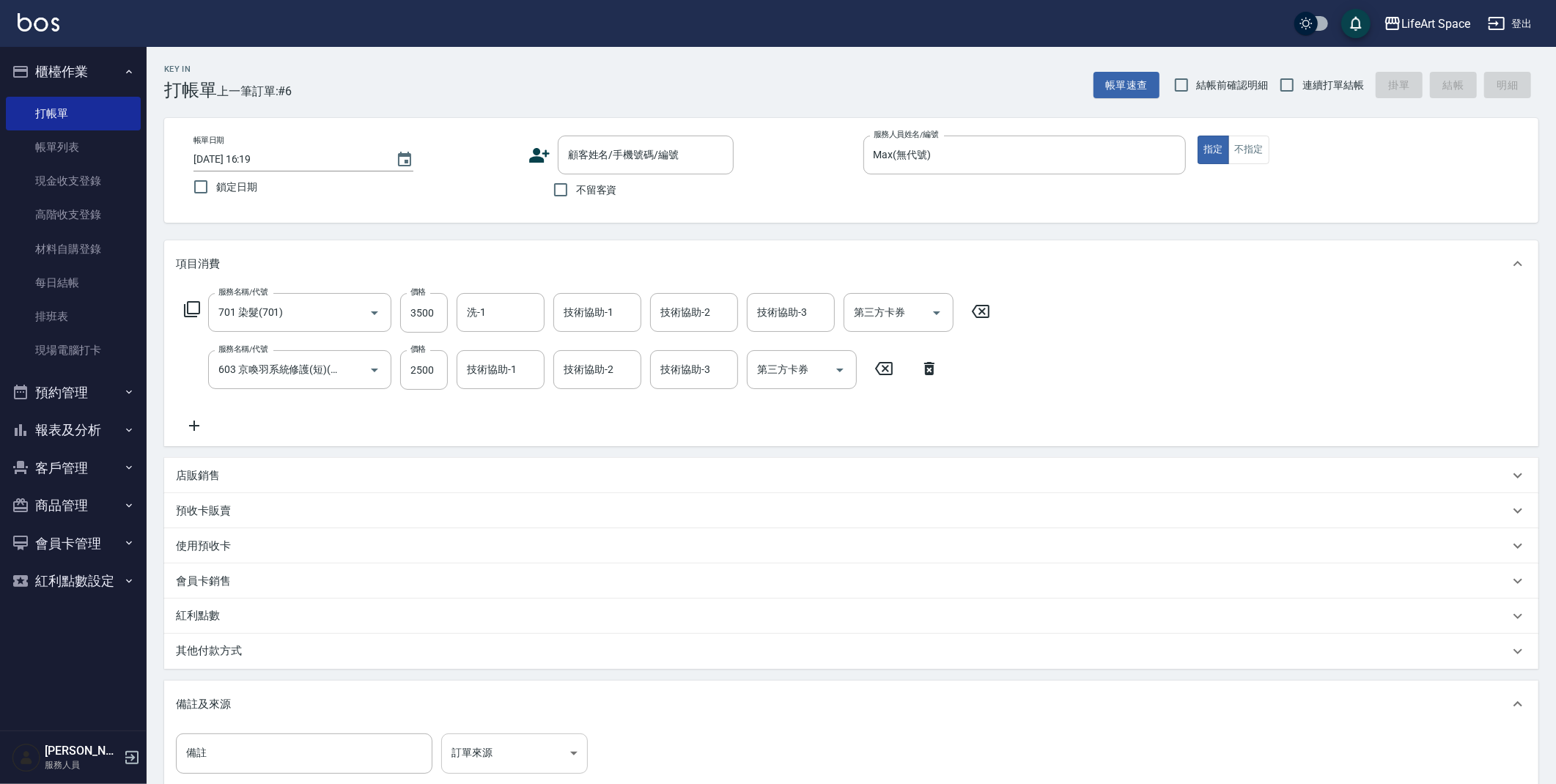
click at [512, 751] on body "LifeArt Space 登出 櫃檯作業 打帳單 帳單列表 現金收支登錄 高階收支登錄 材料自購登錄 每日結帳 排班表 現場電腦打卡 預約管理 預約管理 單…" at bounding box center [778, 480] width 1556 height 961
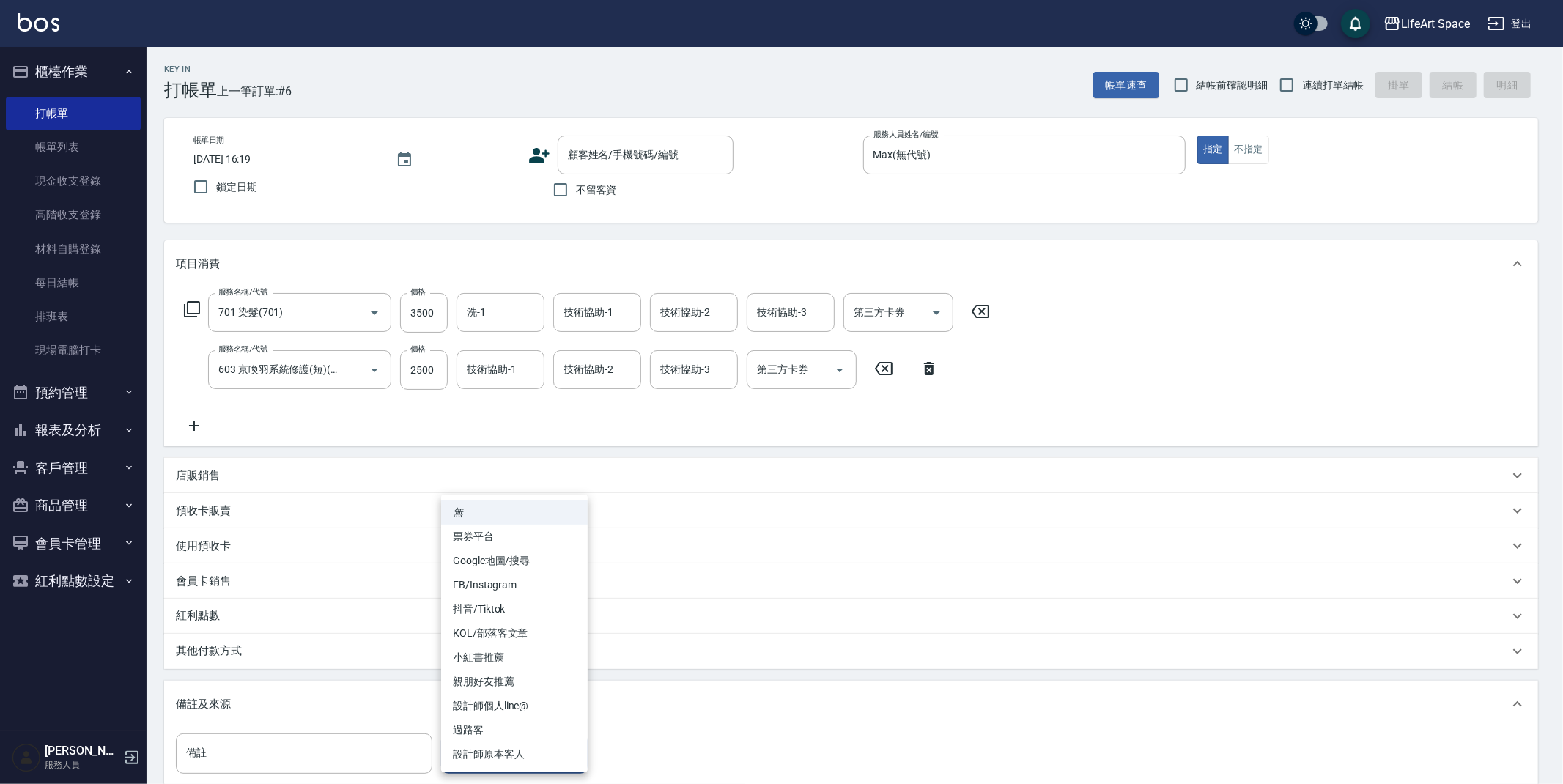
click at [510, 583] on li "FB/Instagram" at bounding box center [514, 585] width 146 height 24
type input "FB/Instagram"
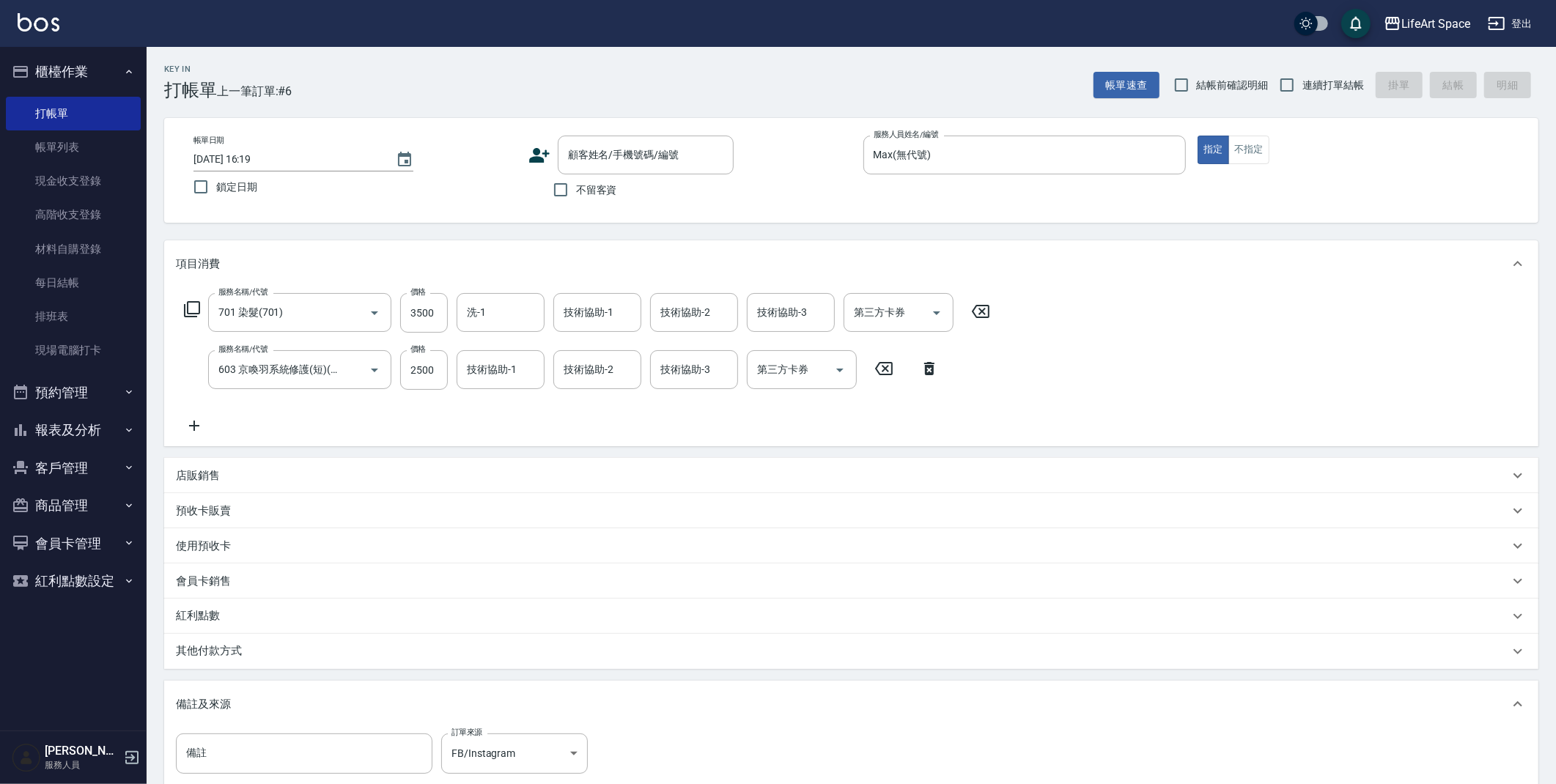
click at [463, 653] on div "其他付款方式" at bounding box center [842, 651] width 1334 height 16
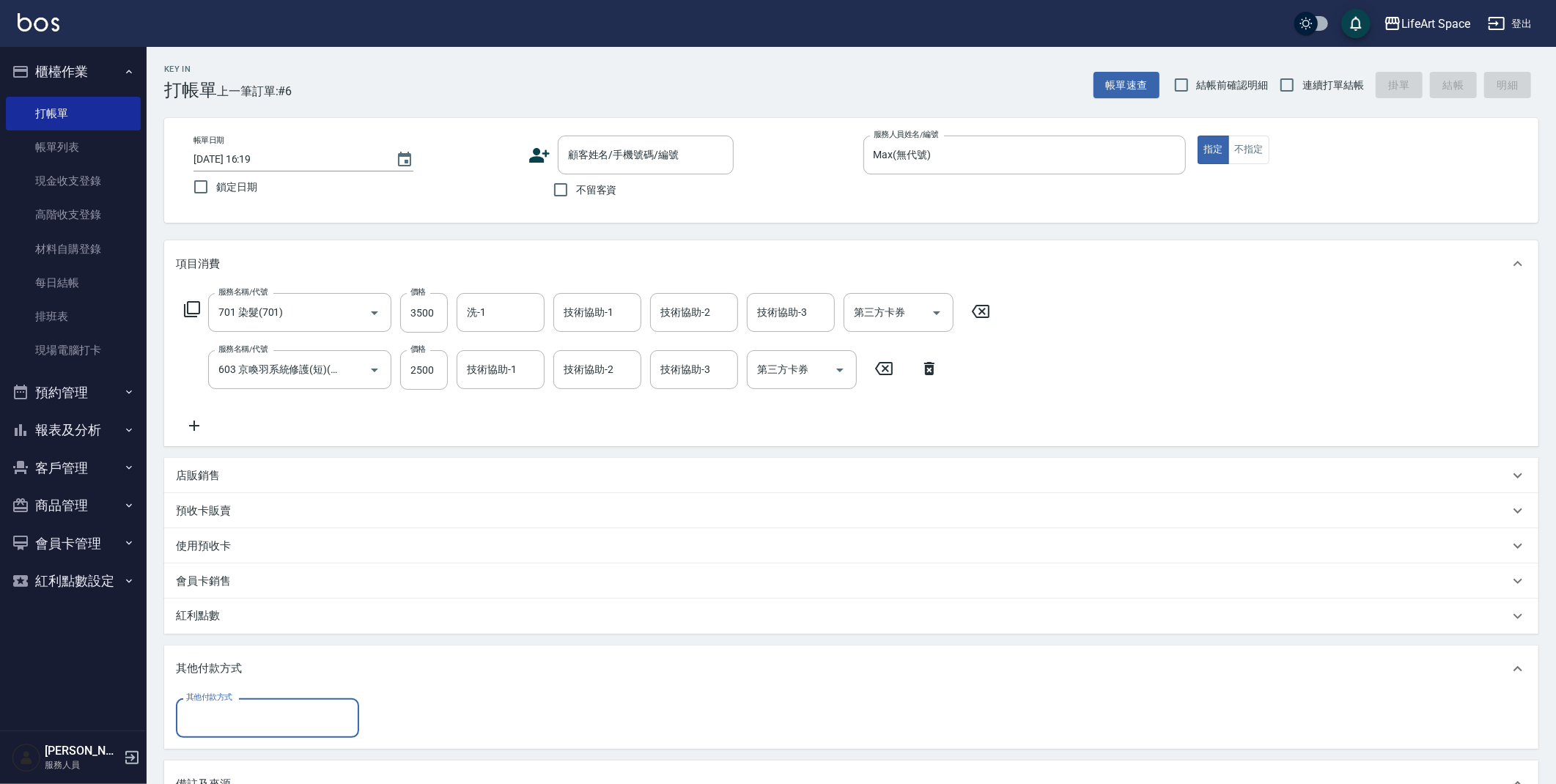
scroll to position [0, 0]
click at [283, 733] on div "其他付款方式" at bounding box center [267, 717] width 183 height 39
drag, startPoint x: 263, startPoint y: 609, endPoint x: 259, endPoint y: 657, distance: 48.2
click at [259, 657] on ul "轉帳 Linepay 信用卡 資料轉移" at bounding box center [267, 644] width 183 height 108
click at [259, 657] on span "信用卡" at bounding box center [267, 656] width 183 height 24
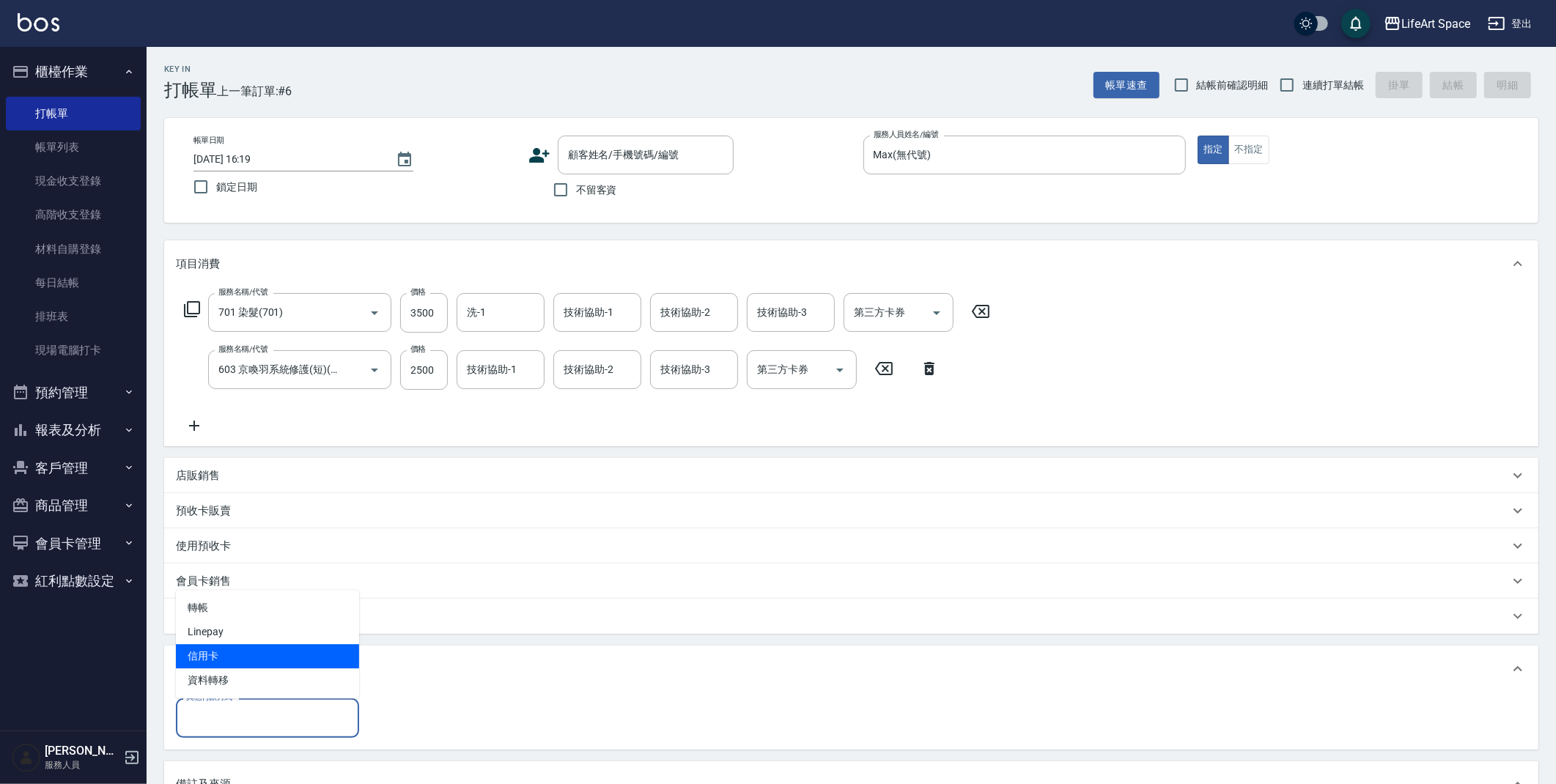
type input "信用卡"
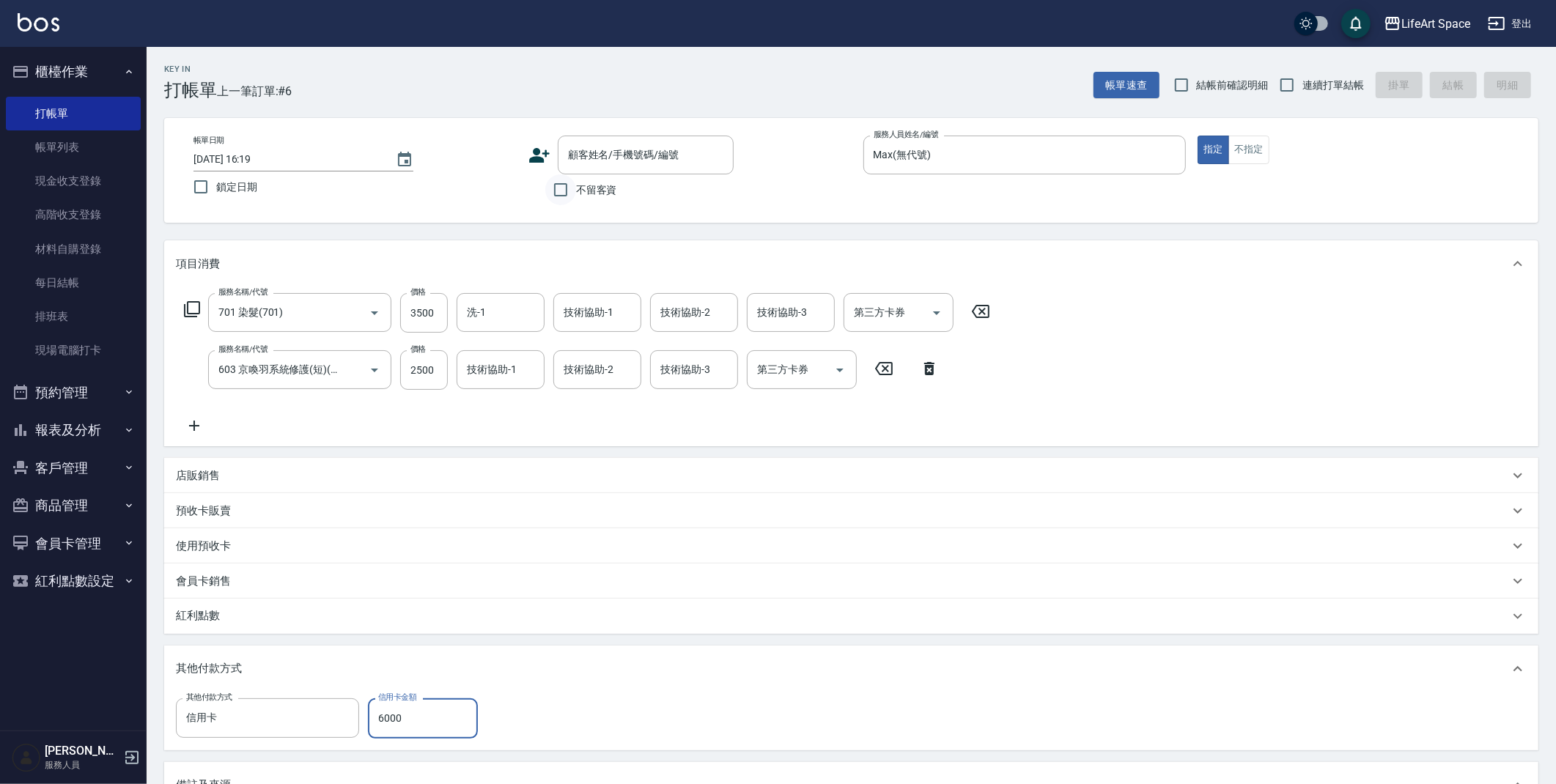
type input "6000"
click at [571, 188] on input "不留客資" at bounding box center [561, 190] width 31 height 31
checkbox input "true"
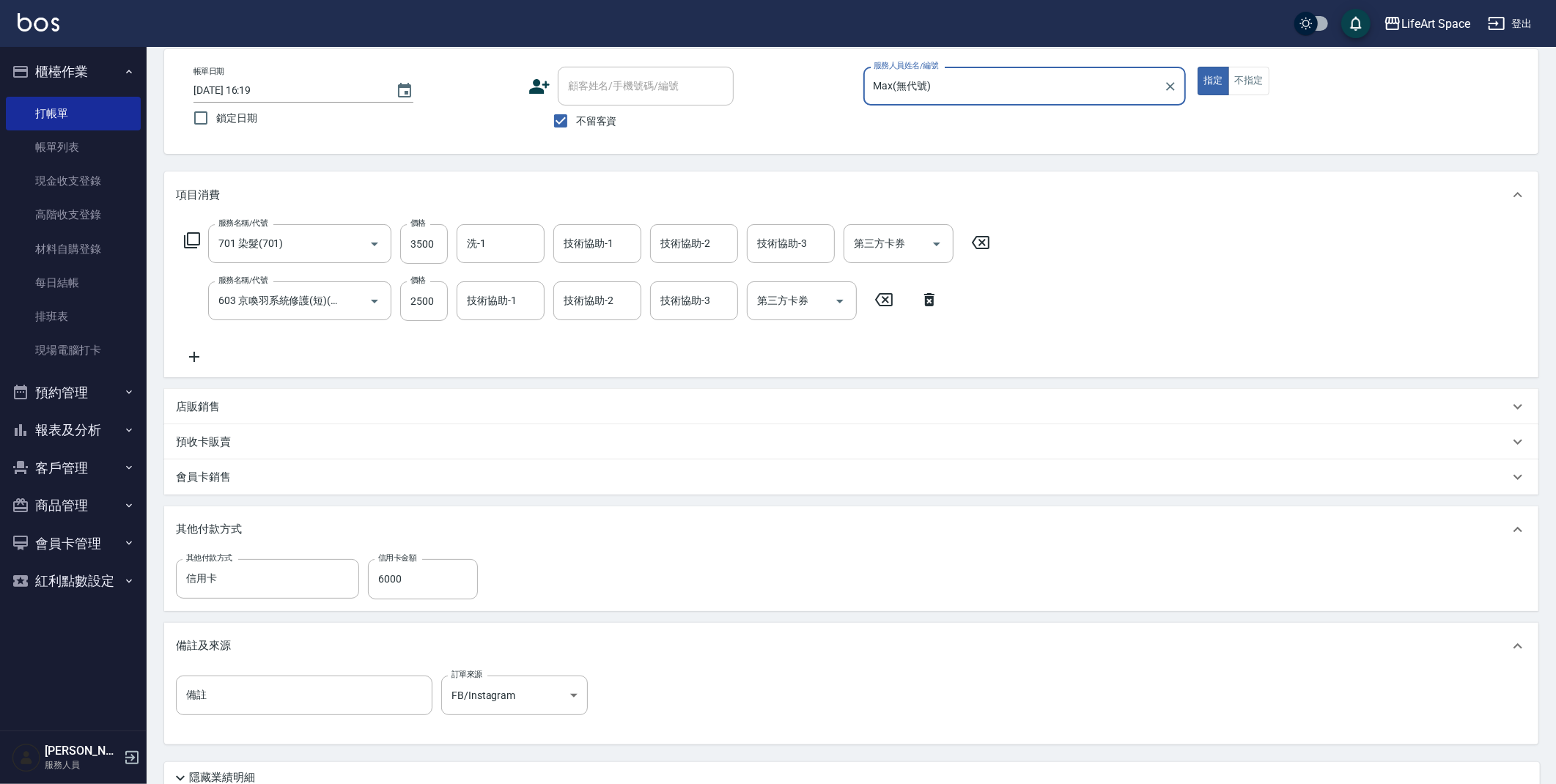
scroll to position [193, 0]
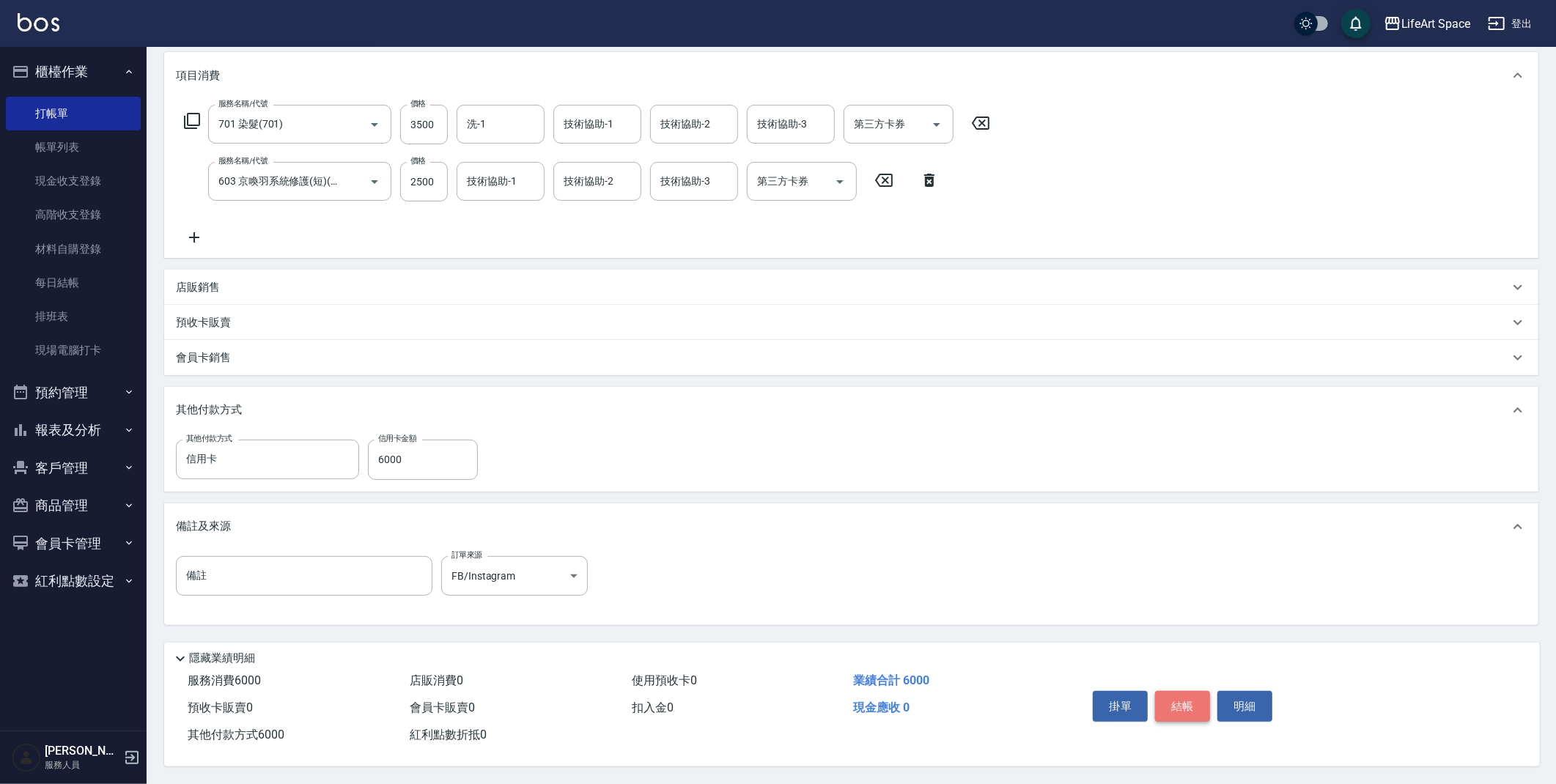
click at [1175, 693] on button "結帳" at bounding box center [1183, 707] width 55 height 31
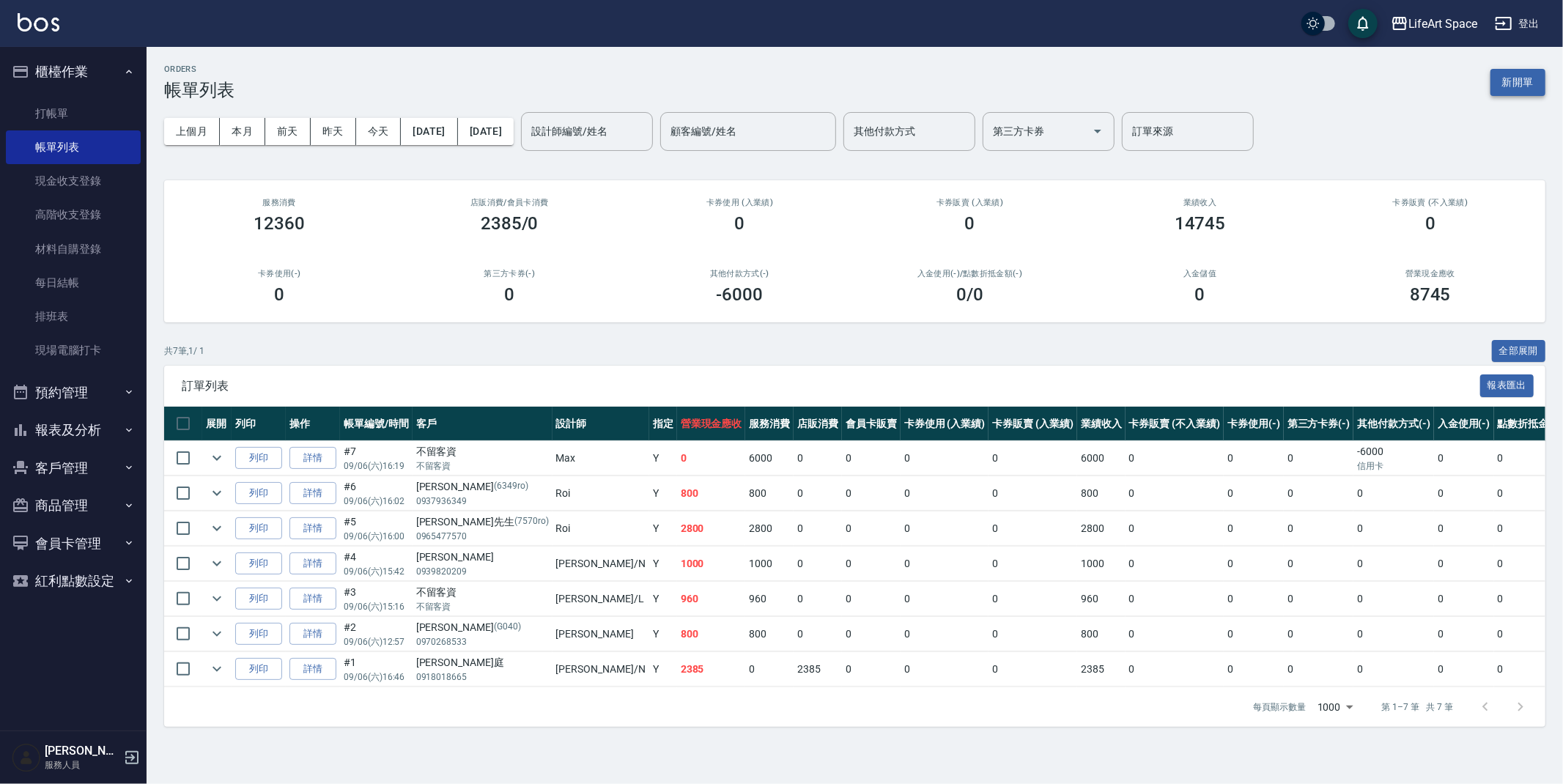
click at [1528, 83] on button "新開單" at bounding box center [1518, 82] width 55 height 27
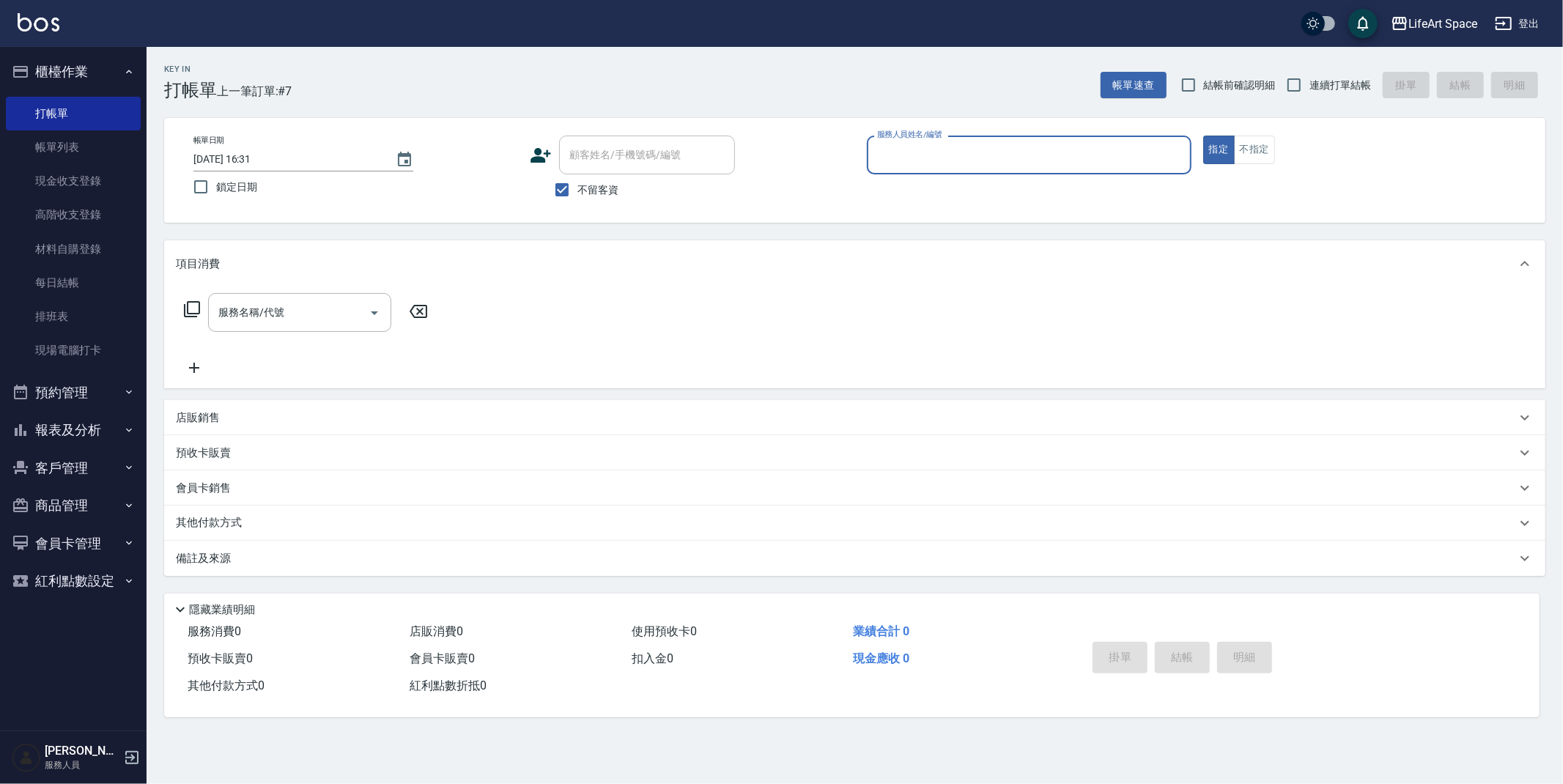
click at [1020, 146] on input "服務人員姓名/編號" at bounding box center [1029, 155] width 312 height 26
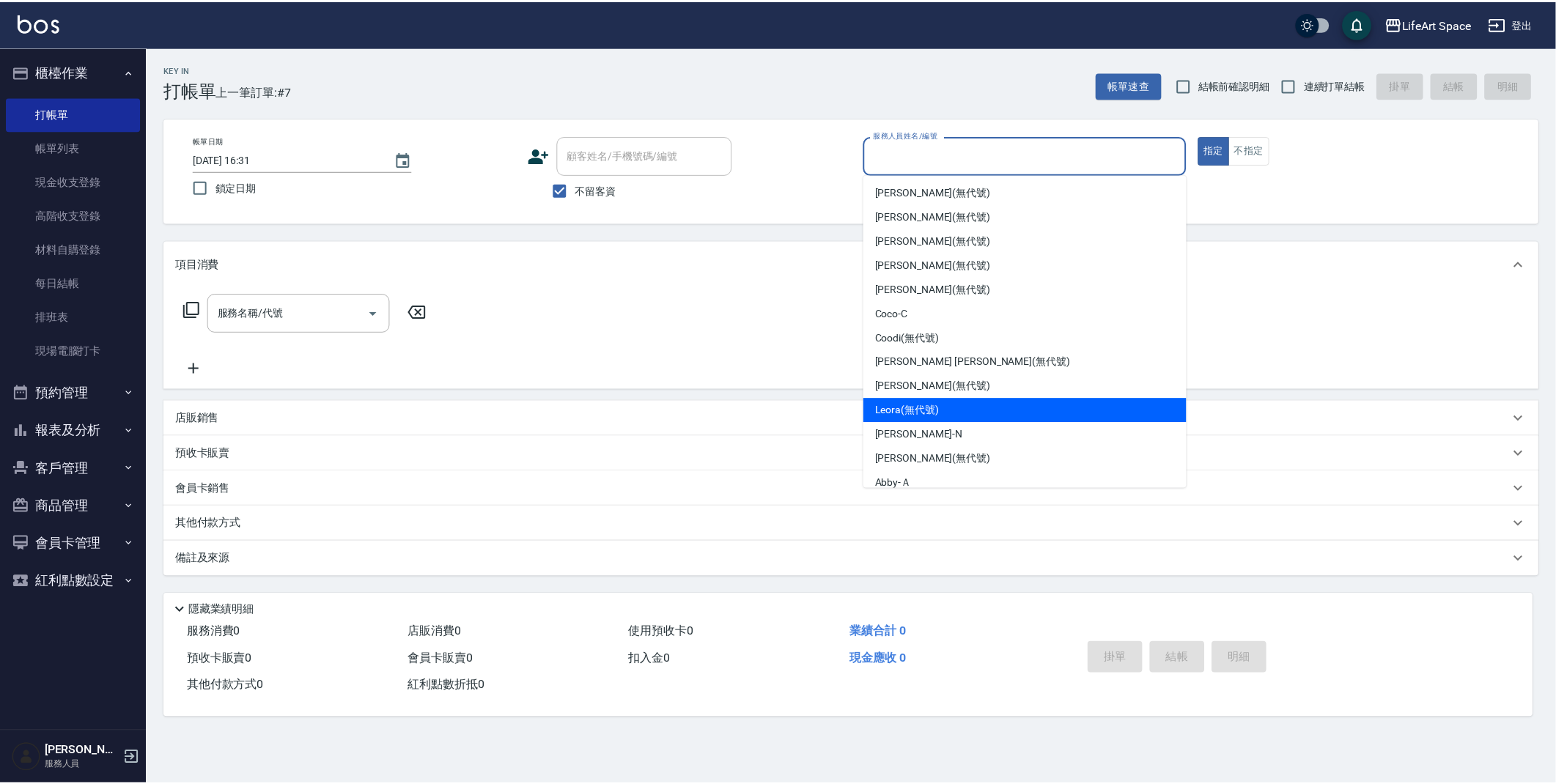
scroll to position [254, 0]
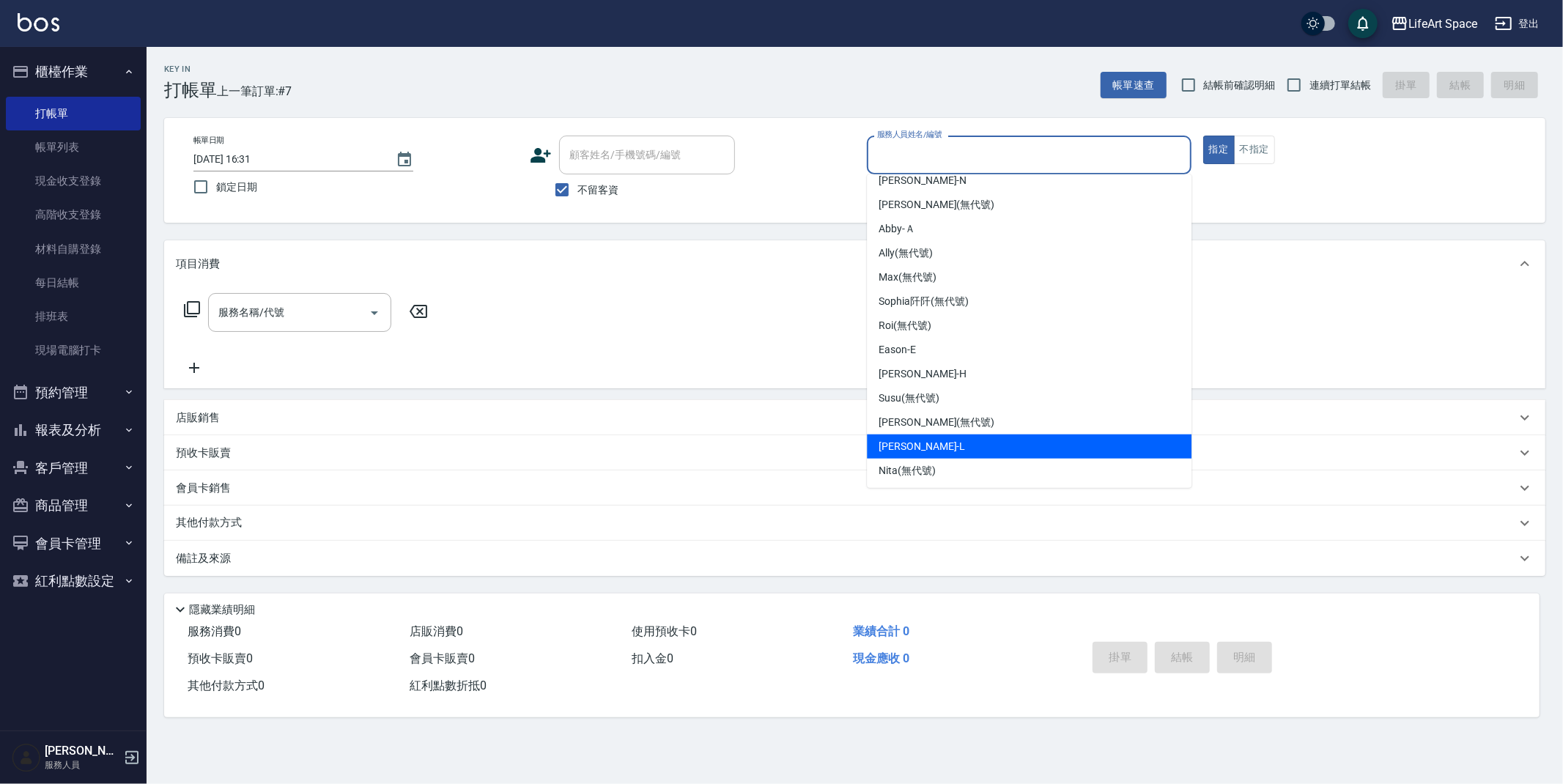
click at [1007, 447] on div "Lance -L" at bounding box center [1029, 447] width 324 height 24
type input "Lance-L"
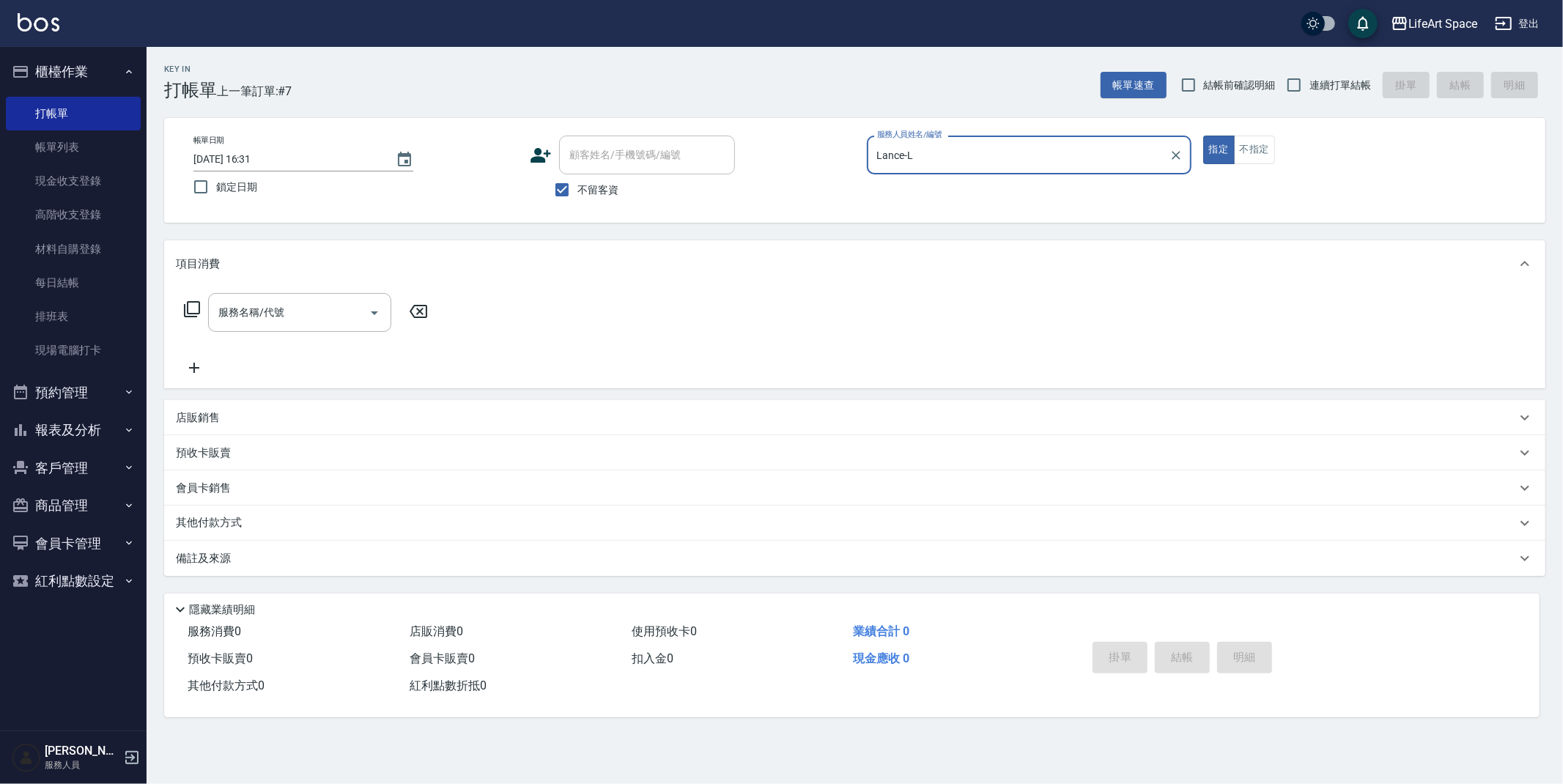
click at [263, 306] on div "服務名稱/代號 服務名稱/代號" at bounding box center [300, 312] width 183 height 39
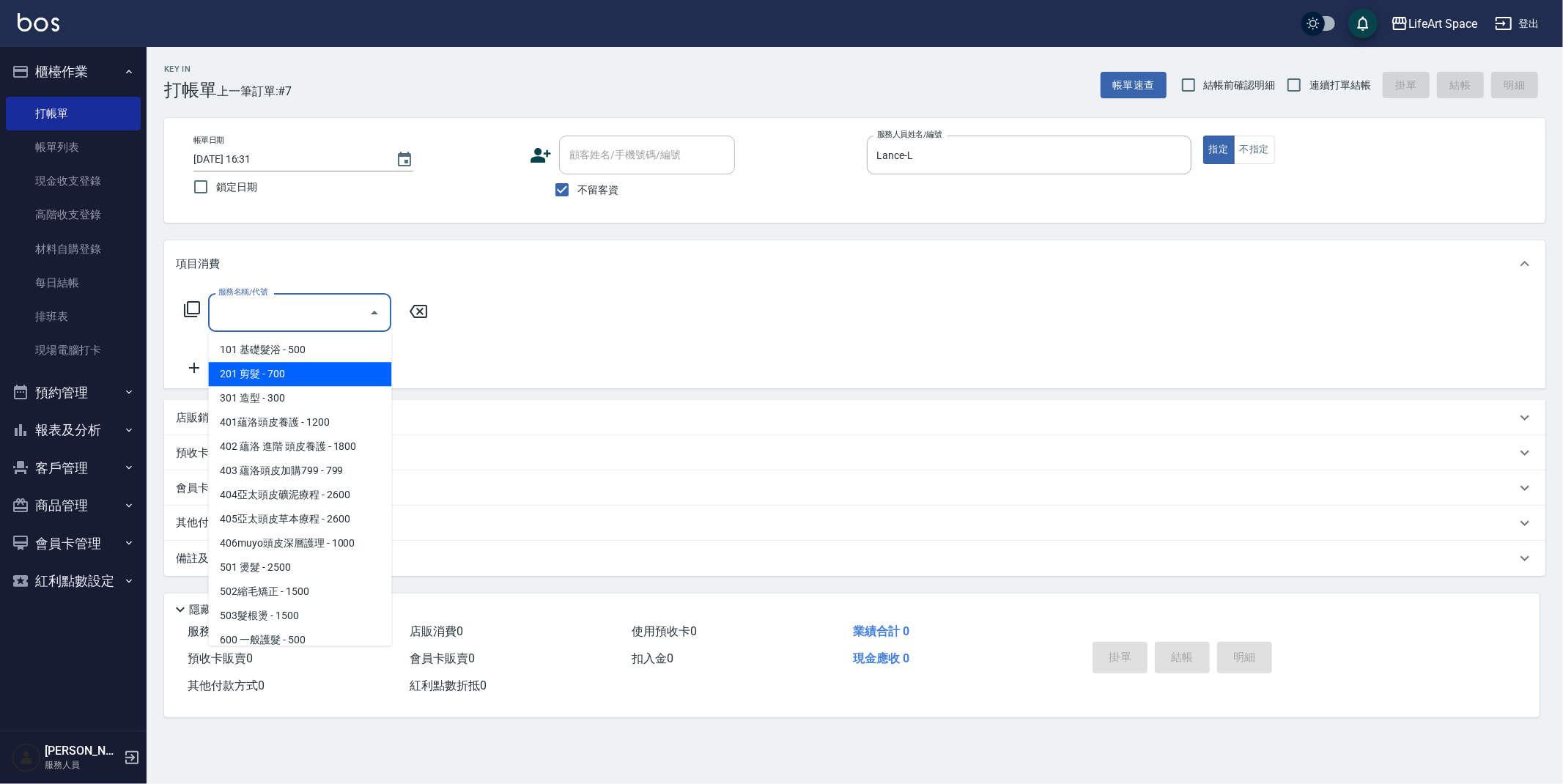
click at [349, 380] on span "201 剪髮 - 700" at bounding box center [300, 374] width 183 height 24
type input "201 剪髮(201)"
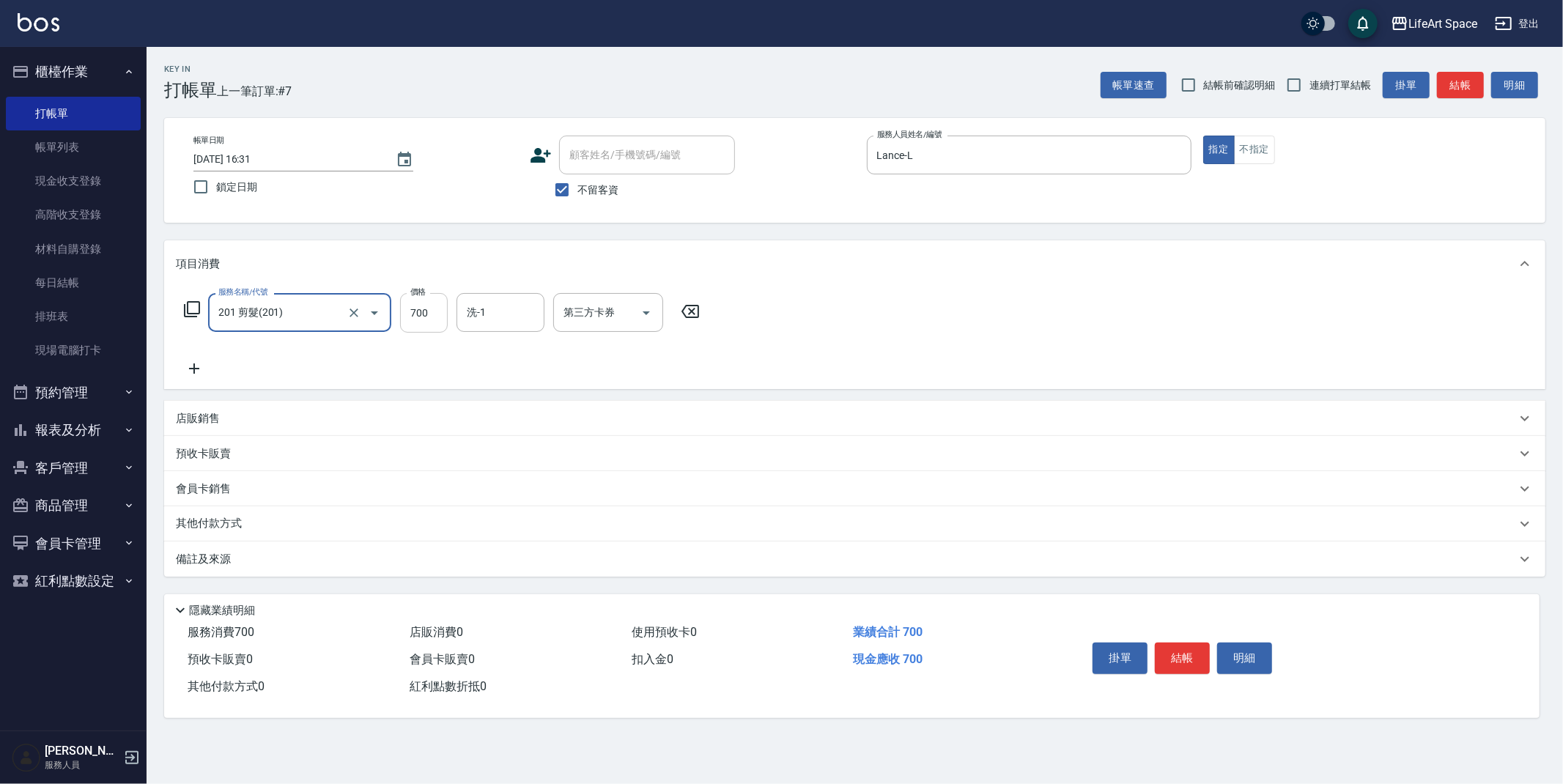
click at [441, 322] on input "700" at bounding box center [423, 313] width 47 height 40
type input "800"
click at [1200, 657] on button "結帳" at bounding box center [1183, 658] width 55 height 31
